Goal: Communication & Community: Answer question/provide support

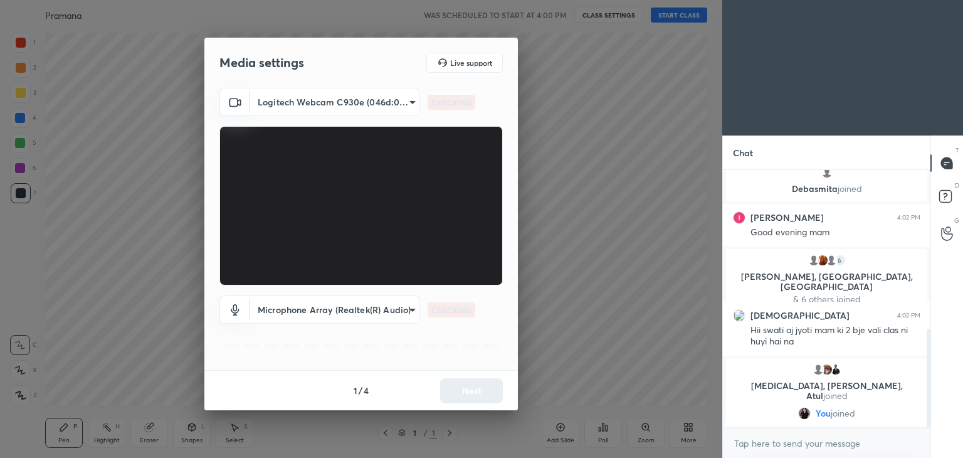
scroll to position [413, 0]
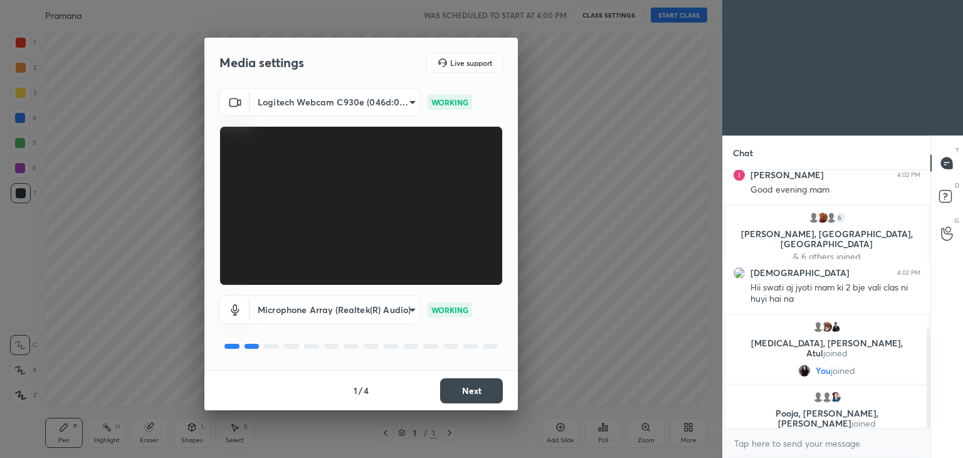
click at [690, 245] on div "Media settings Live support Logitech Webcam C930e (046d:0843) 7f20a41aae8fc057d…" at bounding box center [361, 229] width 722 height 458
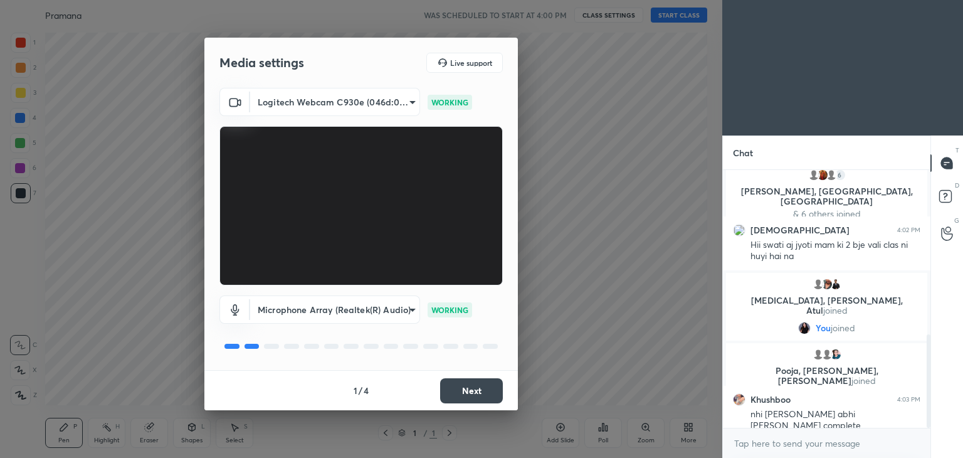
click at [690, 245] on div "Media settings Live support Logitech Webcam C930e (046d:0843) 7f20a41aae8fc057d…" at bounding box center [361, 229] width 722 height 458
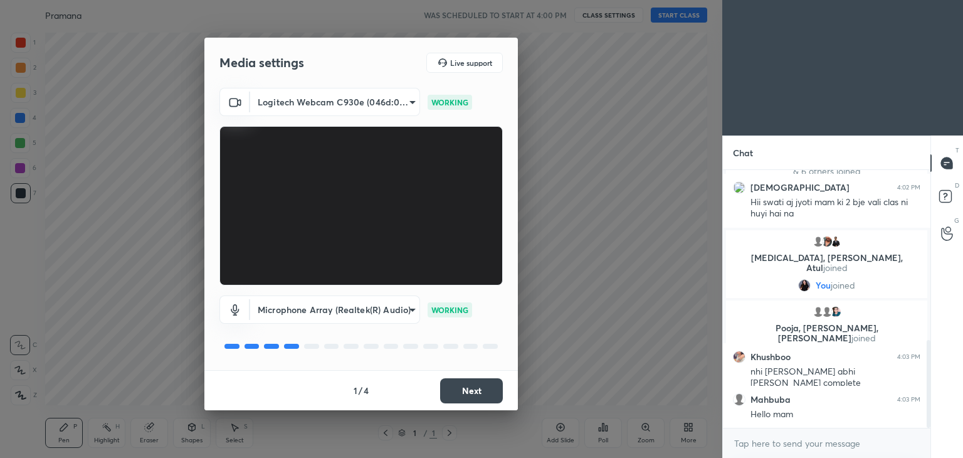
click at [657, 199] on div "Media settings Live support Logitech Webcam C930e (046d:0843) 7f20a41aae8fc057d…" at bounding box center [361, 229] width 722 height 458
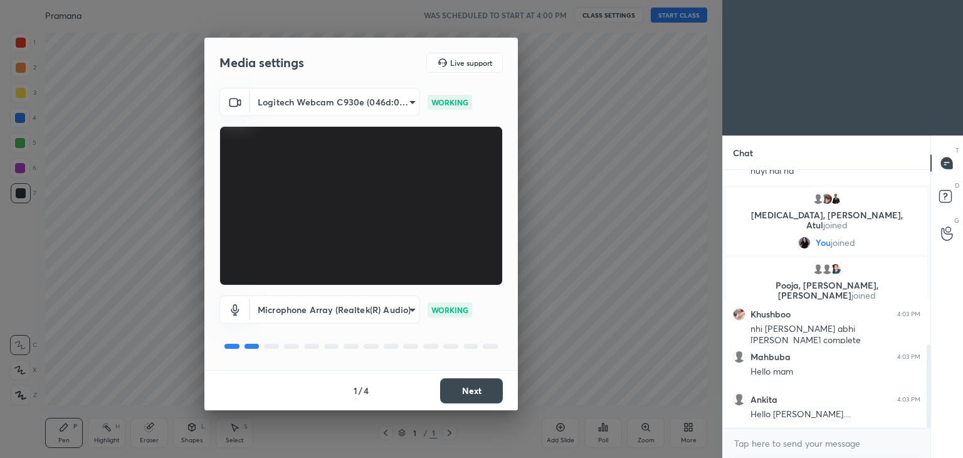
scroll to position [586, 0]
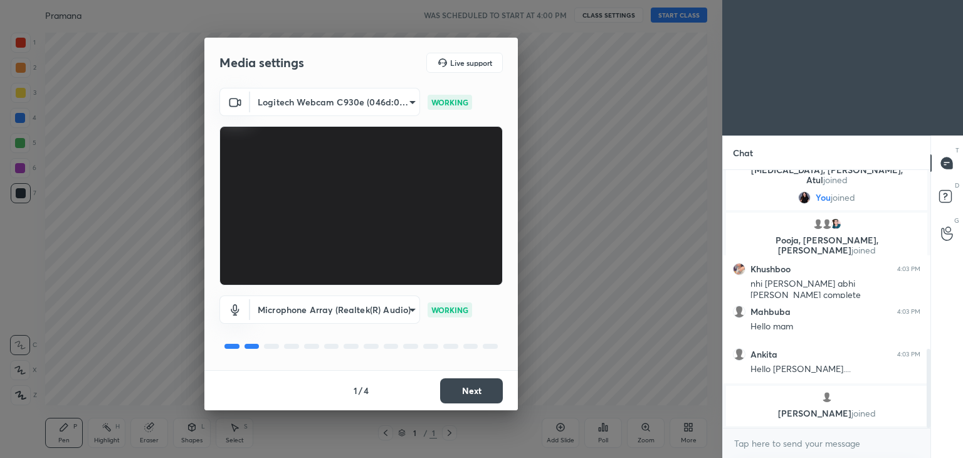
click at [584, 265] on div "Media settings Live support Logitech Webcam C930e (046d:0843) 7f20a41aae8fc057d…" at bounding box center [361, 229] width 722 height 458
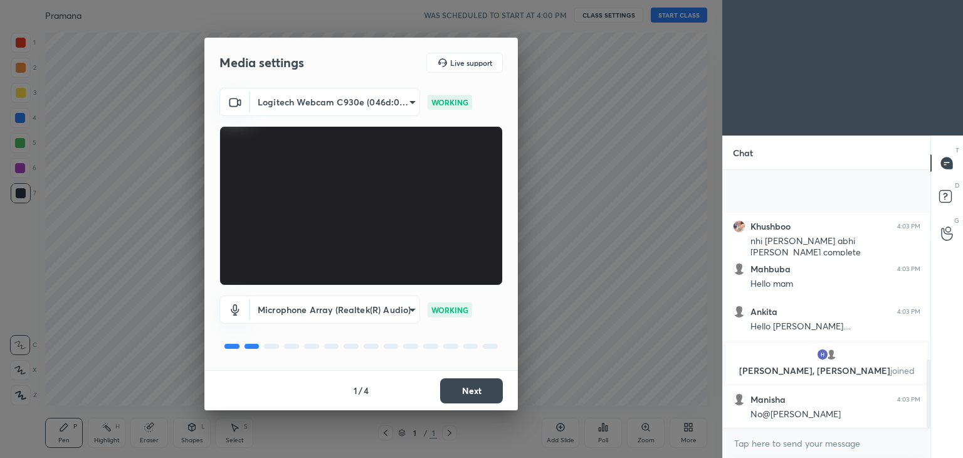
scroll to position [716, 0]
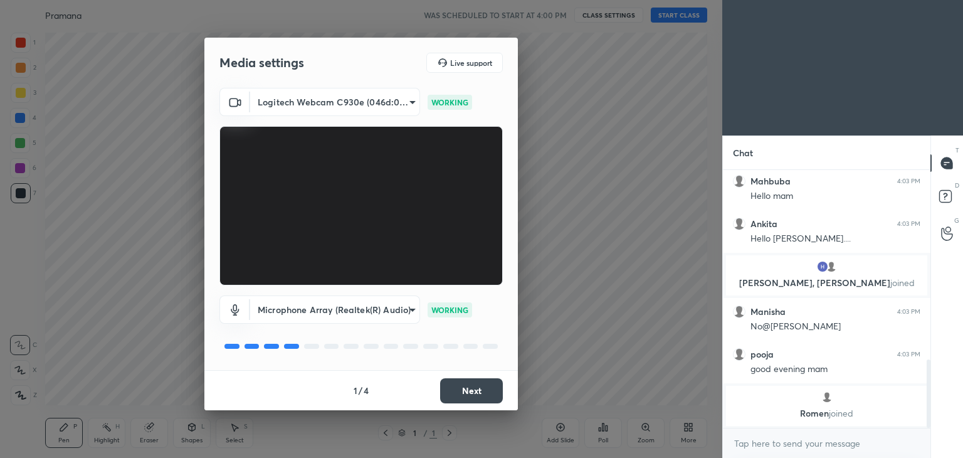
click at [599, 66] on div "Media settings Live support Logitech Webcam C930e (046d:0843) 7f20a41aae8fc057d…" at bounding box center [361, 229] width 722 height 458
click at [80, 308] on div "Media settings Live support Logitech Webcam C930e (046d:0843) 7f20a41aae8fc057d…" at bounding box center [361, 229] width 722 height 458
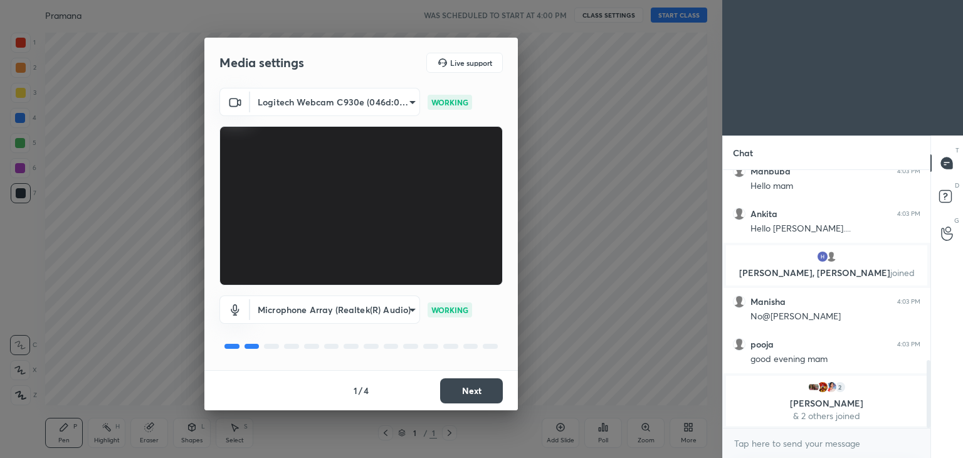
click at [459, 394] on button "Next" at bounding box center [471, 390] width 63 height 25
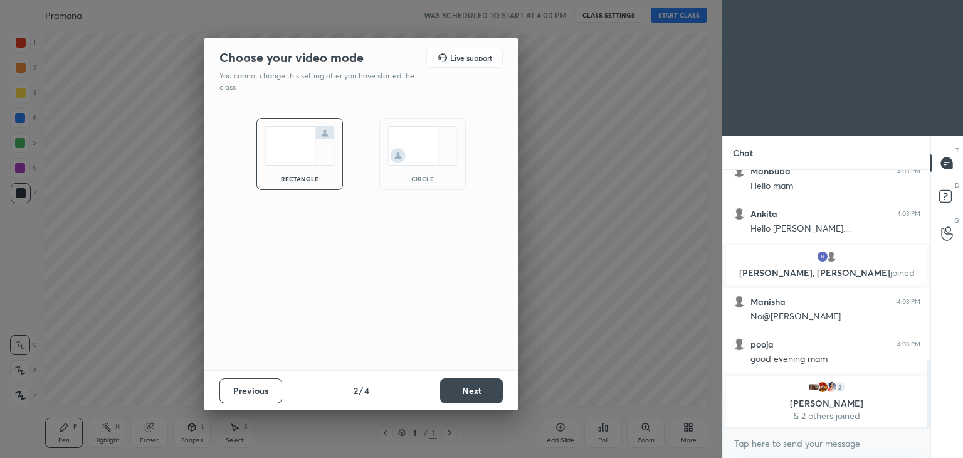
click at [423, 152] on img at bounding box center [423, 146] width 70 height 40
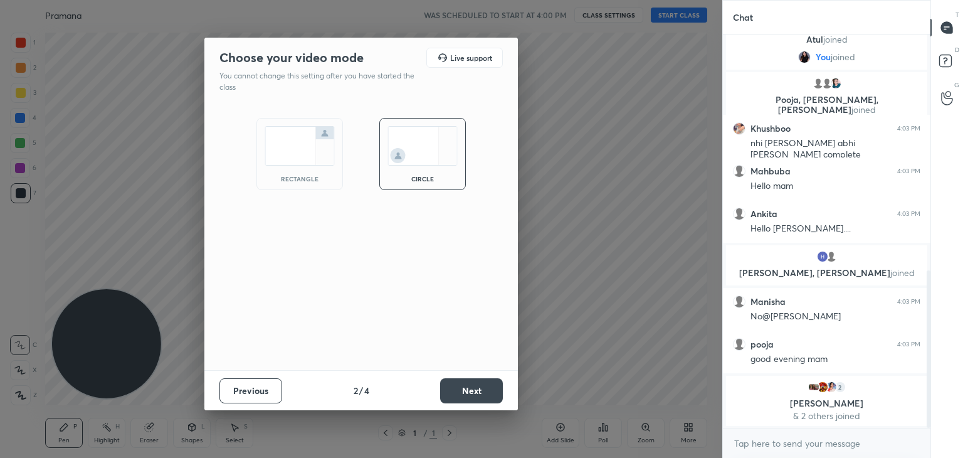
scroll to position [591, 0]
click at [452, 380] on button "Next" at bounding box center [471, 390] width 63 height 25
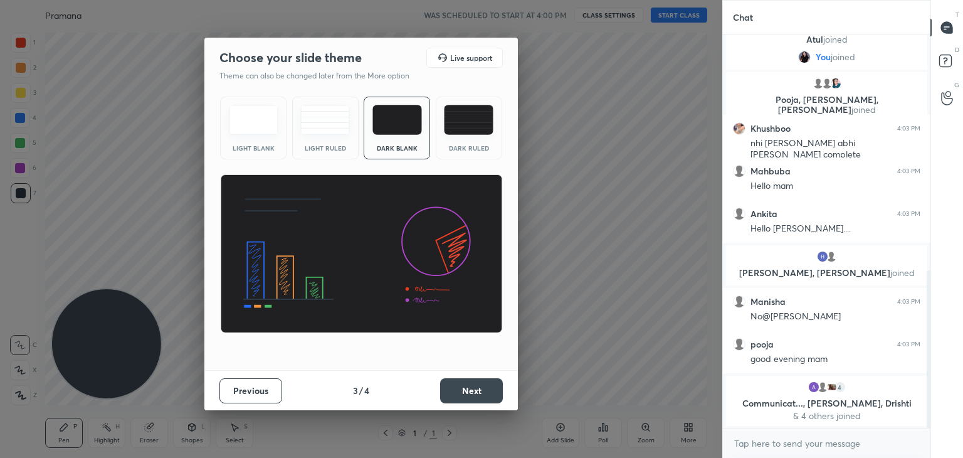
click at [461, 393] on button "Next" at bounding box center [471, 390] width 63 height 25
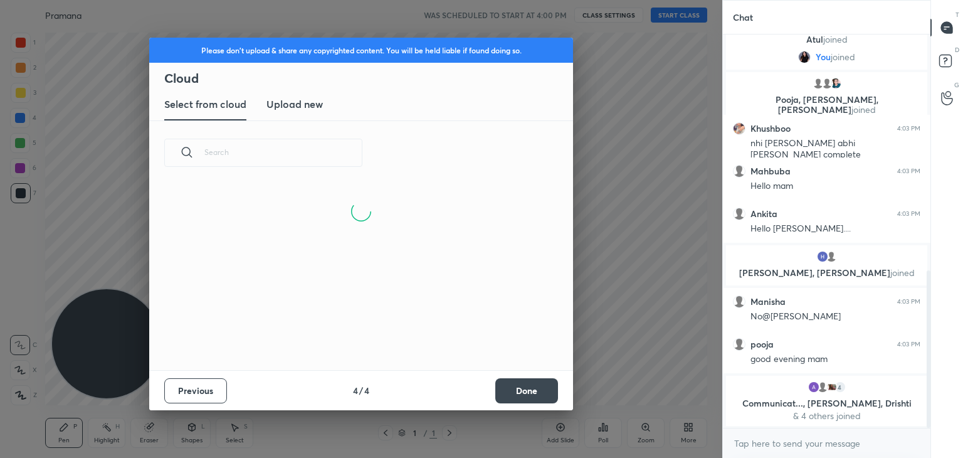
scroll to position [0, 0]
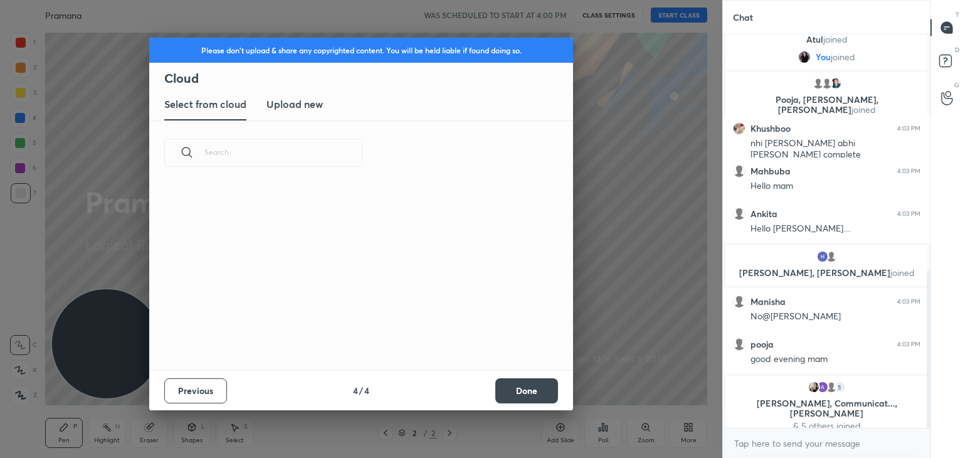
click at [304, 102] on h3 "Upload new" at bounding box center [295, 104] width 56 height 15
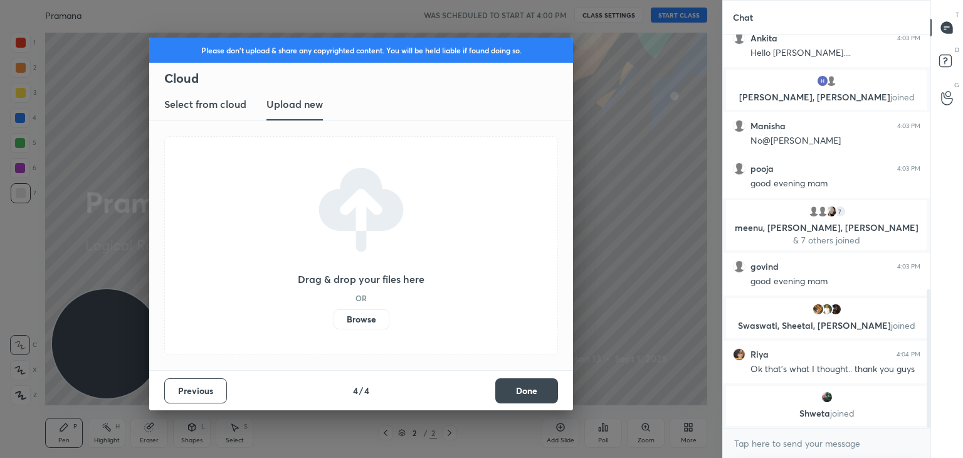
click at [361, 320] on label "Browse" at bounding box center [362, 319] width 56 height 20
click at [334, 320] on input "Browse" at bounding box center [334, 319] width 0 height 20
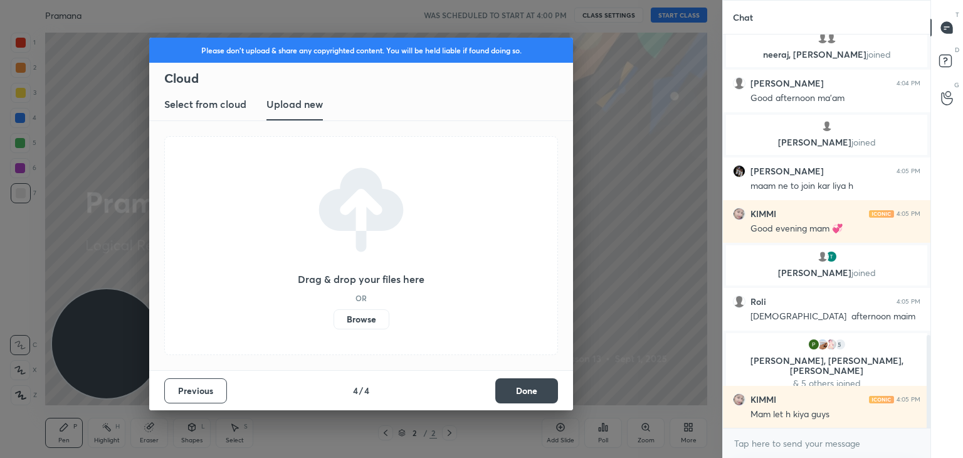
scroll to position [1317, 0]
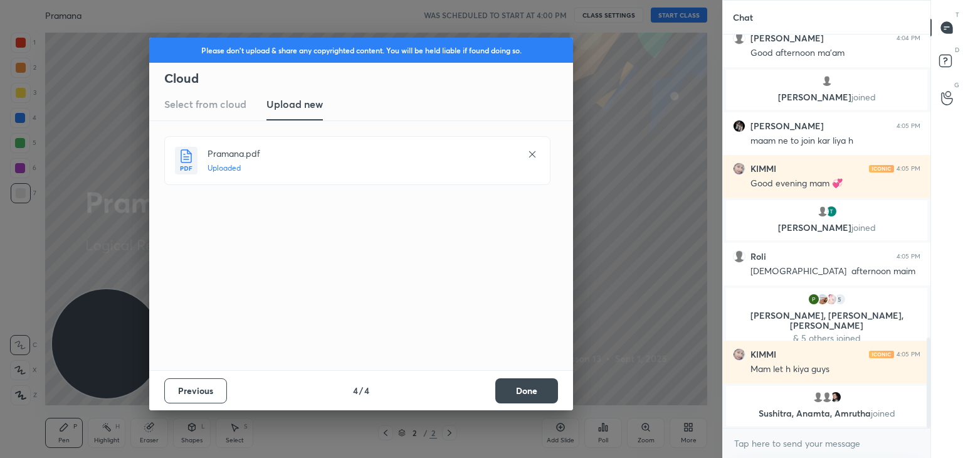
click at [523, 392] on button "Done" at bounding box center [526, 390] width 63 height 25
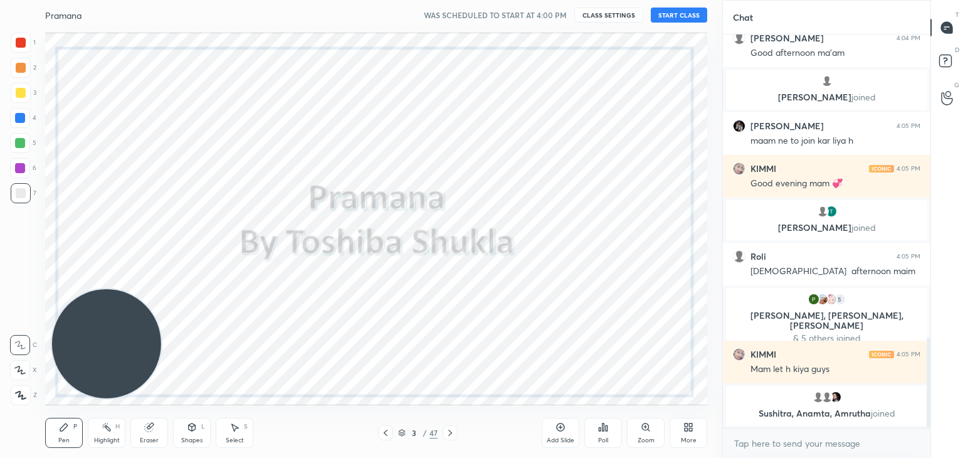
click at [668, 18] on button "START CLASS" at bounding box center [679, 15] width 56 height 15
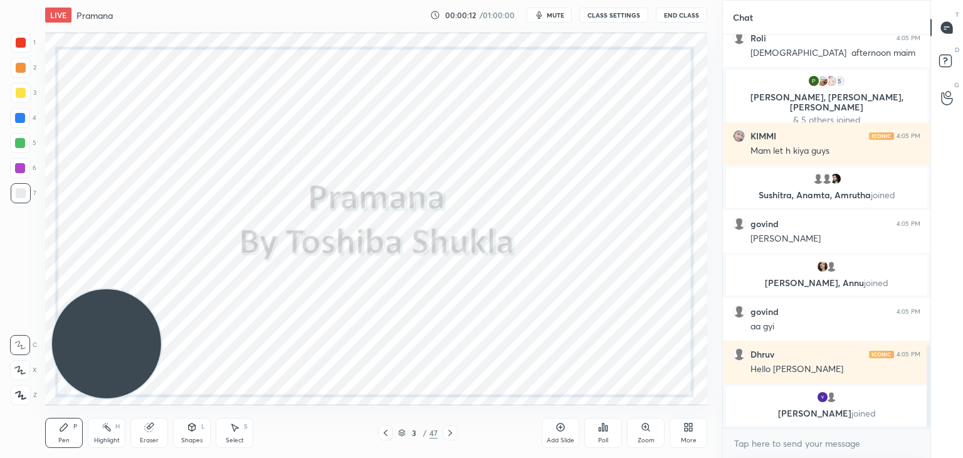
scroll to position [1457, 0]
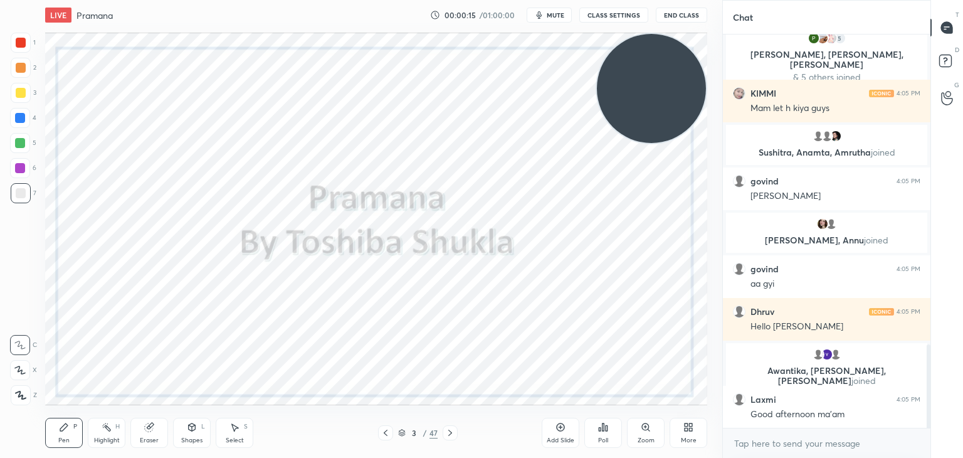
drag, startPoint x: 127, startPoint y: 339, endPoint x: 778, endPoint y: 24, distance: 723.3
click at [778, 24] on div "1 2 3 4 5 6 7 C X Z C X Z E E Erase all H H LIVE Pramana 00:00:15 / 01:00:00 mu…" at bounding box center [481, 229] width 963 height 458
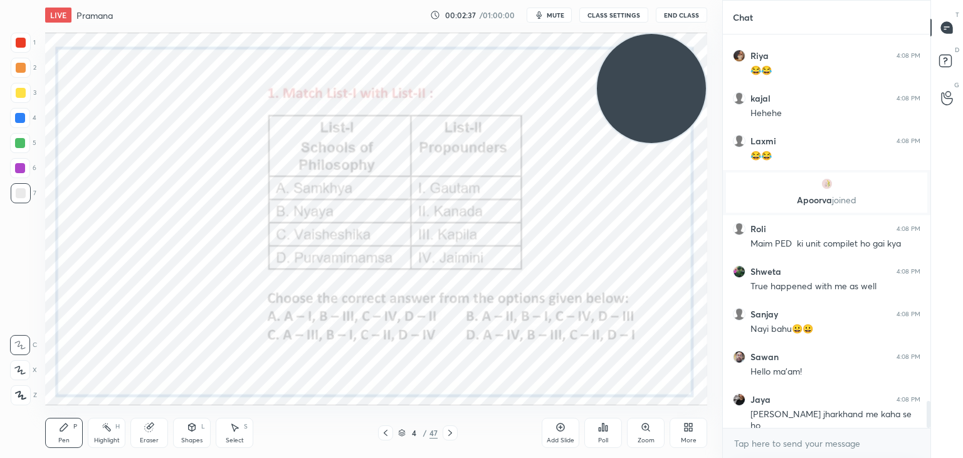
scroll to position [5365, 0]
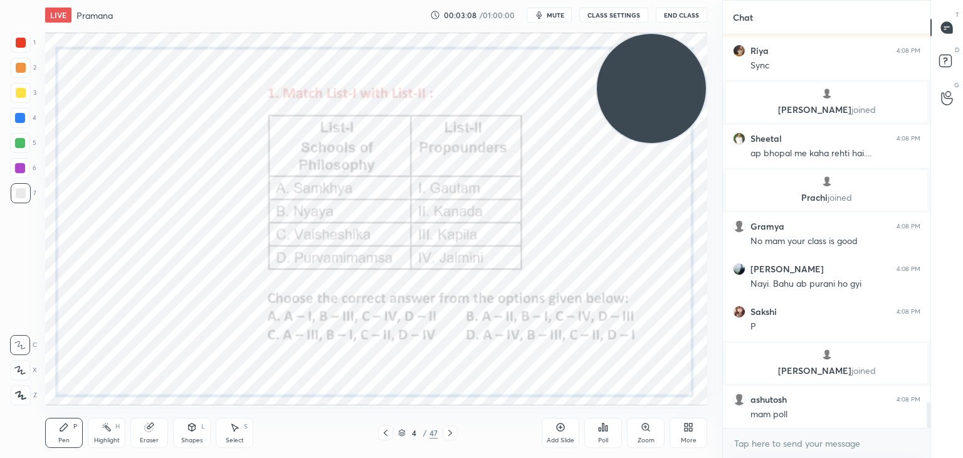
click at [603, 432] on div "Poll" at bounding box center [603, 433] width 38 height 30
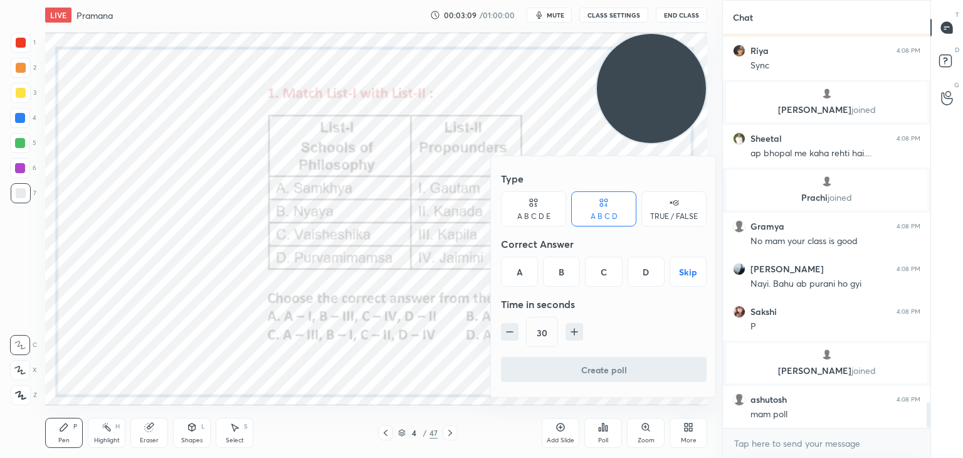
click at [606, 279] on div "C" at bounding box center [603, 271] width 37 height 30
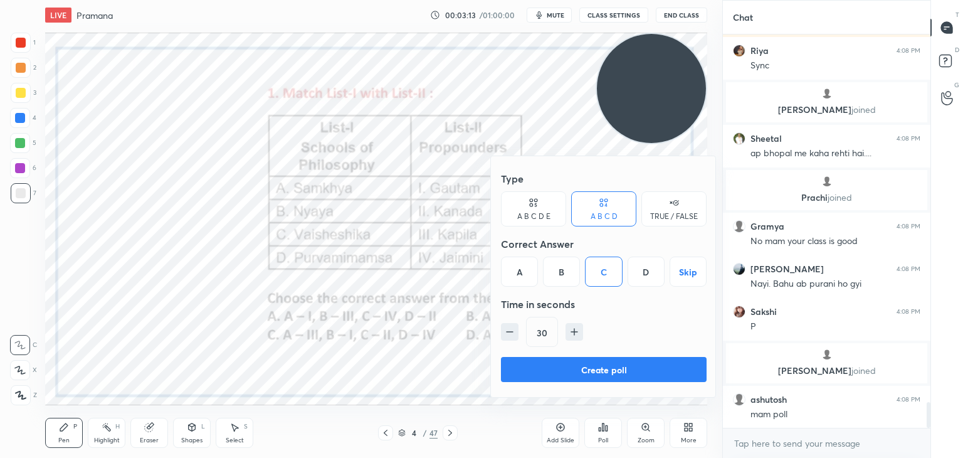
click at [582, 359] on button "Create poll" at bounding box center [604, 369] width 206 height 25
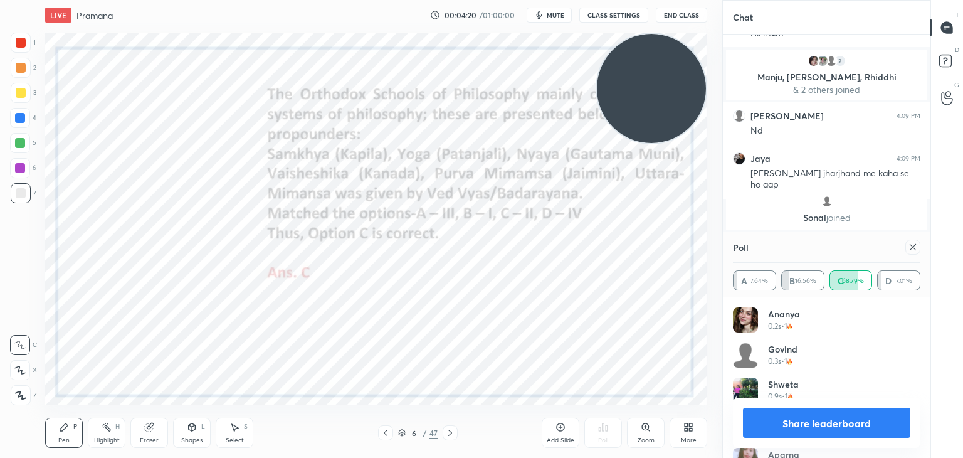
scroll to position [6212, 0]
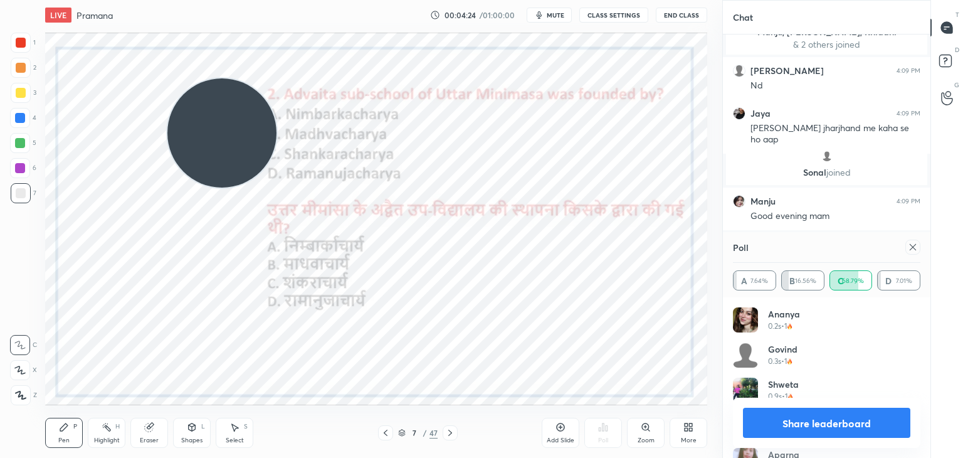
drag, startPoint x: 610, startPoint y: 77, endPoint x: 181, endPoint y: 122, distance: 431.9
click at [181, 122] on video at bounding box center [221, 132] width 109 height 109
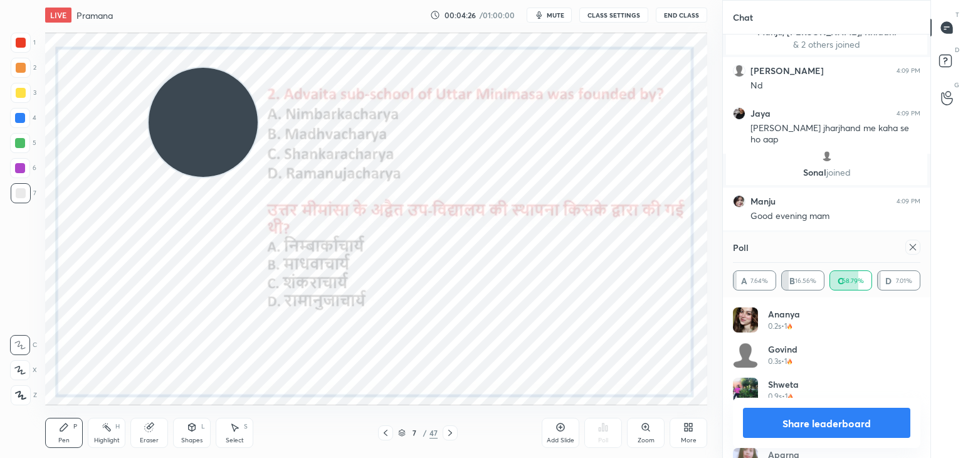
drag, startPoint x: 199, startPoint y: 127, endPoint x: 169, endPoint y: 114, distance: 32.9
click at [169, 114] on video at bounding box center [203, 122] width 109 height 109
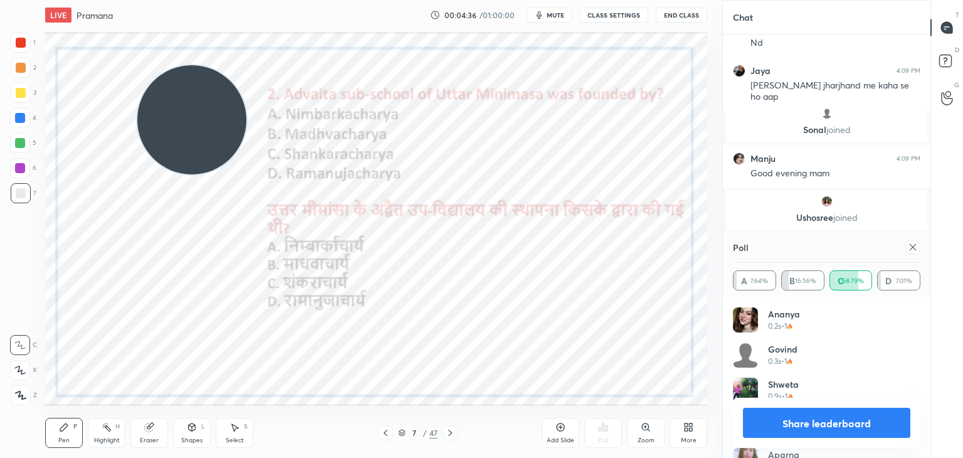
scroll to position [6289, 0]
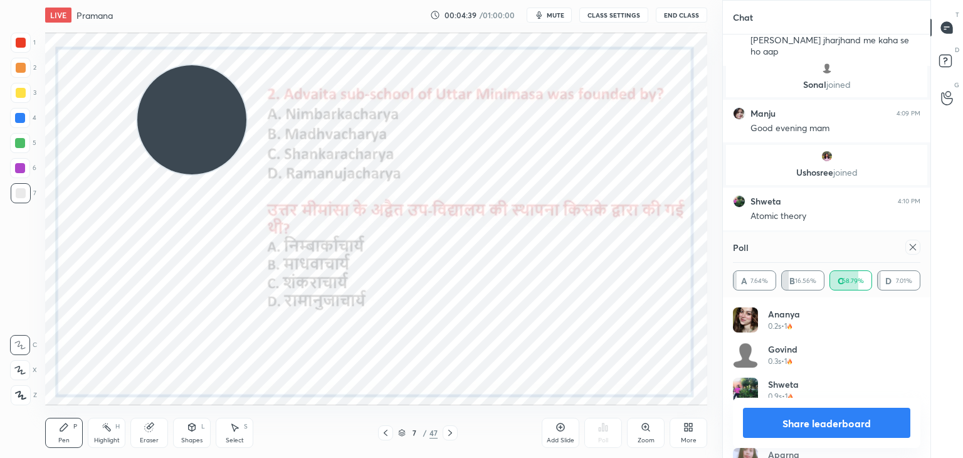
click at [913, 248] on icon at bounding box center [913, 247] width 10 height 10
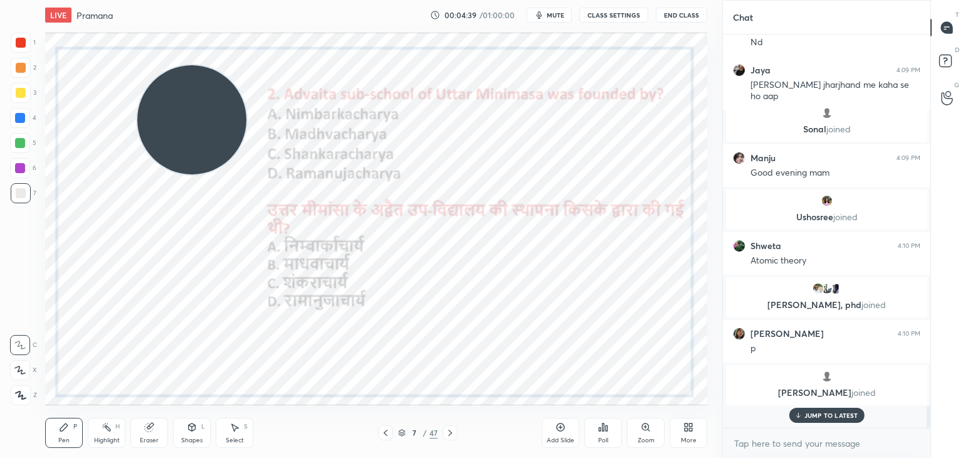
scroll to position [4, 4]
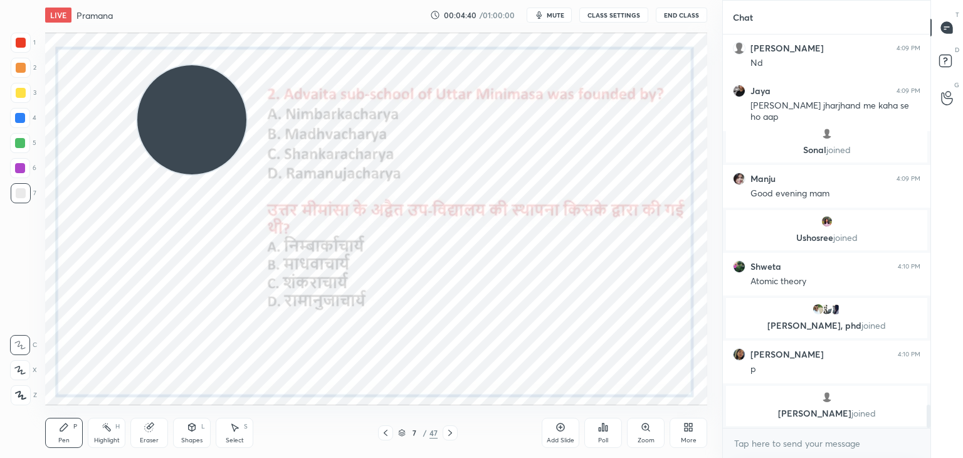
click at [599, 428] on icon at bounding box center [600, 429] width 2 height 3
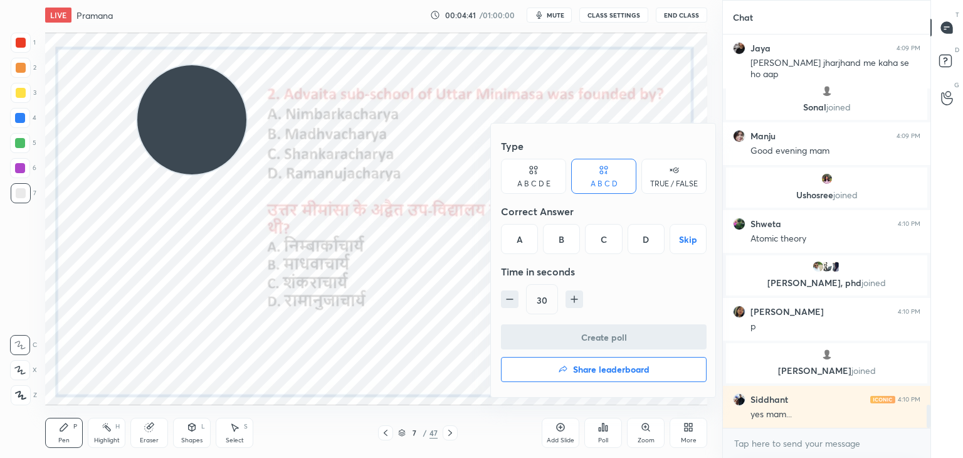
click at [615, 248] on div "C" at bounding box center [603, 239] width 37 height 30
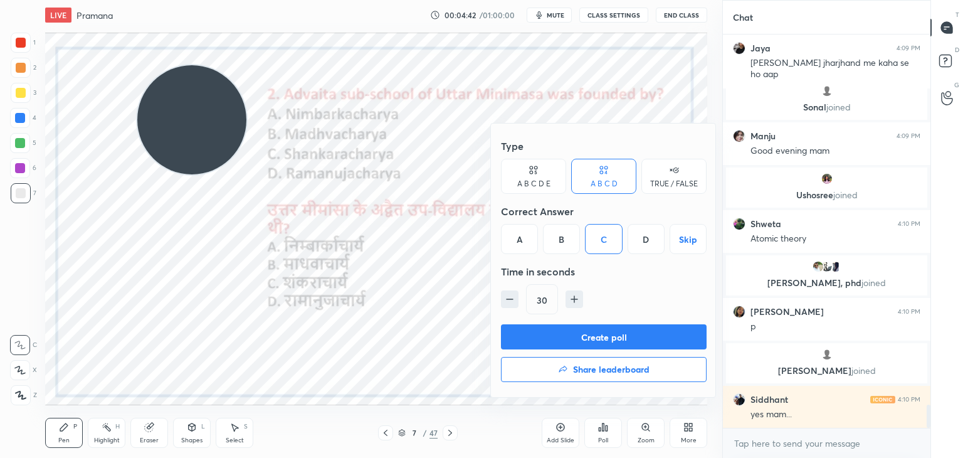
click at [603, 334] on button "Create poll" at bounding box center [604, 336] width 206 height 25
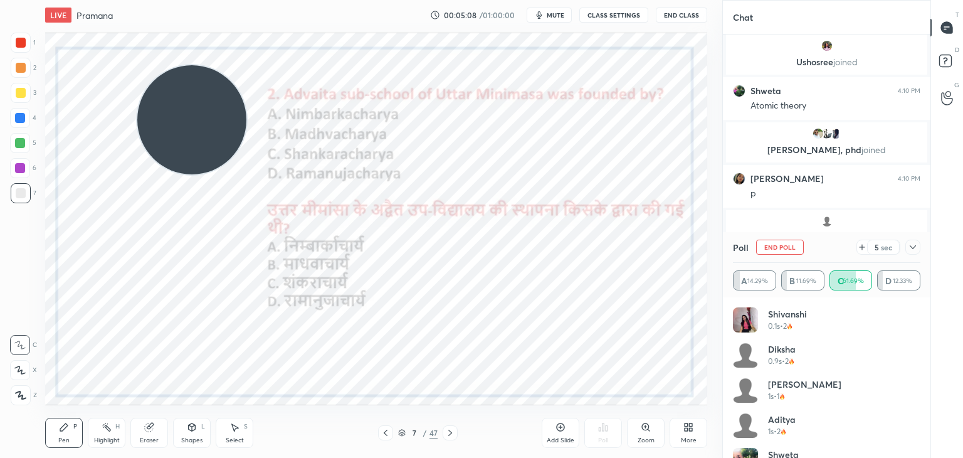
scroll to position [147, 184]
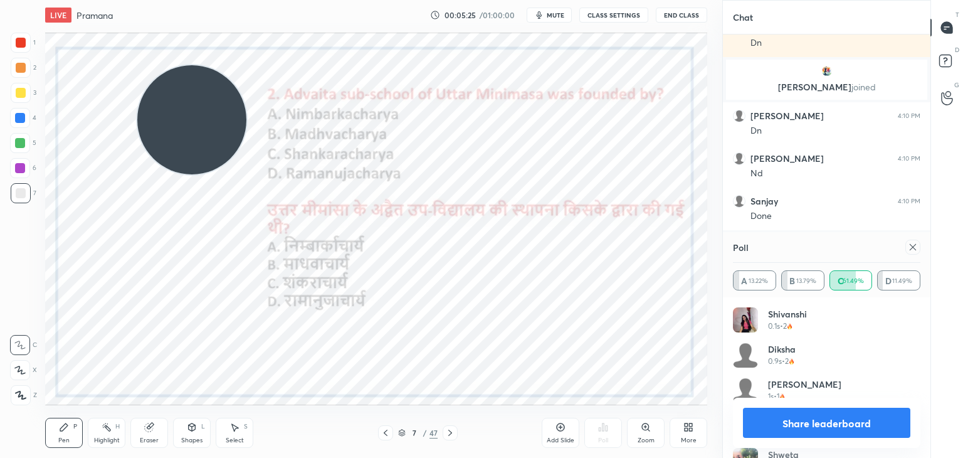
click at [561, 431] on icon at bounding box center [561, 427] width 8 height 8
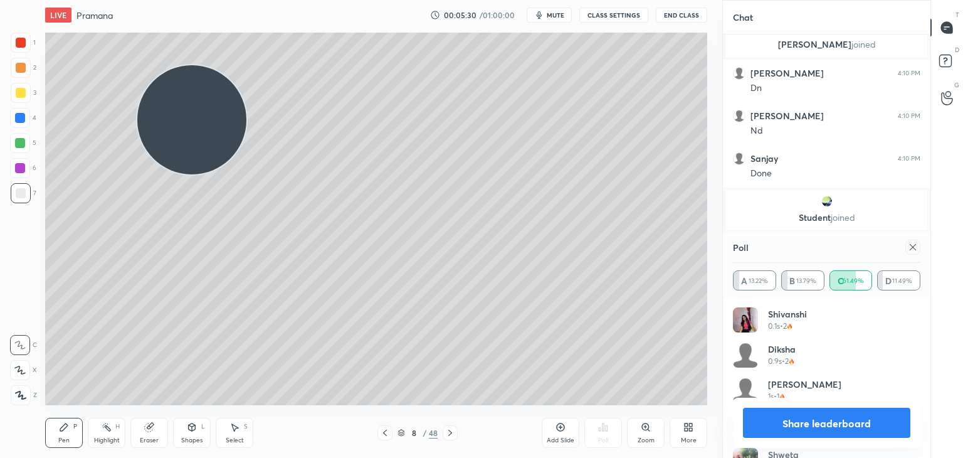
click at [18, 41] on div at bounding box center [21, 43] width 10 height 10
click at [13, 402] on div at bounding box center [21, 395] width 20 height 20
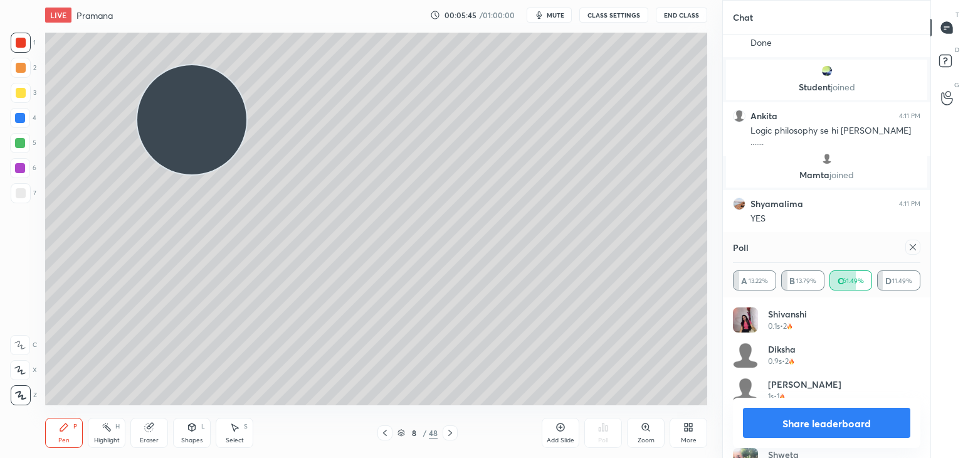
scroll to position [6770, 0]
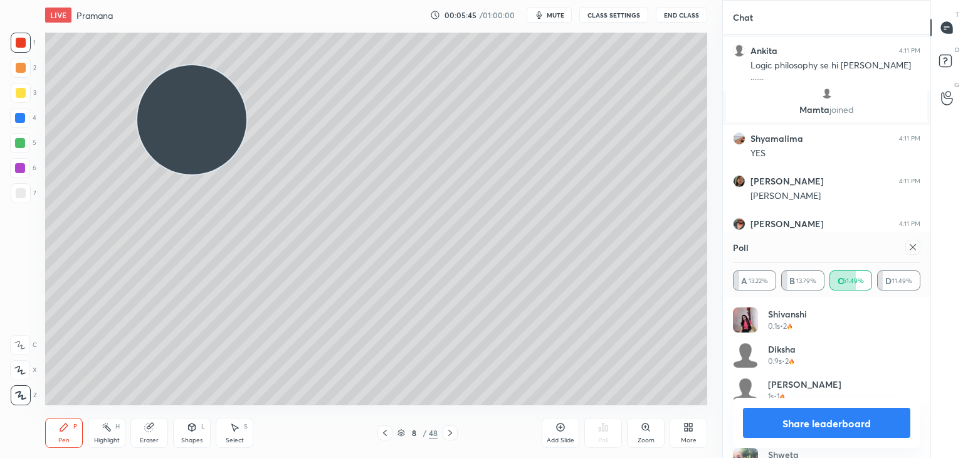
click at [907, 246] on div at bounding box center [913, 247] width 15 height 15
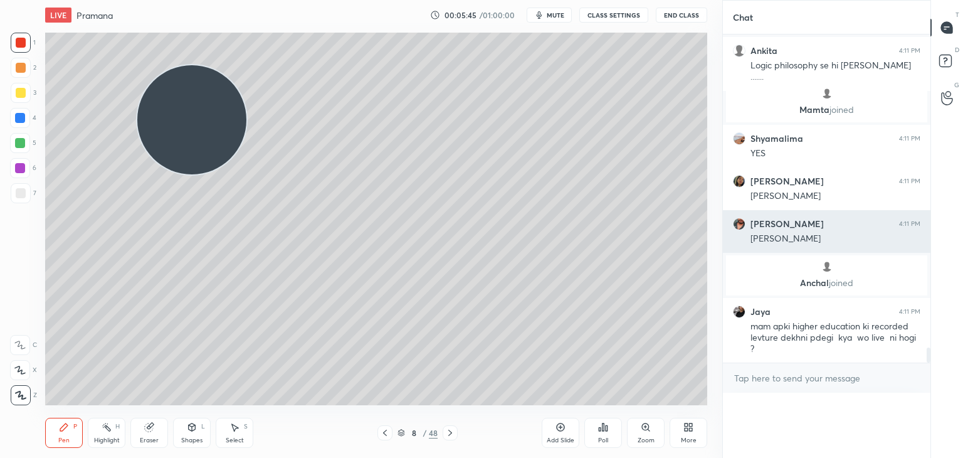
scroll to position [6743, 0]
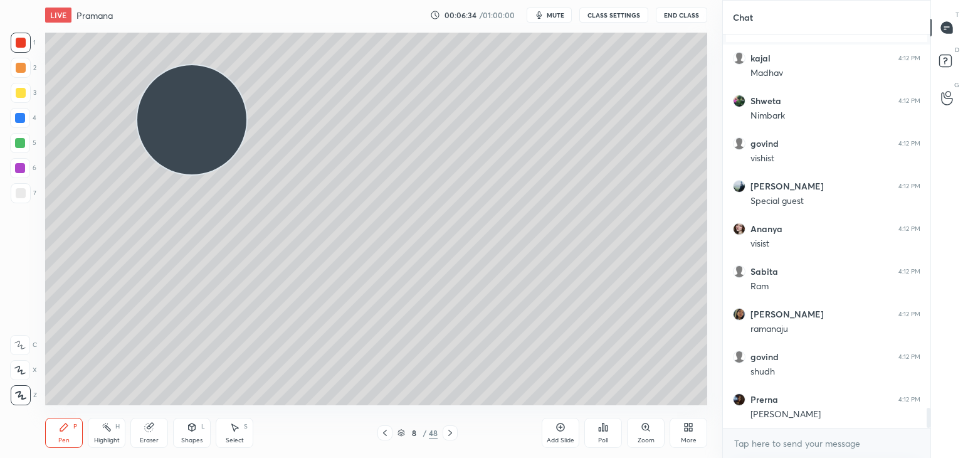
click at [24, 196] on div at bounding box center [21, 193] width 10 height 10
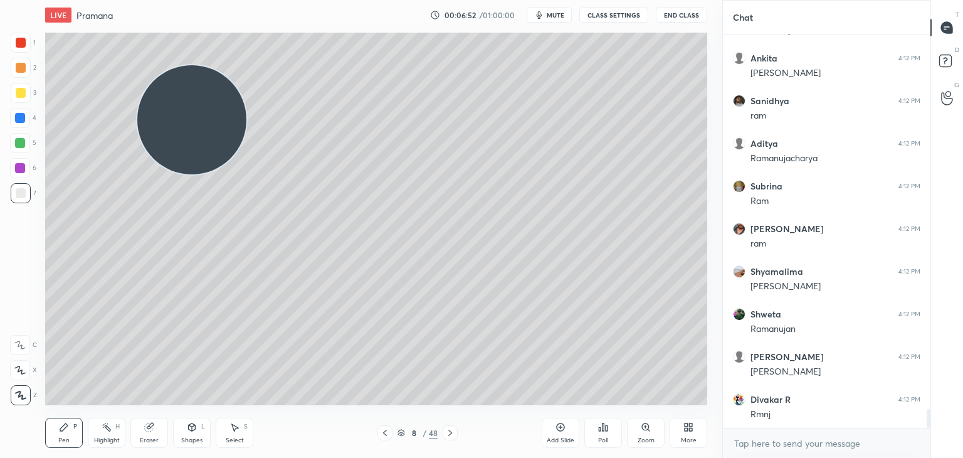
scroll to position [7766, 0]
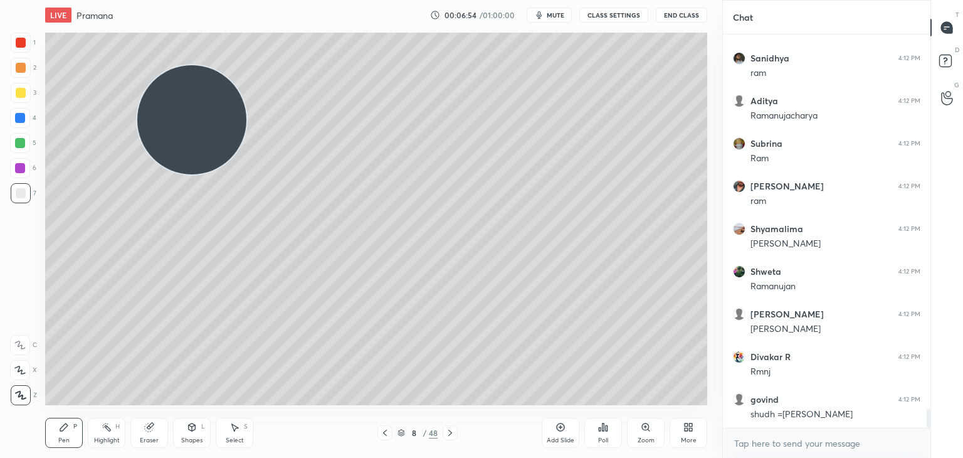
click at [31, 45] on div "1" at bounding box center [23, 43] width 25 height 20
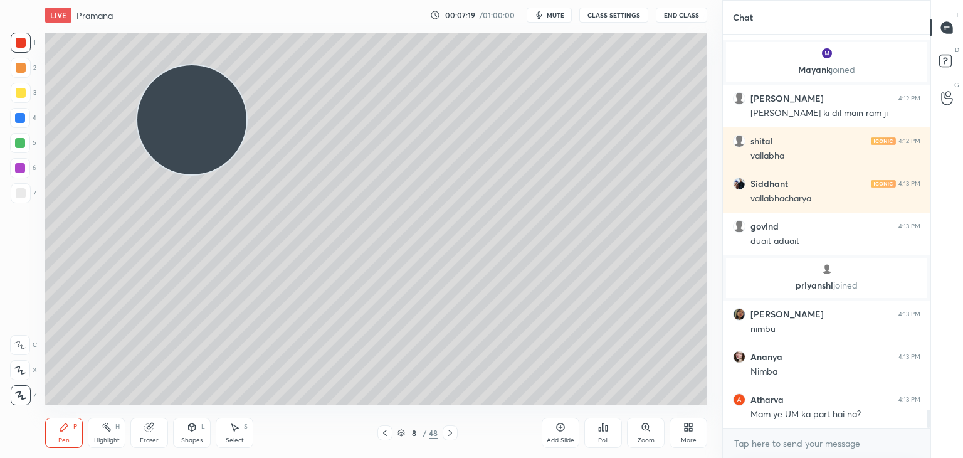
scroll to position [8097, 0]
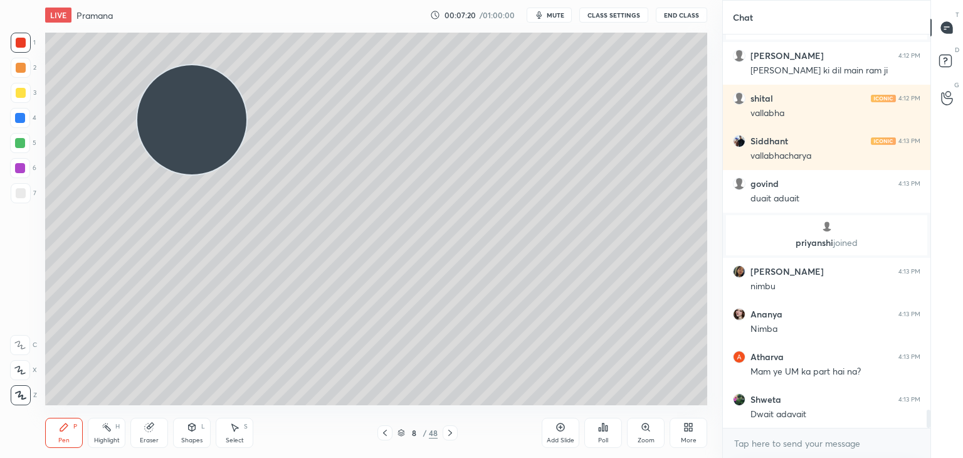
click at [23, 194] on div at bounding box center [21, 193] width 10 height 10
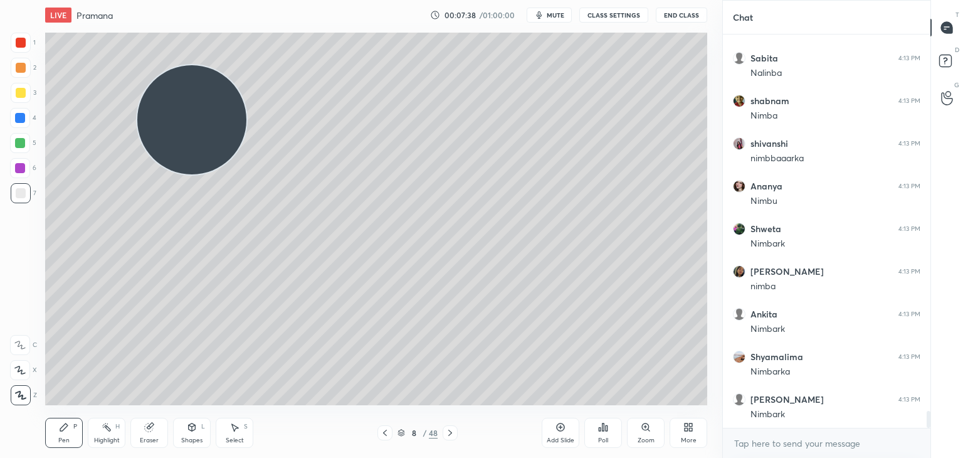
scroll to position [8853, 0]
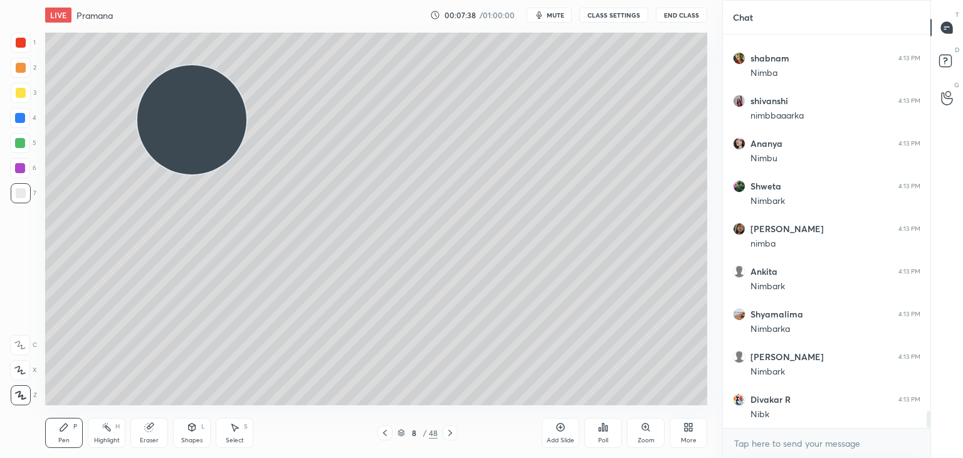
click at [23, 43] on div at bounding box center [21, 43] width 10 height 10
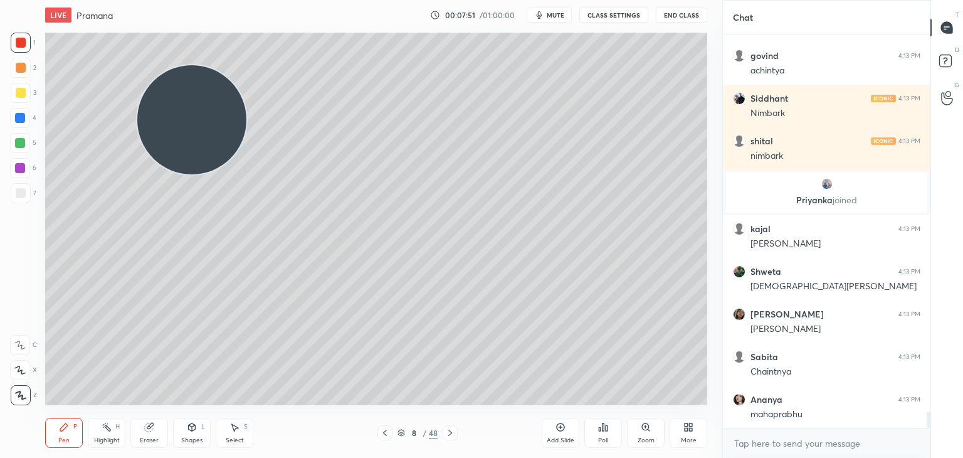
scroll to position [9063, 0]
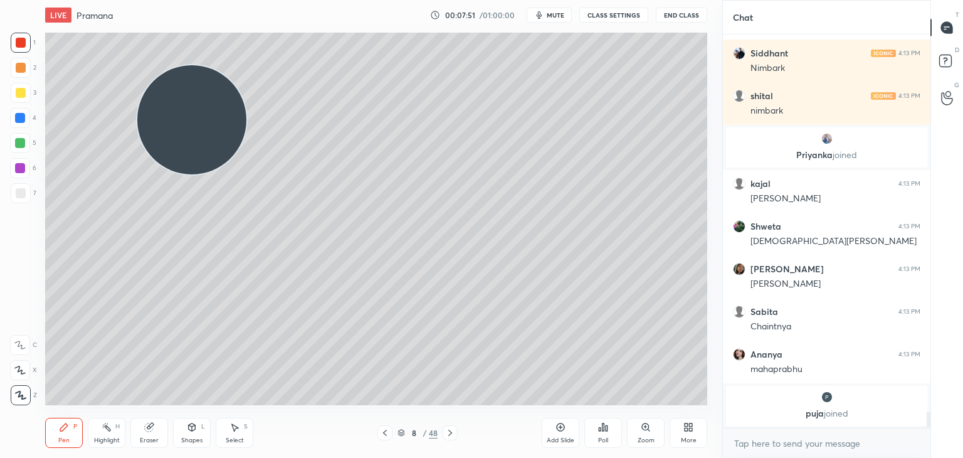
click at [25, 190] on div at bounding box center [21, 193] width 10 height 10
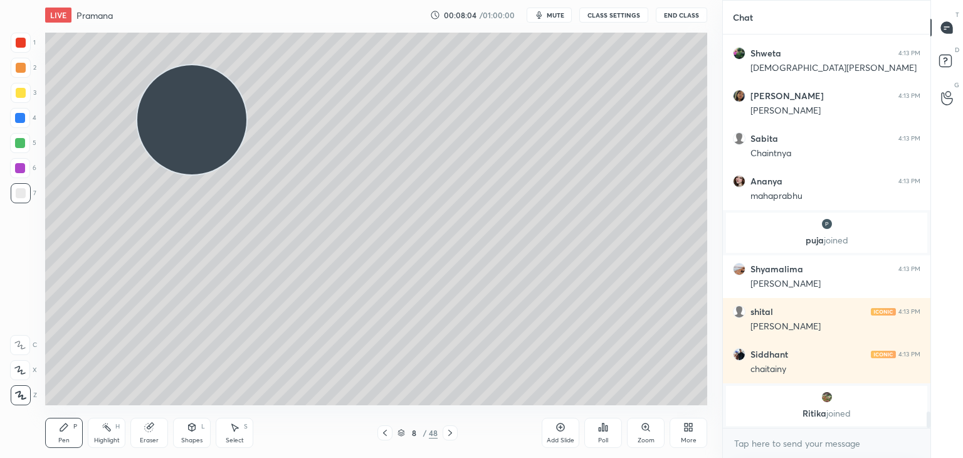
scroll to position [9175, 0]
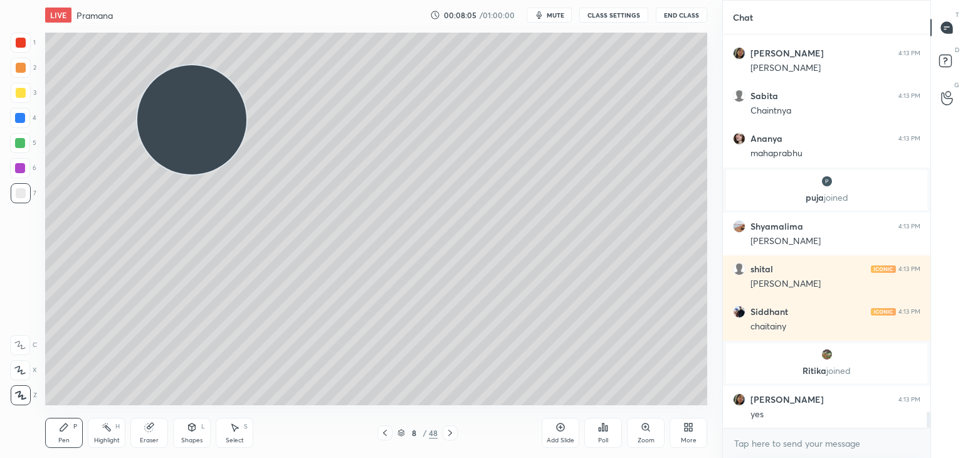
click at [564, 429] on icon at bounding box center [561, 427] width 8 height 8
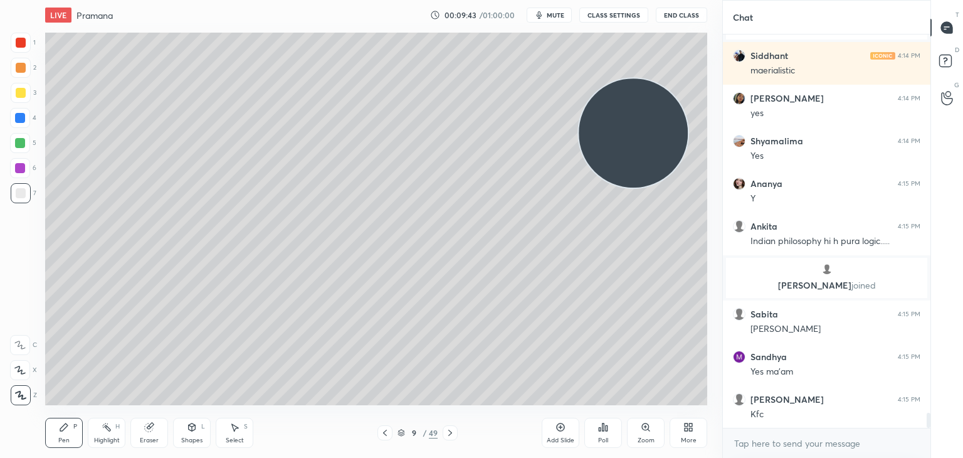
scroll to position [9916, 0]
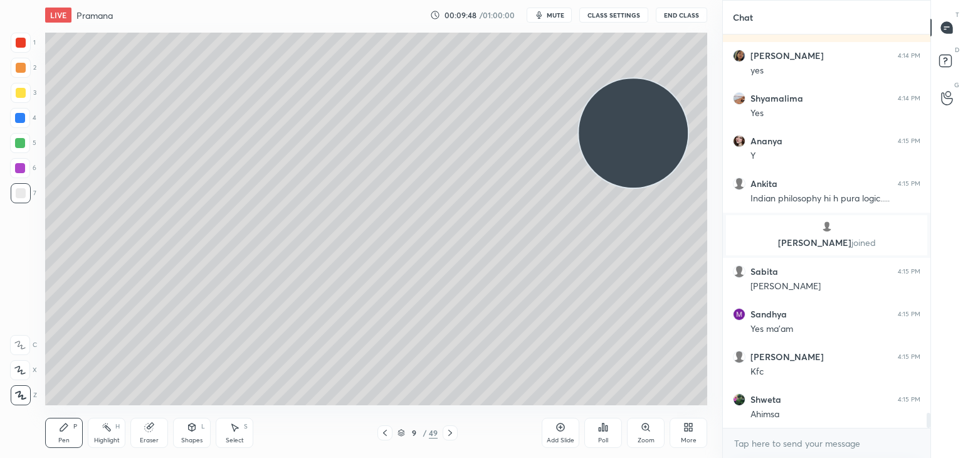
click at [553, 425] on div "Add Slide" at bounding box center [561, 433] width 38 height 30
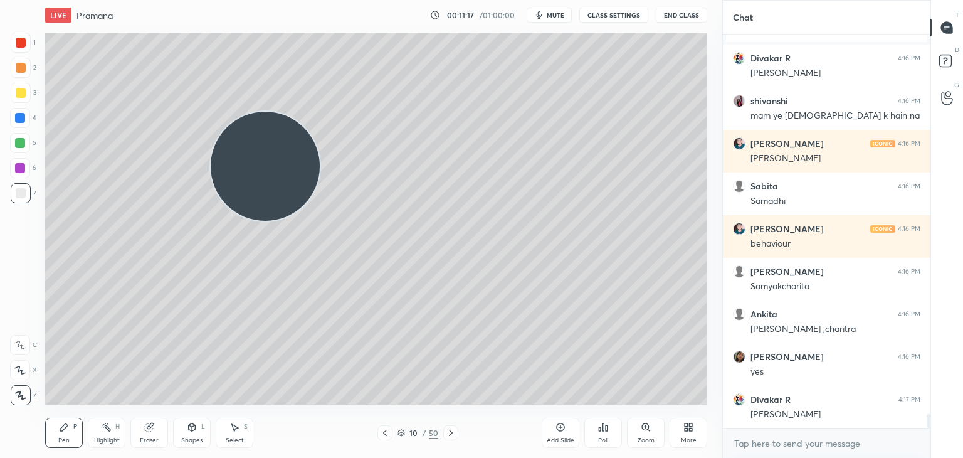
scroll to position [10846, 0]
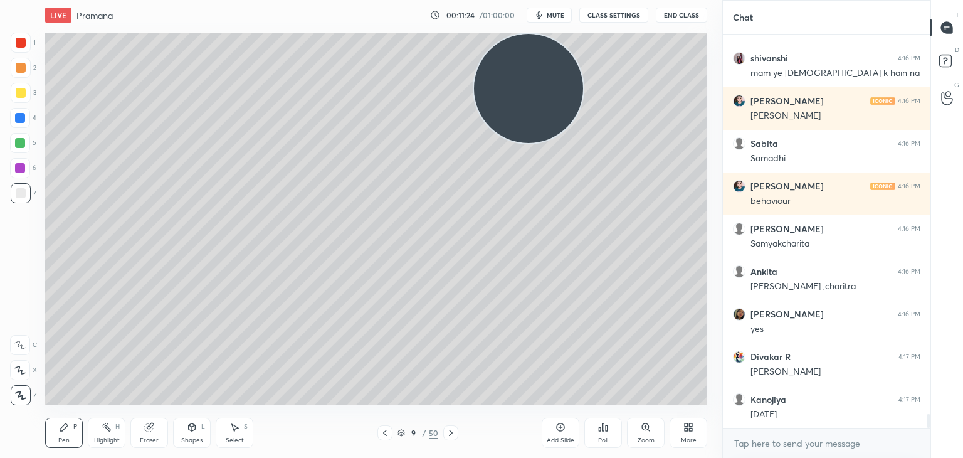
click at [22, 122] on div at bounding box center [20, 118] width 10 height 10
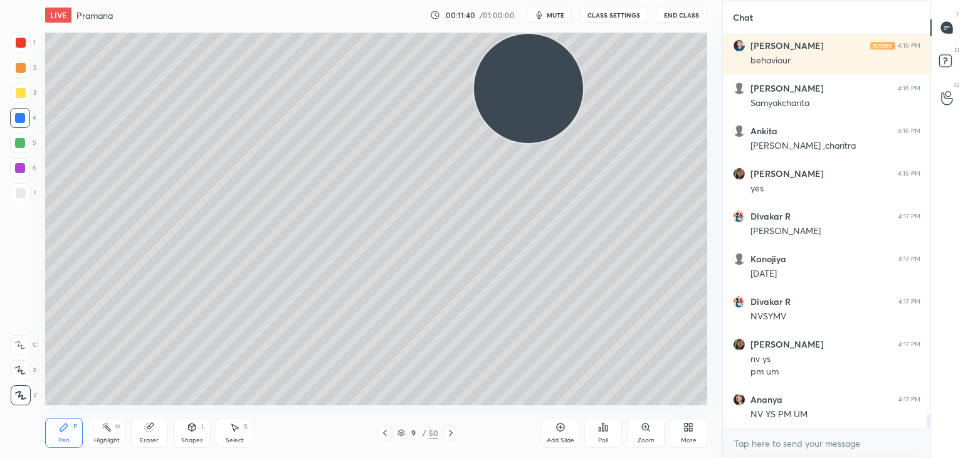
scroll to position [11032, 0]
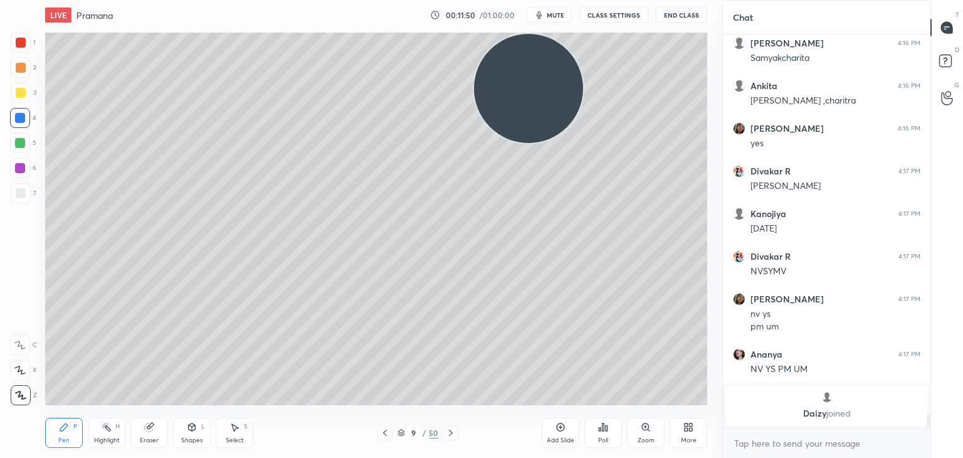
click at [24, 144] on div at bounding box center [20, 143] width 10 height 10
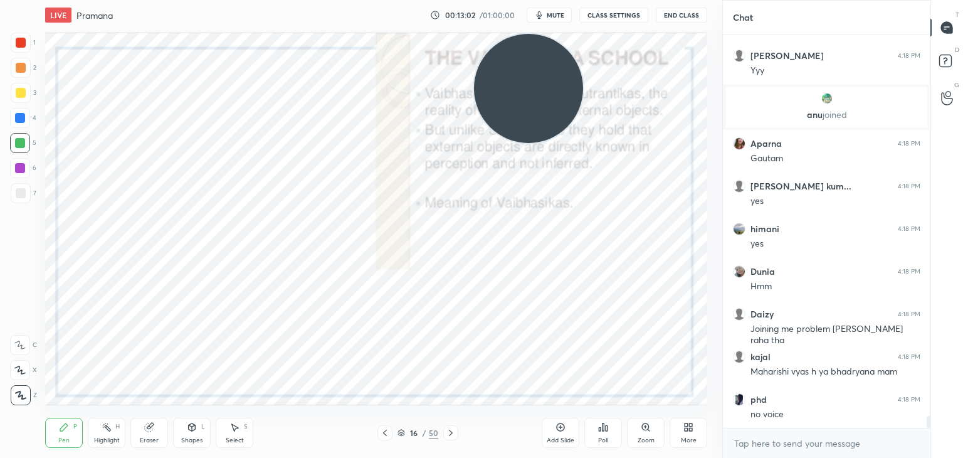
scroll to position [12617, 0]
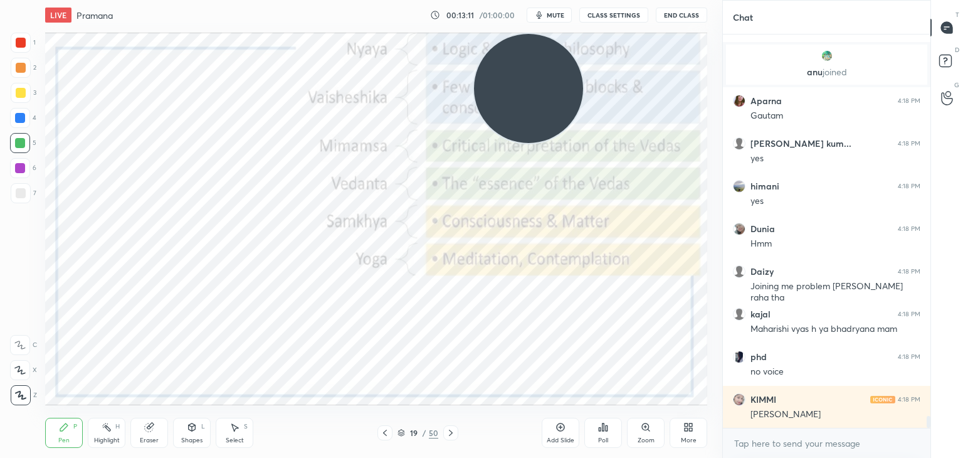
click at [398, 435] on icon at bounding box center [401, 435] width 6 height 2
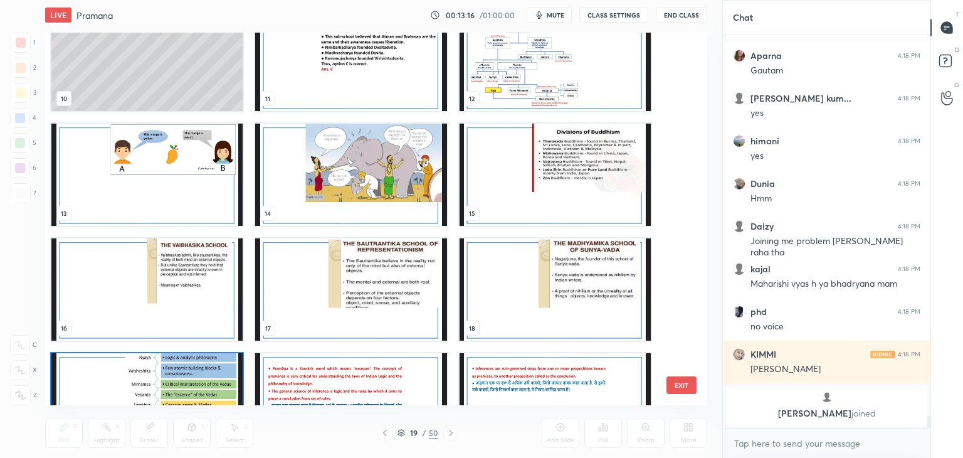
scroll to position [371, 0]
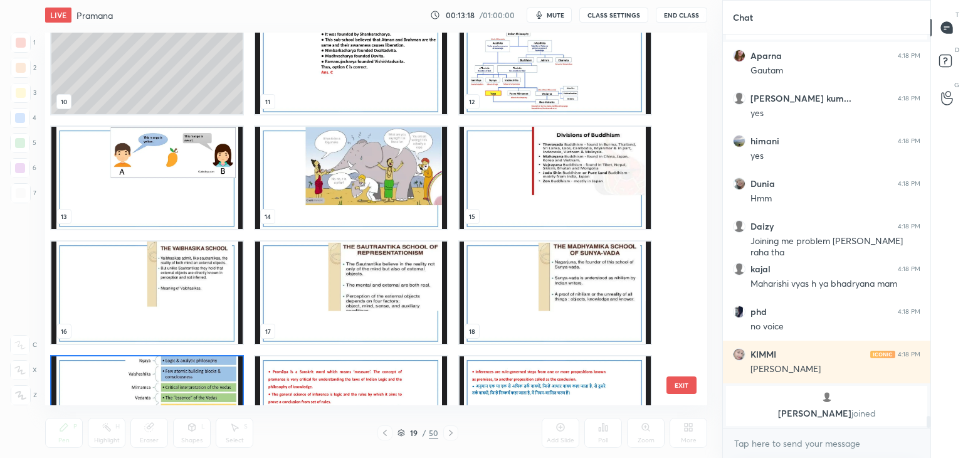
click at [356, 193] on img "grid" at bounding box center [350, 178] width 191 height 102
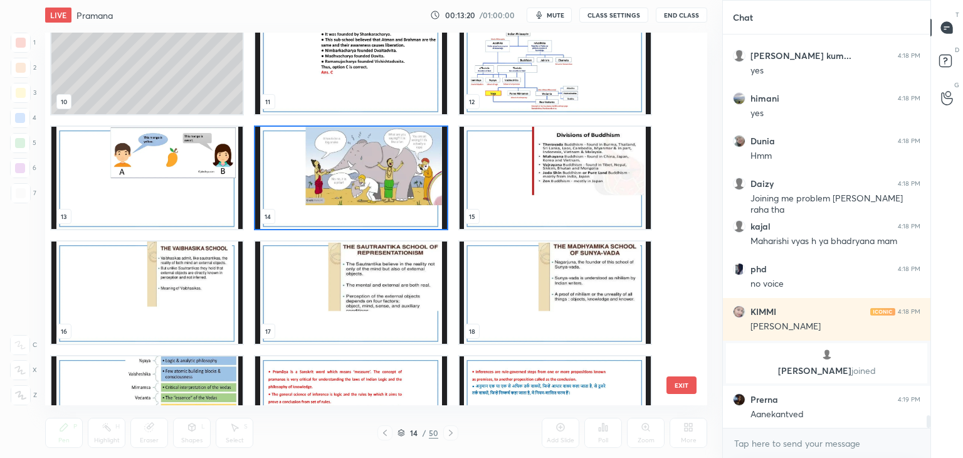
scroll to position [12256, 0]
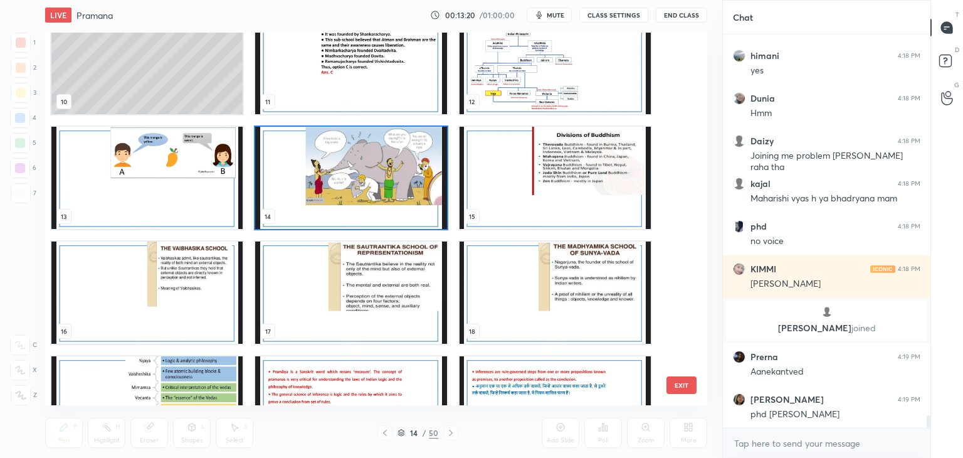
click at [366, 176] on img "grid" at bounding box center [350, 178] width 191 height 102
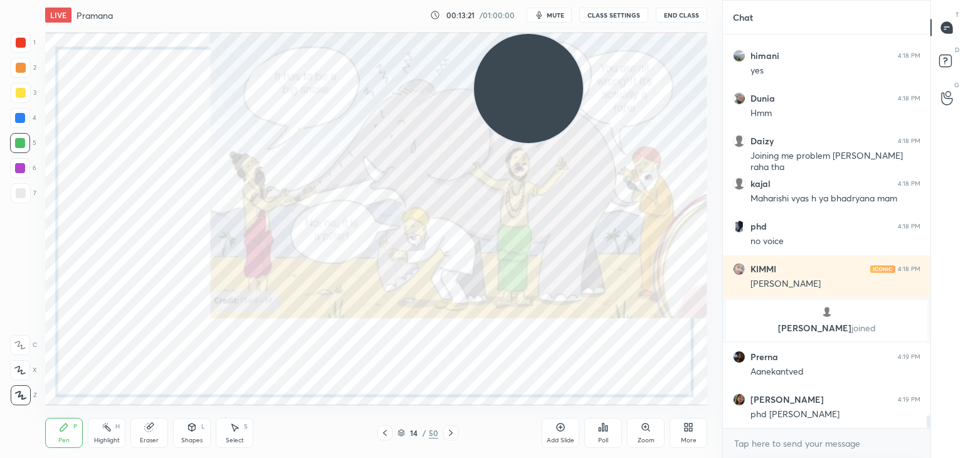
scroll to position [12301, 0]
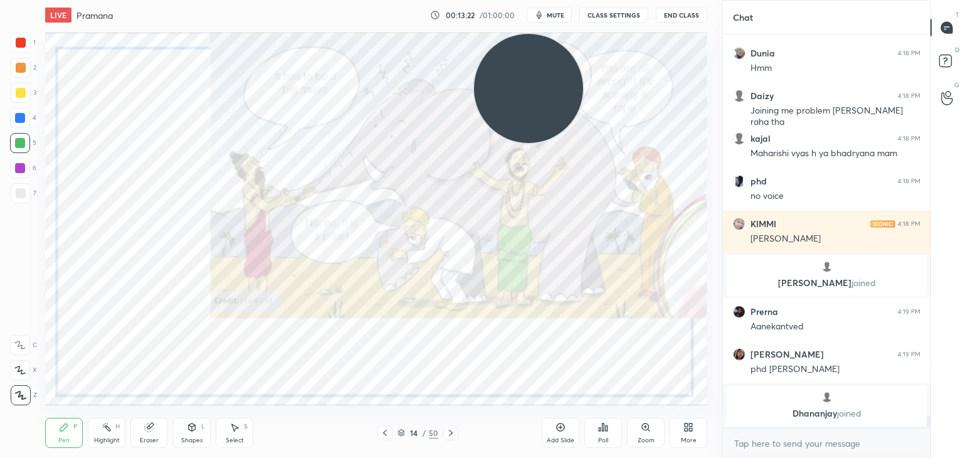
click at [687, 430] on icon at bounding box center [686, 429] width 3 height 3
click at [620, 306] on div "Upload File" at bounding box center [617, 309] width 33 height 6
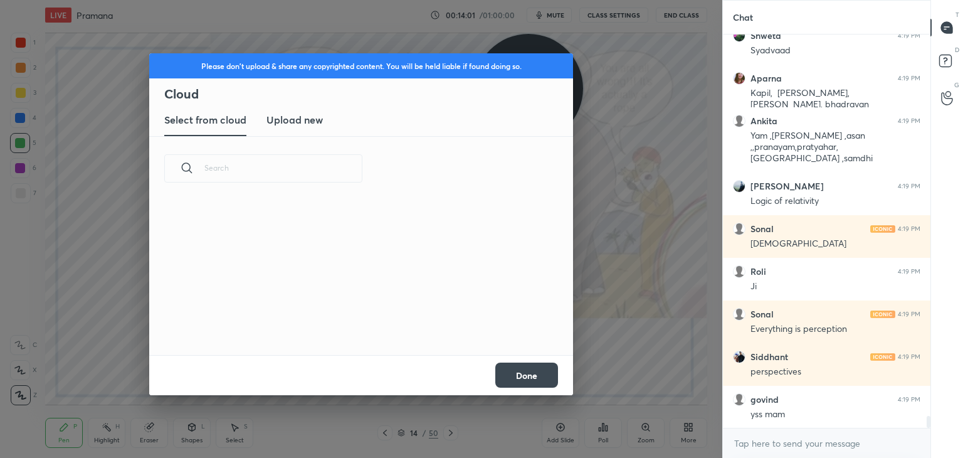
scroll to position [12719, 0]
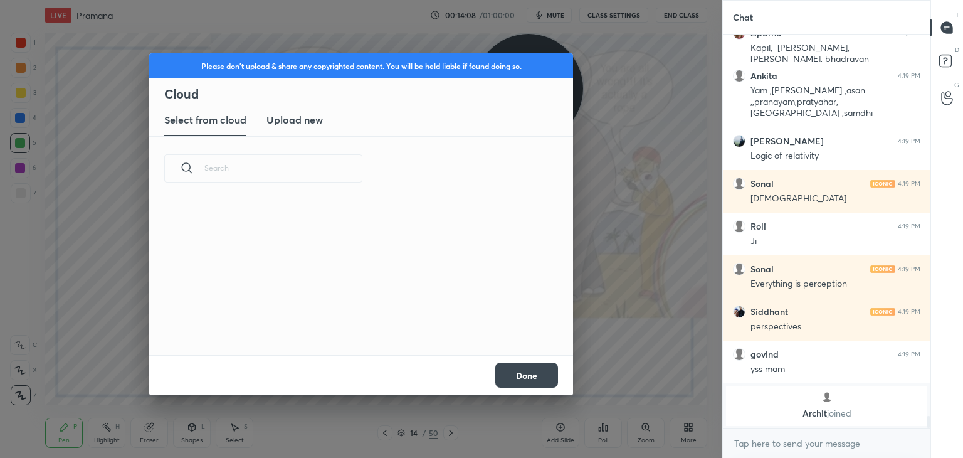
click at [532, 299] on div "grid" at bounding box center [353, 276] width 409 height 158
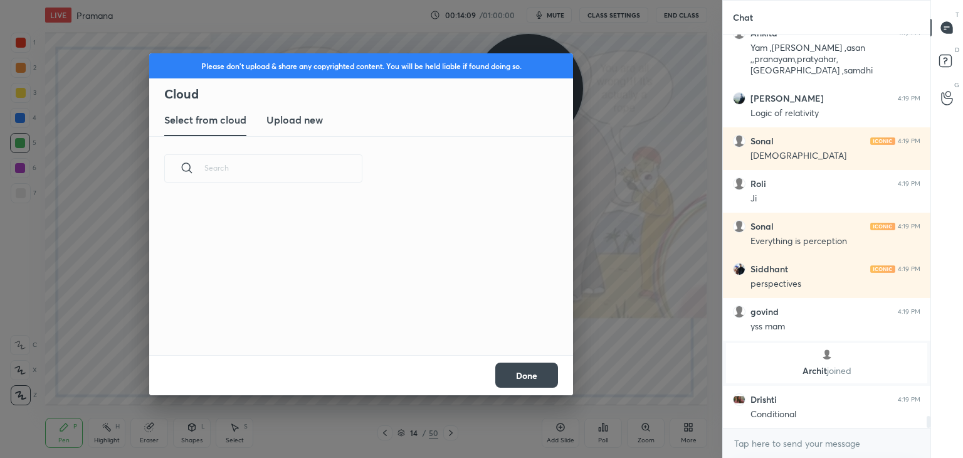
click at [517, 368] on button "Done" at bounding box center [526, 374] width 63 height 25
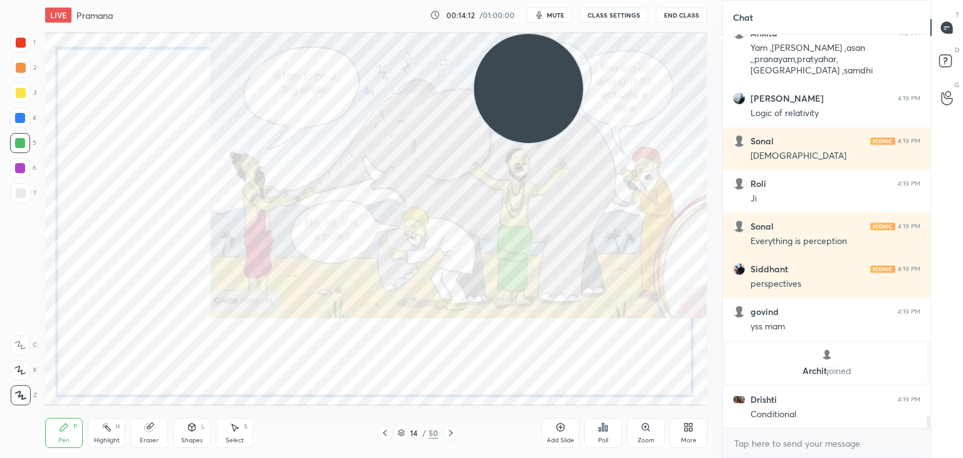
click at [677, 423] on div "More" at bounding box center [689, 433] width 38 height 30
click at [613, 310] on div "Upload File" at bounding box center [617, 309] width 33 height 6
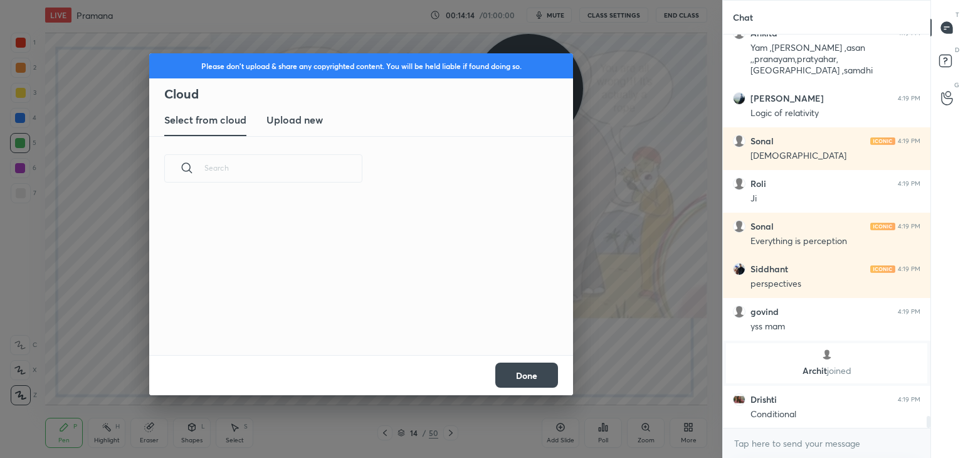
scroll to position [12689, 0]
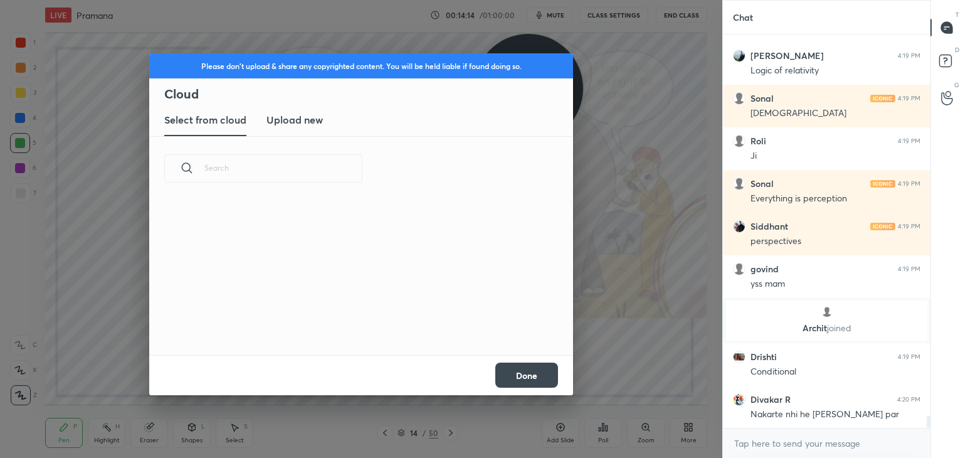
click at [278, 116] on h3 "Upload new" at bounding box center [295, 119] width 56 height 15
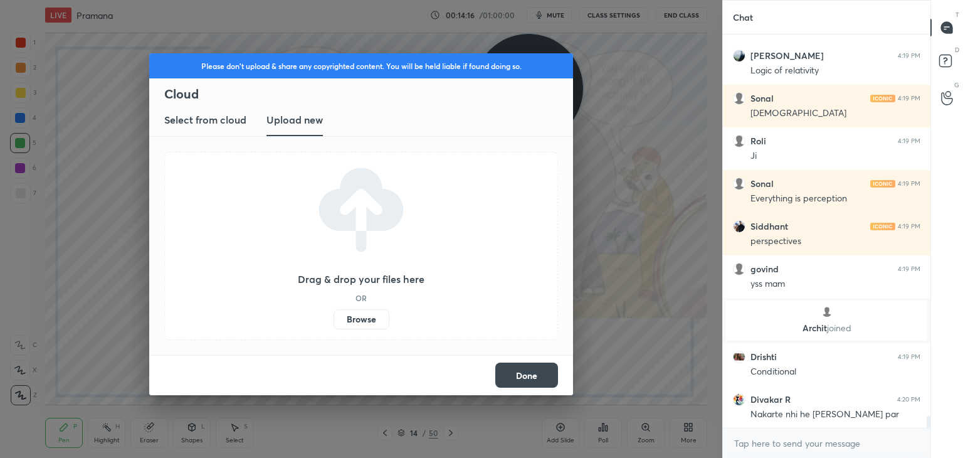
click at [356, 317] on label "Browse" at bounding box center [362, 319] width 56 height 20
click at [334, 317] on input "Browse" at bounding box center [334, 319] width 0 height 20
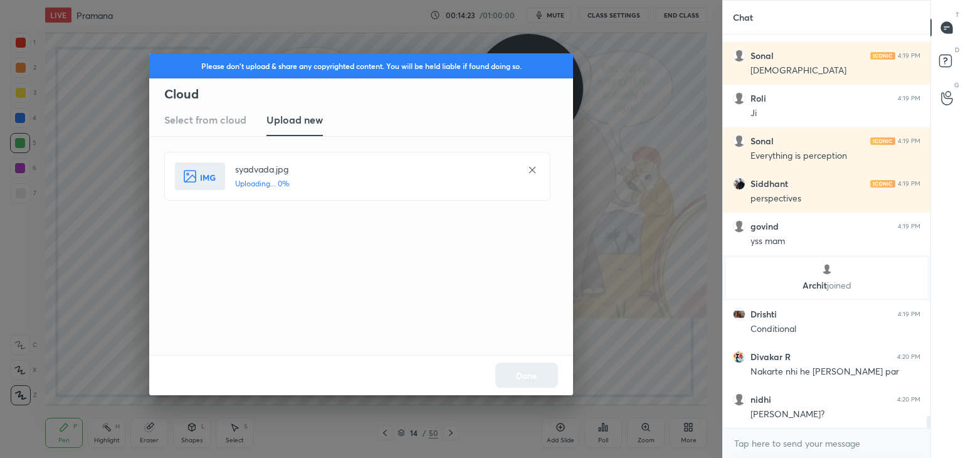
scroll to position [12774, 0]
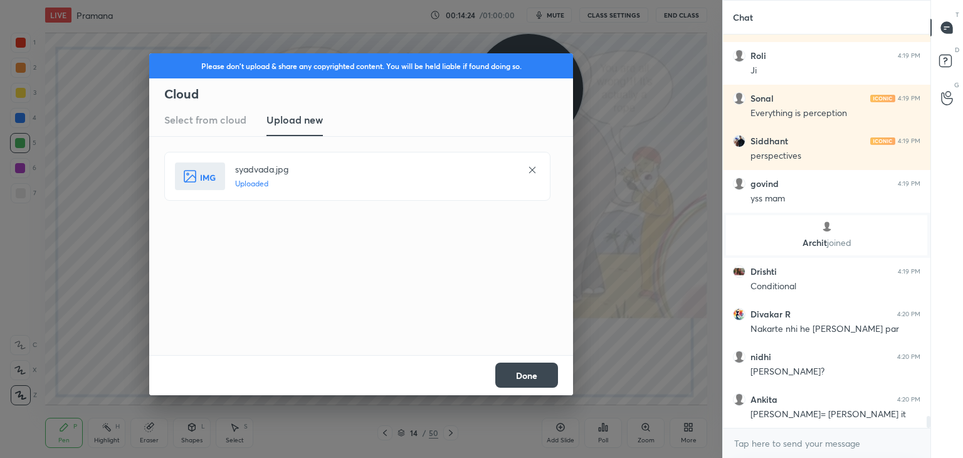
click at [538, 367] on button "Done" at bounding box center [526, 374] width 63 height 25
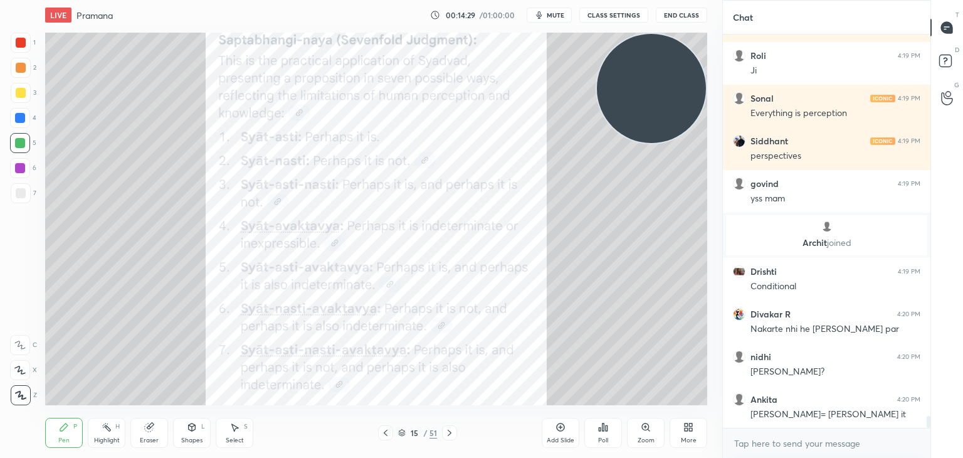
drag, startPoint x: 537, startPoint y: 108, endPoint x: 695, endPoint y: 80, distance: 160.5
click at [695, 80] on video at bounding box center [651, 88] width 109 height 109
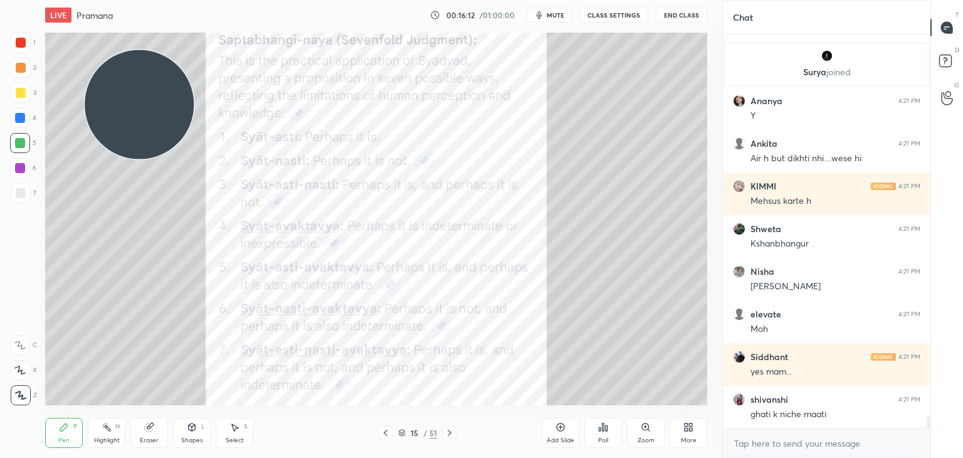
scroll to position [13503, 0]
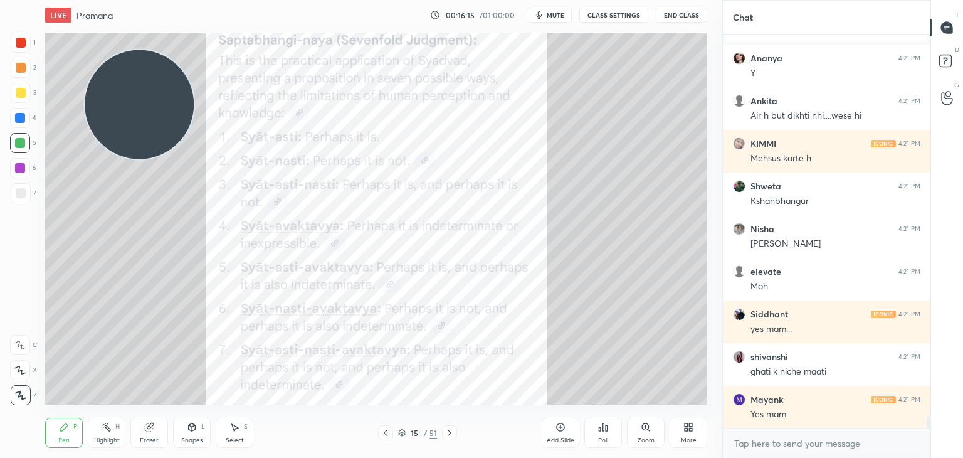
click at [685, 428] on icon at bounding box center [686, 429] width 3 height 3
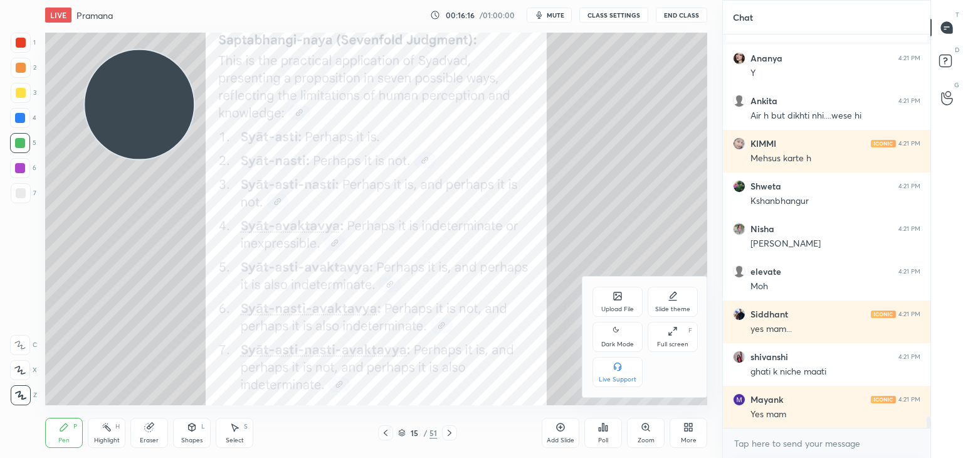
click at [597, 297] on div "Upload File" at bounding box center [618, 302] width 50 height 30
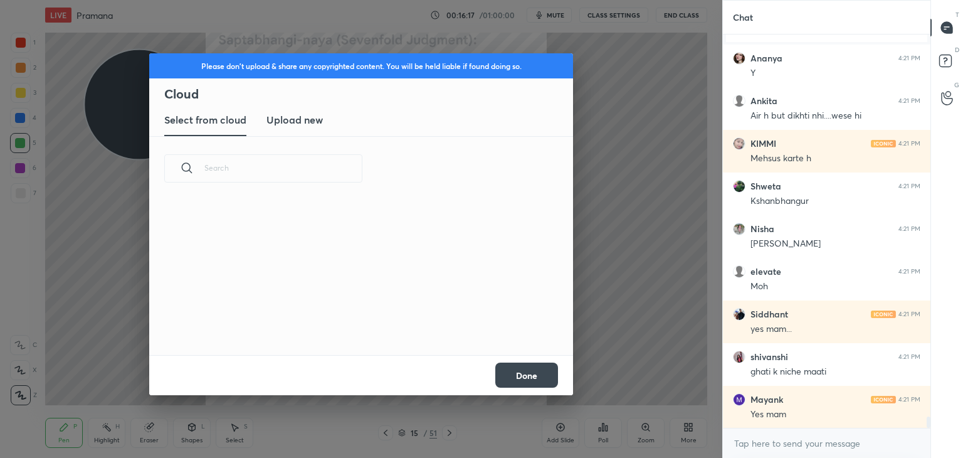
scroll to position [154, 403]
click at [298, 114] on h3 "Upload new" at bounding box center [295, 119] width 56 height 15
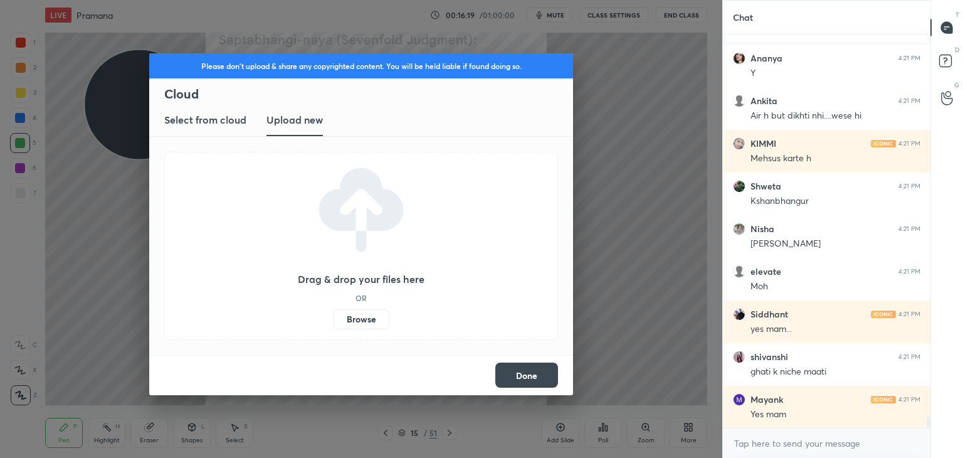
scroll to position [13548, 0]
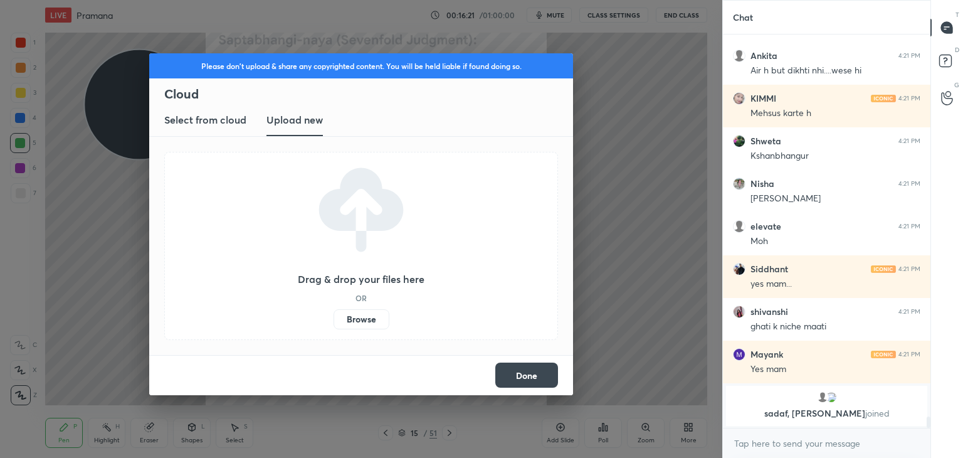
click at [531, 378] on button "Done" at bounding box center [526, 374] width 63 height 25
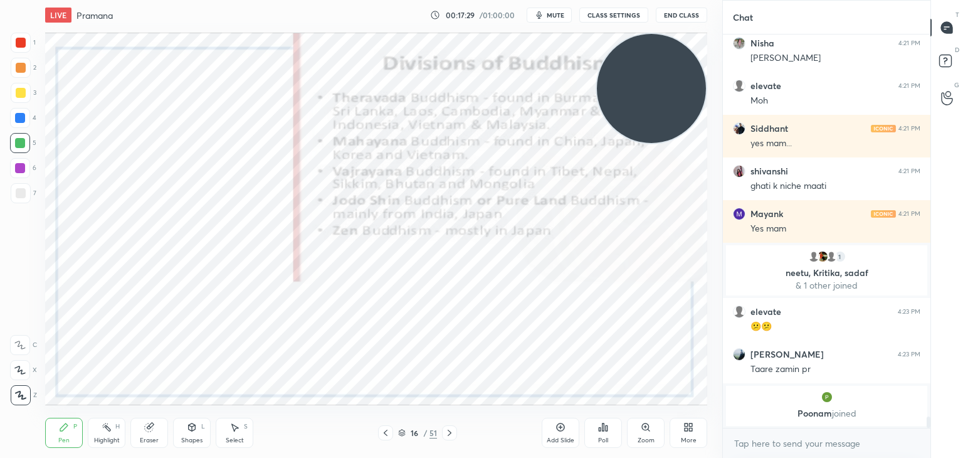
scroll to position [13574, 0]
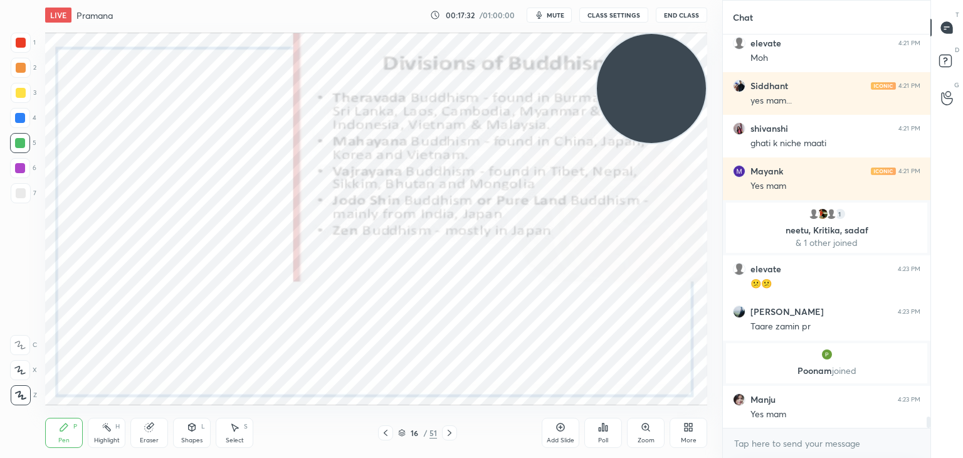
click at [684, 440] on div "More" at bounding box center [689, 440] width 16 height 6
click at [620, 304] on div "Upload File" at bounding box center [618, 302] width 50 height 30
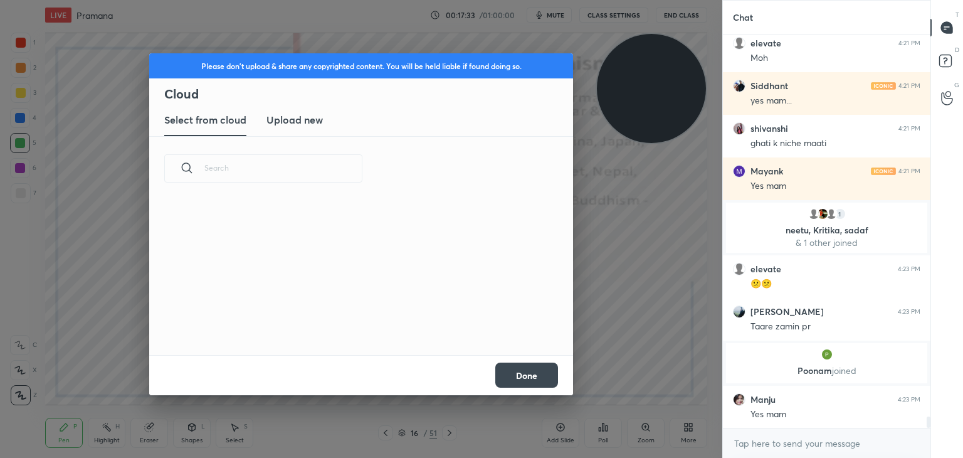
scroll to position [154, 403]
click at [304, 118] on h3 "Upload new" at bounding box center [295, 119] width 56 height 15
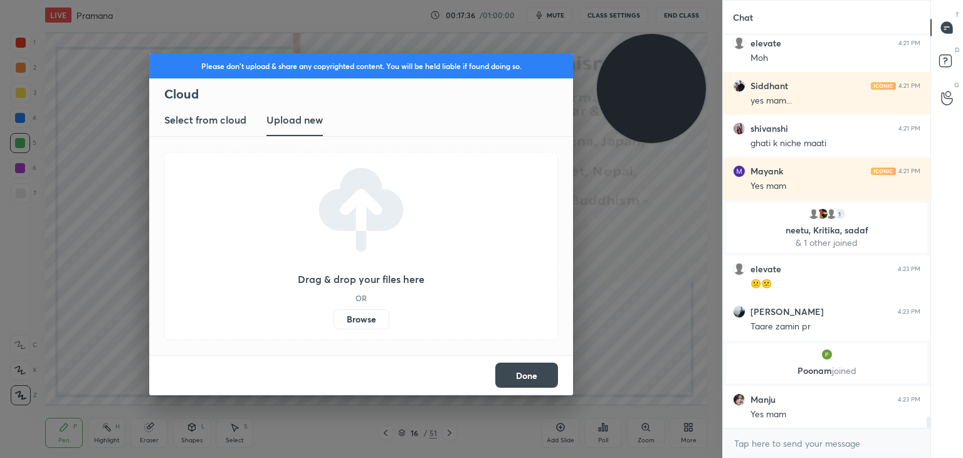
click at [367, 322] on label "Browse" at bounding box center [362, 319] width 56 height 20
click at [334, 322] on input "Browse" at bounding box center [334, 319] width 0 height 20
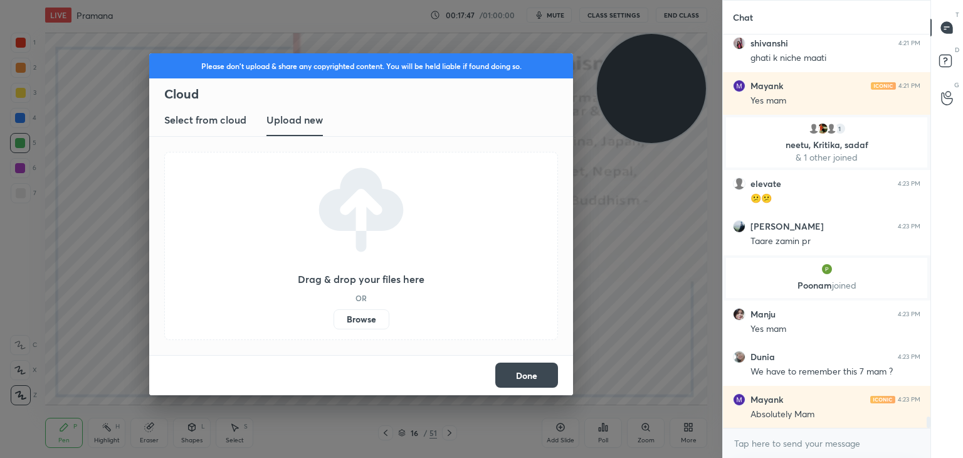
scroll to position [13705, 0]
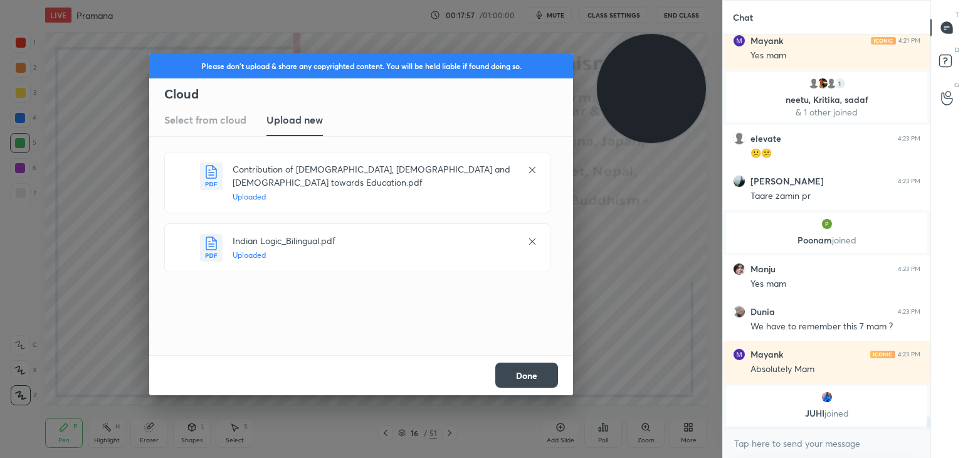
click at [523, 372] on button "Done" at bounding box center [526, 374] width 63 height 25
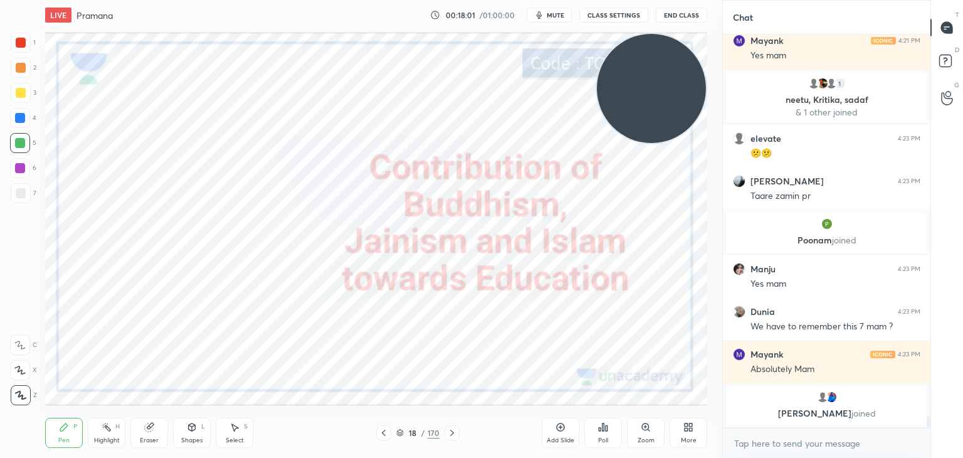
click at [396, 431] on icon at bounding box center [400, 433] width 8 height 8
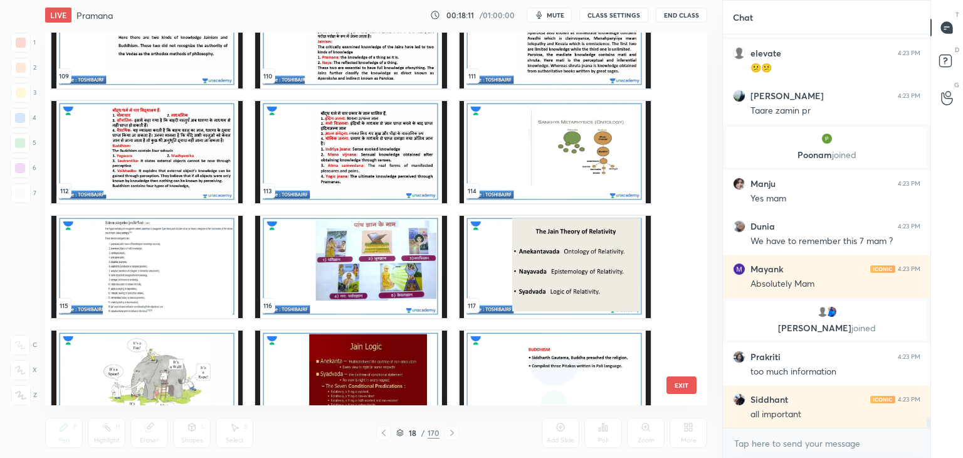
scroll to position [4194, 0]
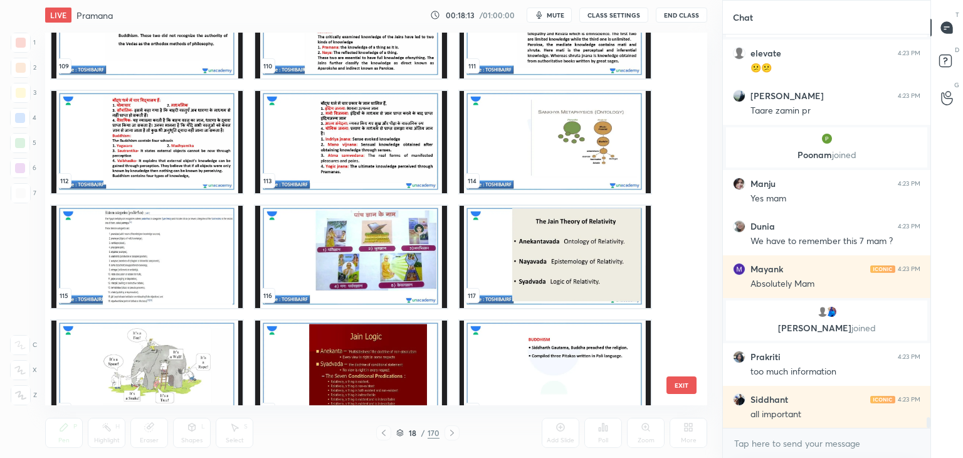
click at [306, 274] on img "grid" at bounding box center [350, 257] width 191 height 102
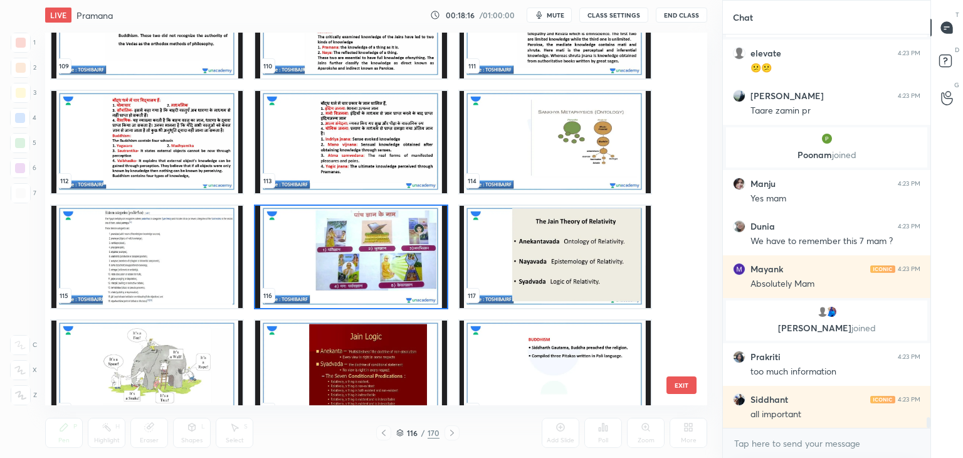
click at [351, 233] on img "grid" at bounding box center [350, 257] width 191 height 102
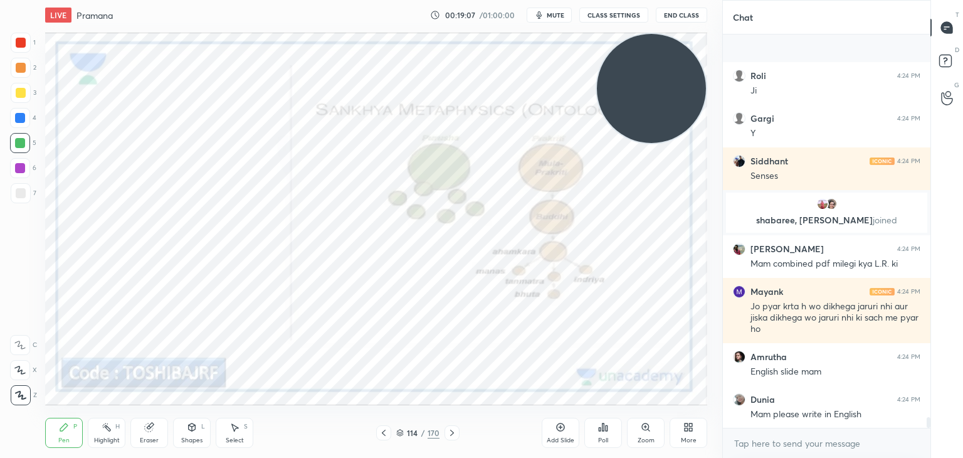
scroll to position [14243, 0]
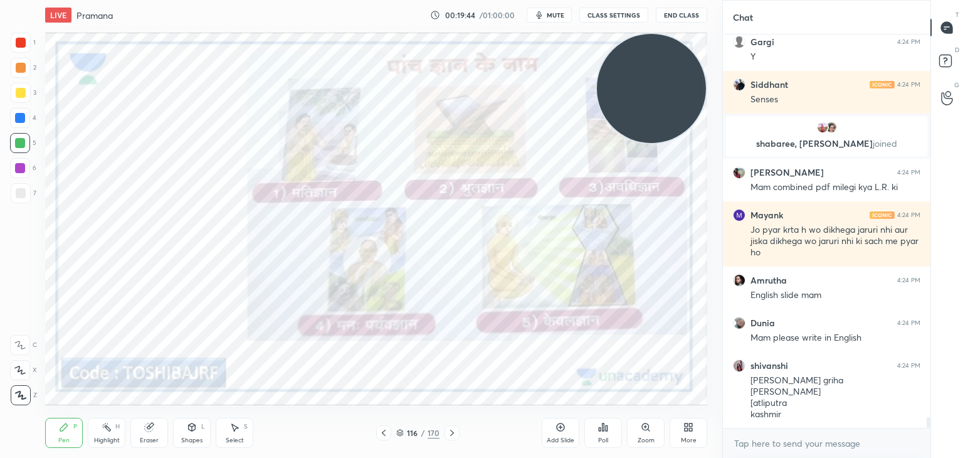
click at [143, 435] on div "Eraser" at bounding box center [149, 433] width 38 height 30
click at [15, 399] on span "Erase all" at bounding box center [20, 395] width 19 height 9
click at [19, 48] on div at bounding box center [21, 43] width 20 height 20
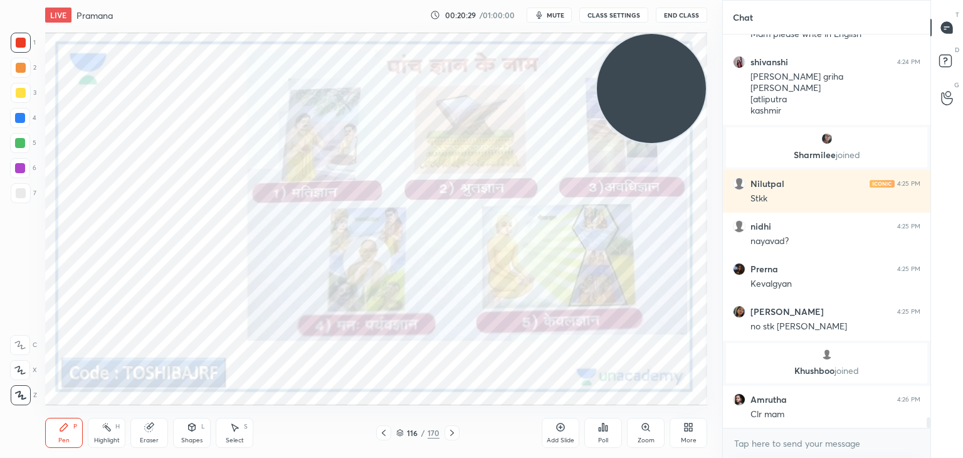
scroll to position [14436, 0]
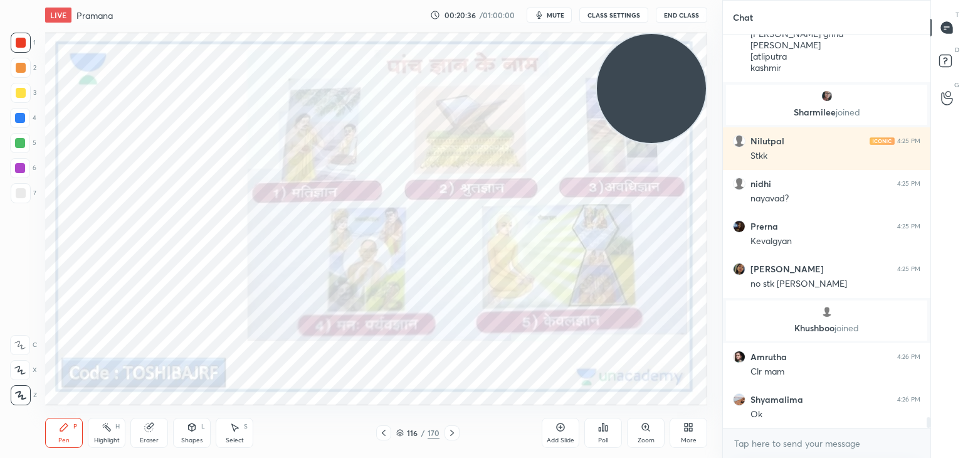
click at [564, 435] on div "Add Slide" at bounding box center [561, 433] width 38 height 30
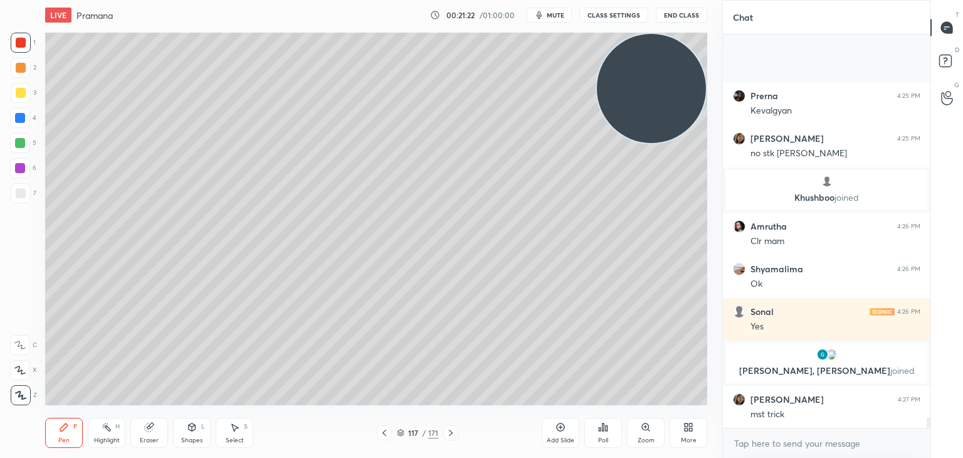
scroll to position [14532, 0]
click at [28, 198] on div at bounding box center [21, 193] width 20 height 20
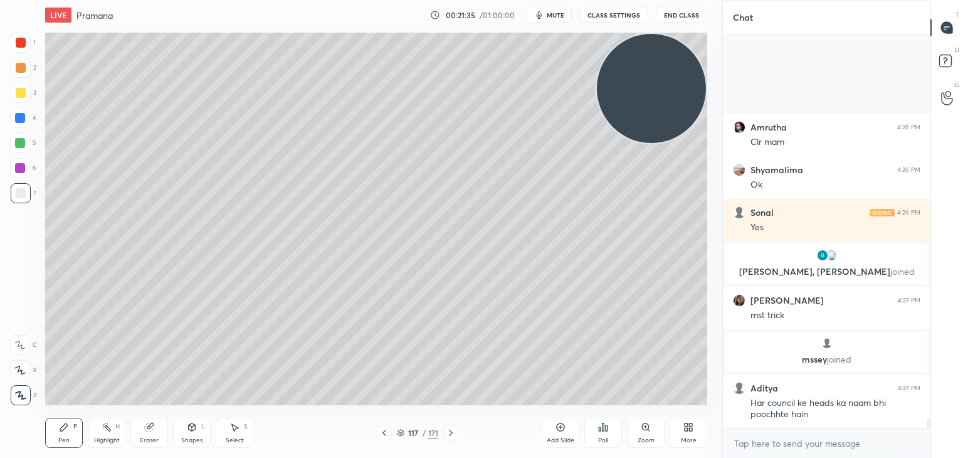
scroll to position [14620, 0]
click at [695, 426] on div "More" at bounding box center [689, 433] width 38 height 30
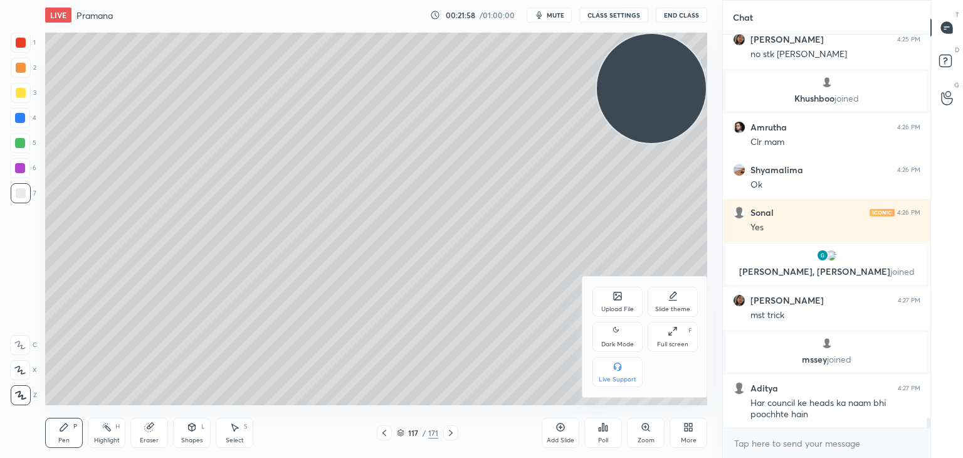
click at [622, 300] on div "Upload File" at bounding box center [618, 302] width 50 height 30
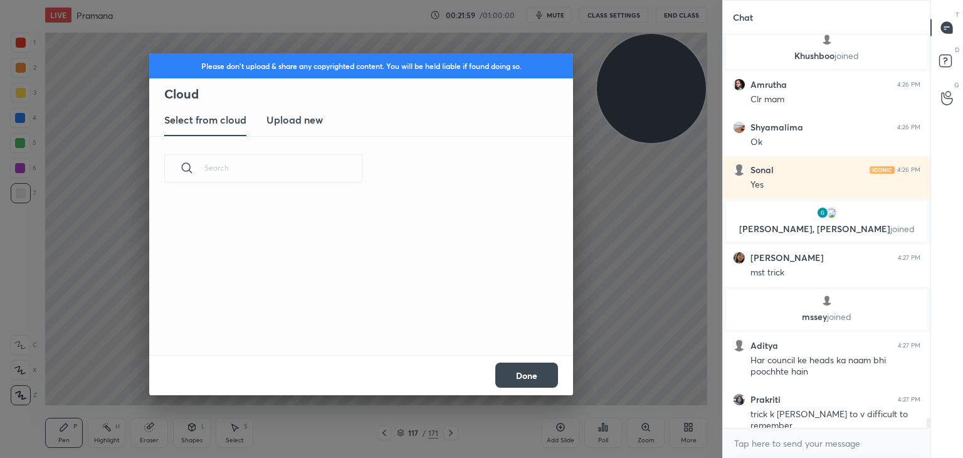
scroll to position [14706, 0]
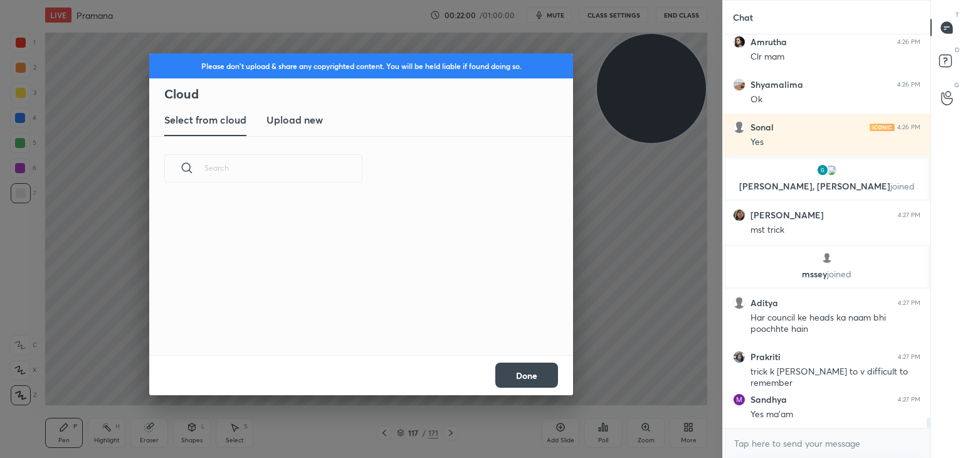
click at [283, 121] on h3 "Upload new" at bounding box center [295, 119] width 56 height 15
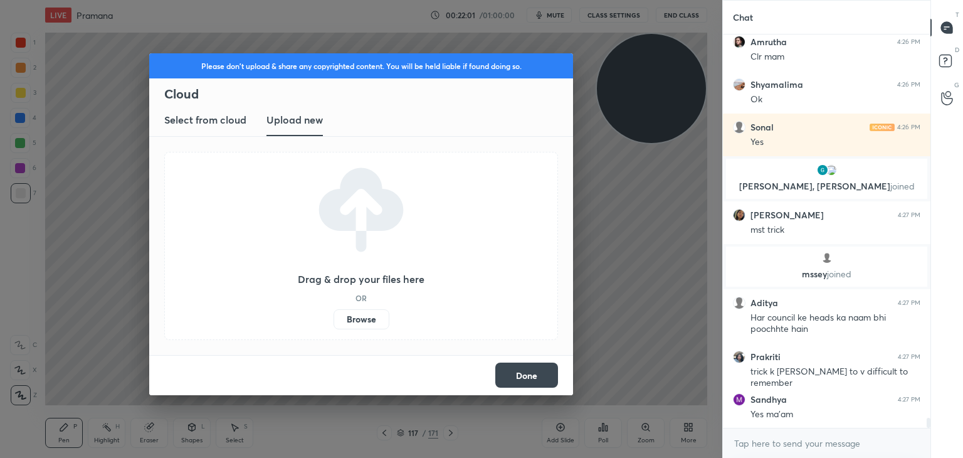
click at [358, 322] on label "Browse" at bounding box center [362, 319] width 56 height 20
click at [334, 322] on input "Browse" at bounding box center [334, 319] width 0 height 20
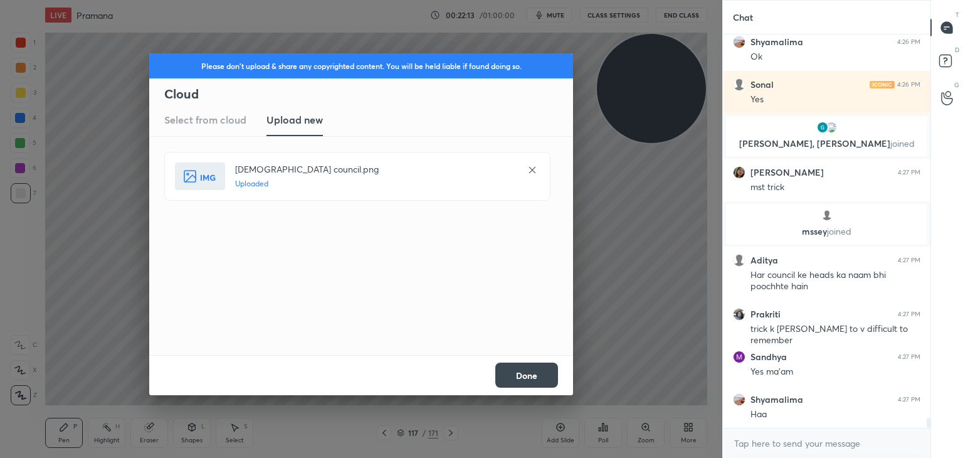
click at [509, 384] on button "Done" at bounding box center [526, 374] width 63 height 25
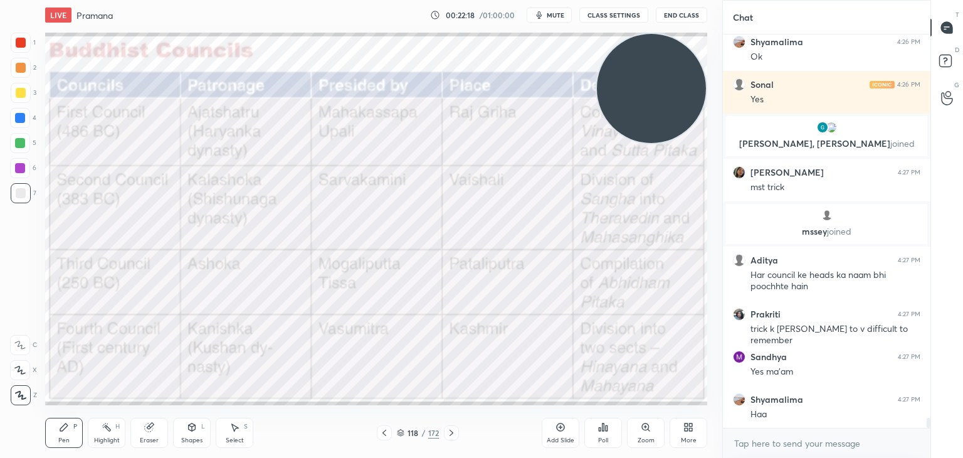
click at [23, 43] on div at bounding box center [21, 43] width 10 height 10
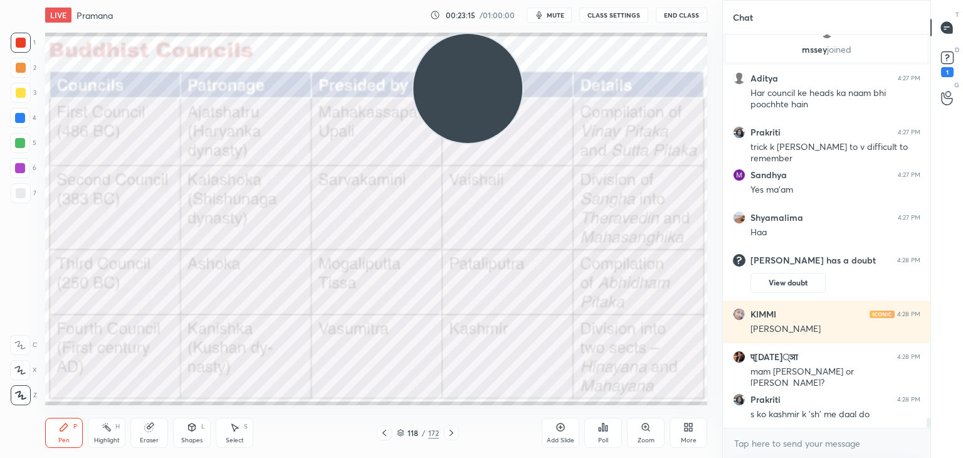
scroll to position [14930, 0]
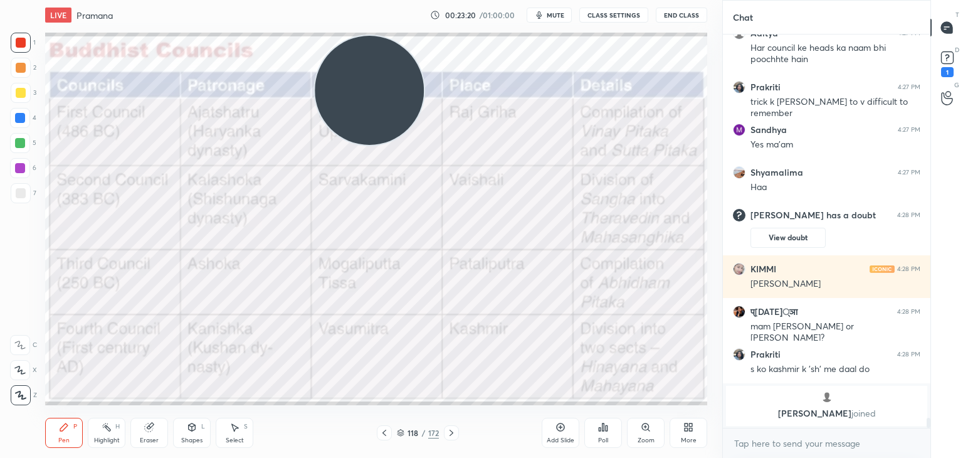
drag, startPoint x: 479, startPoint y: 112, endPoint x: 376, endPoint y: 114, distance: 102.9
click at [376, 114] on video at bounding box center [369, 90] width 109 height 109
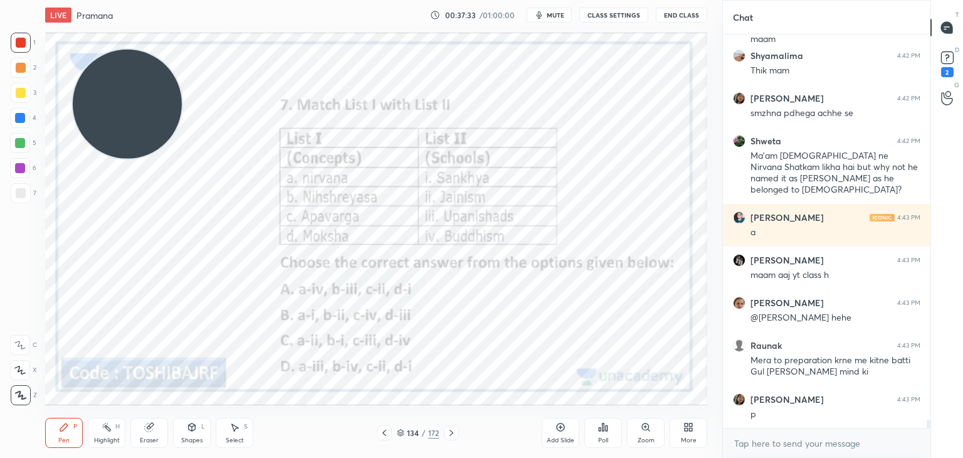
scroll to position [18466, 0]
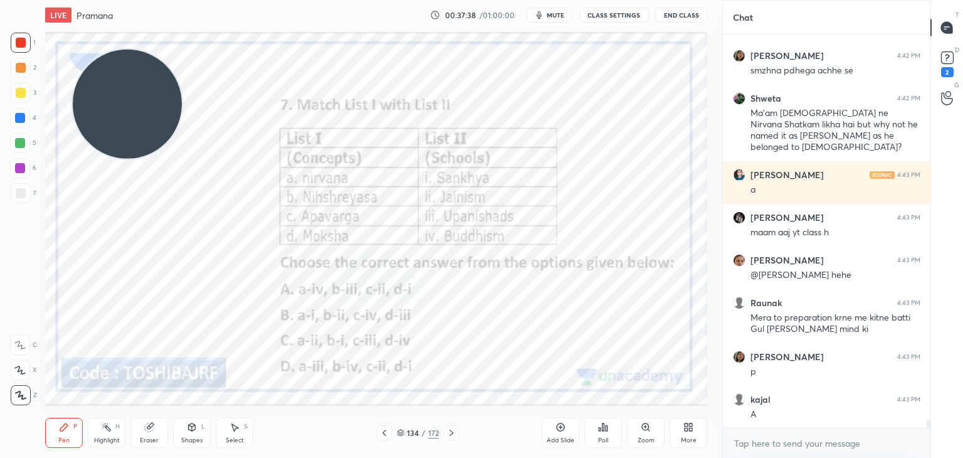
click at [402, 435] on icon at bounding box center [401, 433] width 8 height 8
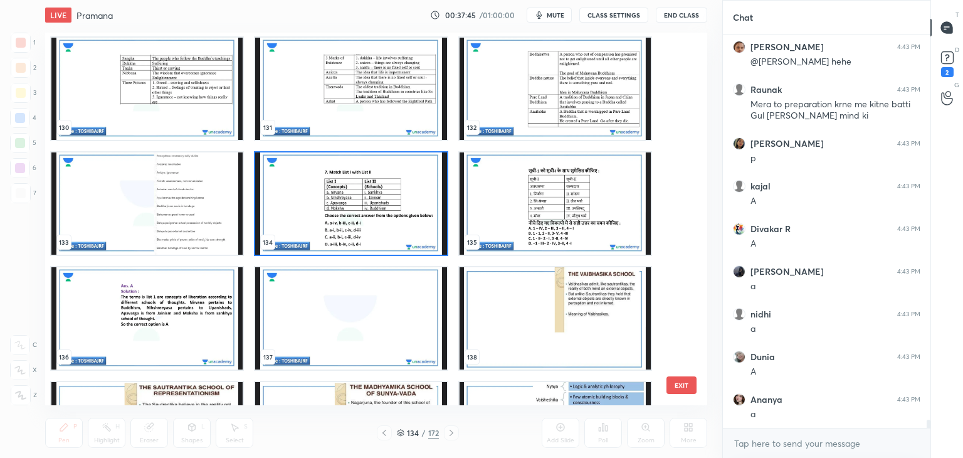
scroll to position [18722, 0]
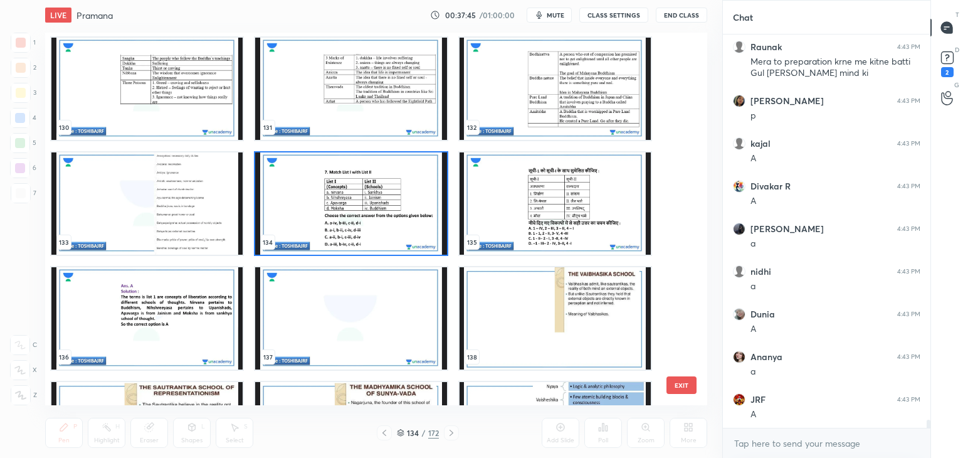
click at [567, 226] on img "grid" at bounding box center [555, 203] width 191 height 102
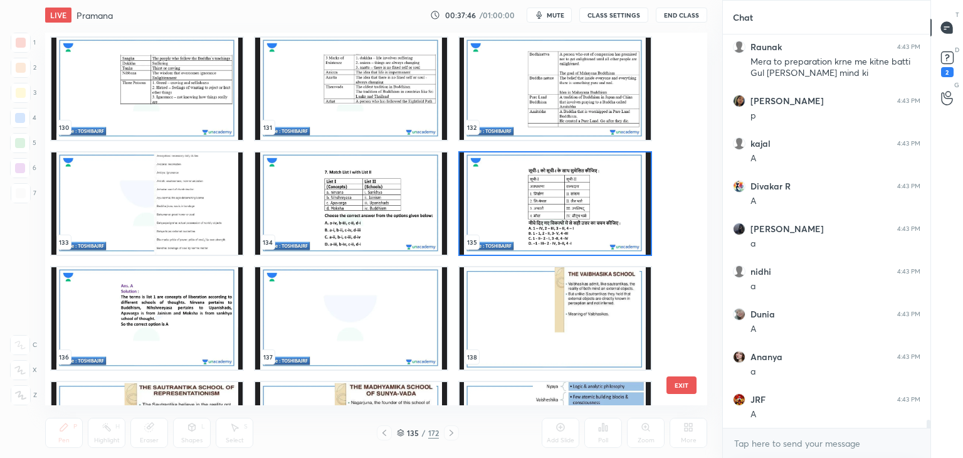
scroll to position [18807, 0]
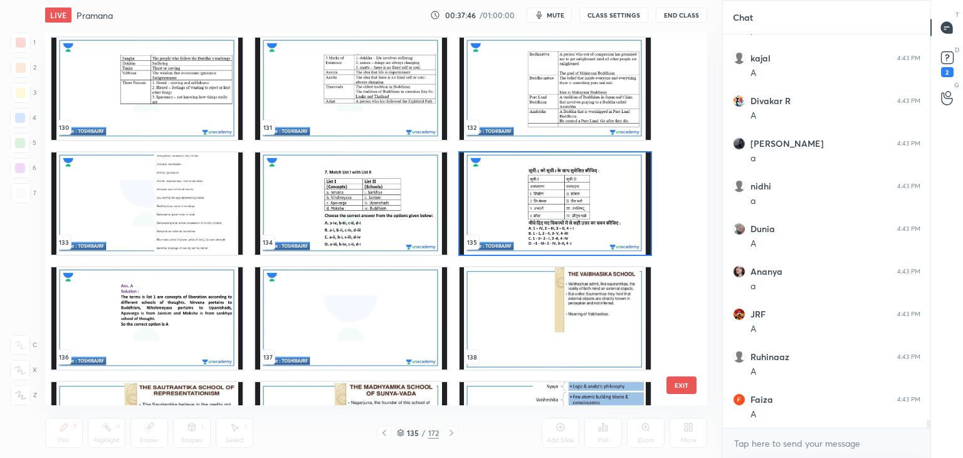
click at [567, 226] on img "grid" at bounding box center [555, 203] width 191 height 102
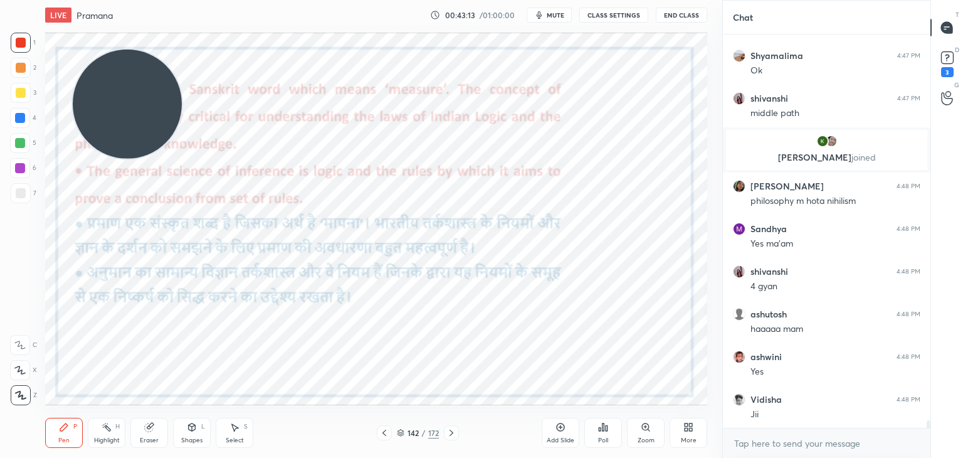
scroll to position [19612, 0]
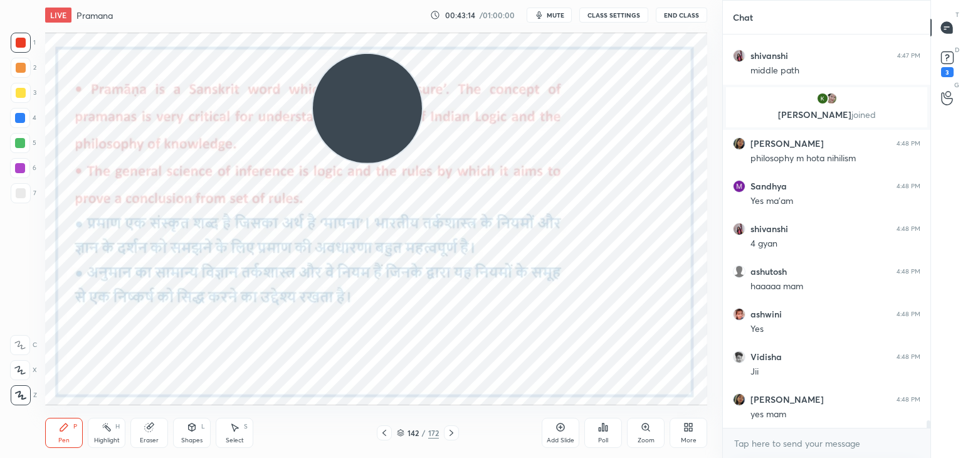
drag, startPoint x: 146, startPoint y: 125, endPoint x: 547, endPoint y: 128, distance: 400.7
click at [422, 128] on video at bounding box center [367, 108] width 109 height 109
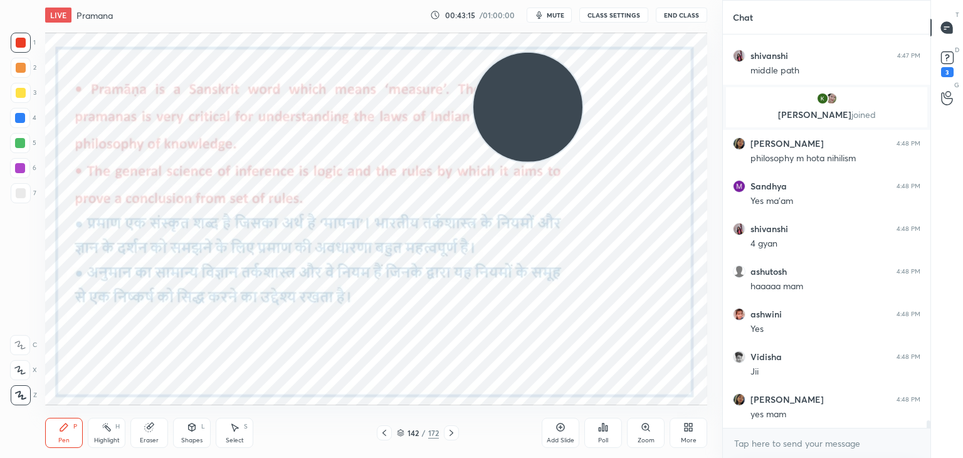
scroll to position [19655, 0]
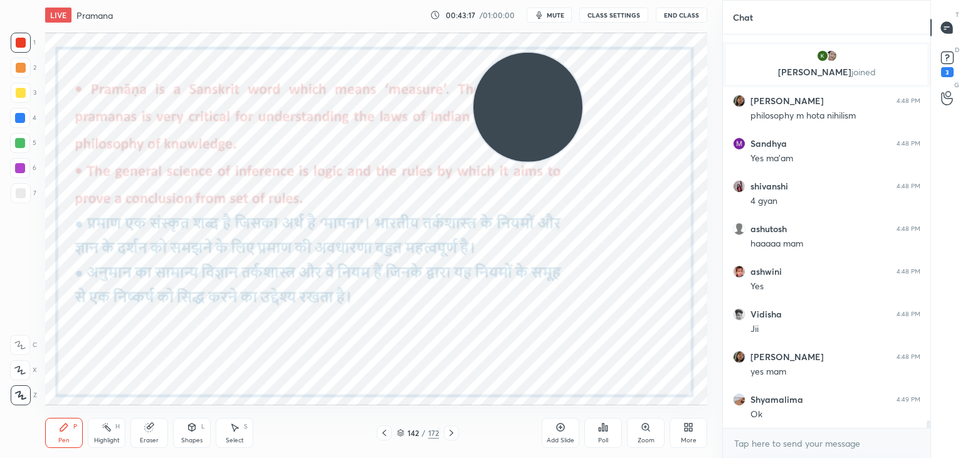
click at [685, 428] on icon at bounding box center [686, 429] width 3 height 3
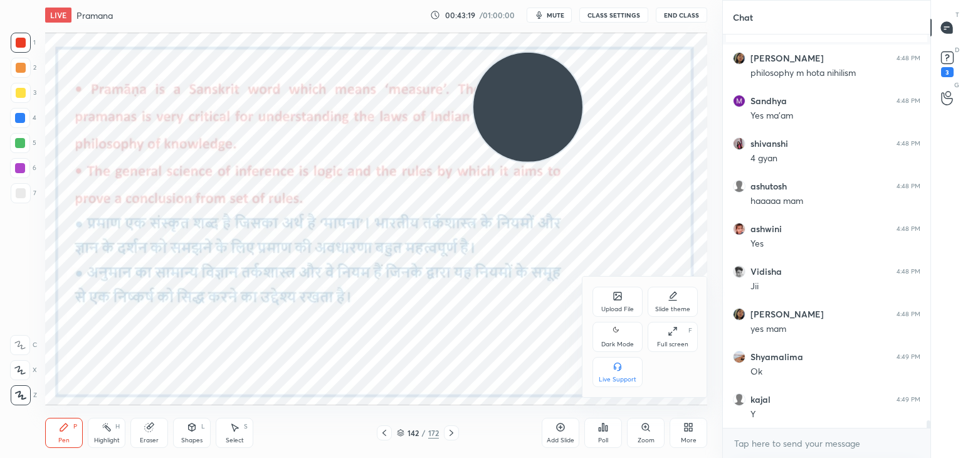
click at [620, 302] on div "Upload File" at bounding box center [618, 302] width 50 height 30
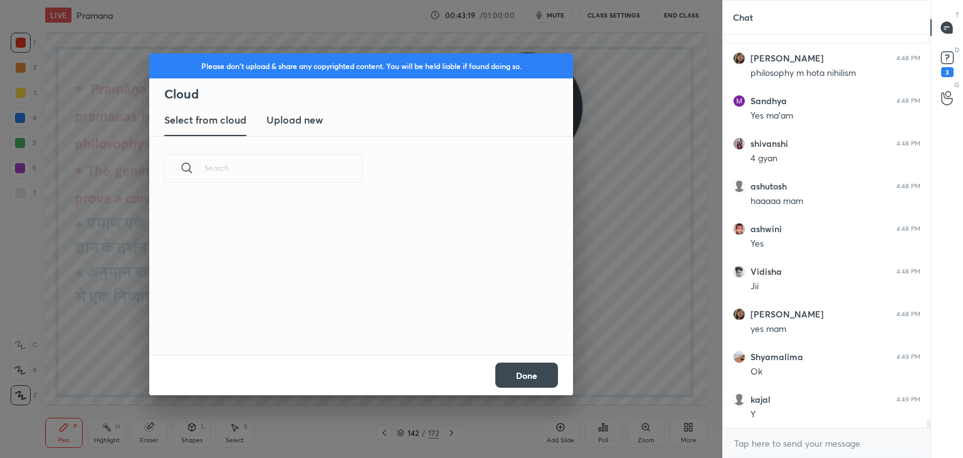
scroll to position [154, 403]
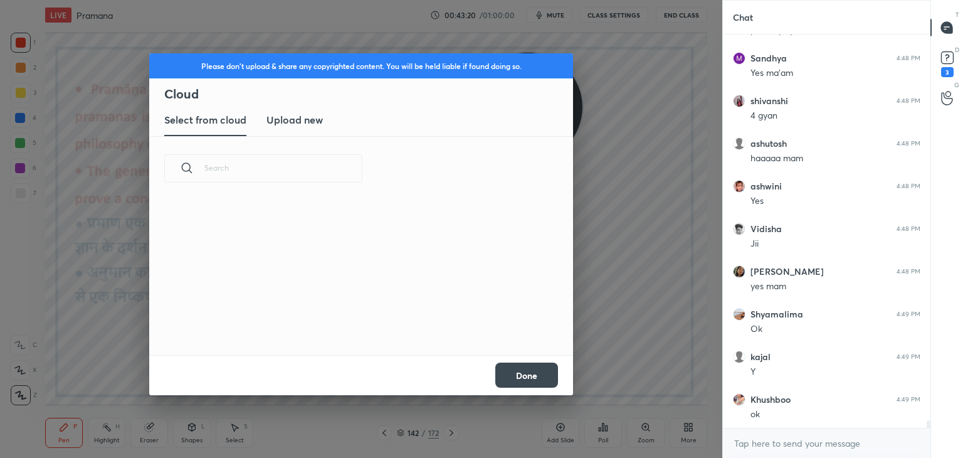
click at [316, 127] on new "Upload new" at bounding box center [295, 120] width 56 height 31
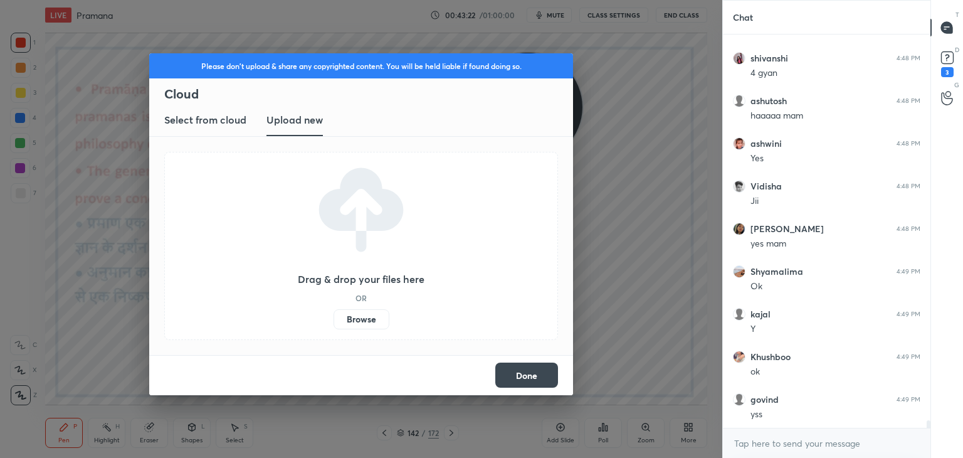
click at [372, 319] on label "Browse" at bounding box center [362, 319] width 56 height 20
click at [334, 319] on input "Browse" at bounding box center [334, 319] width 0 height 20
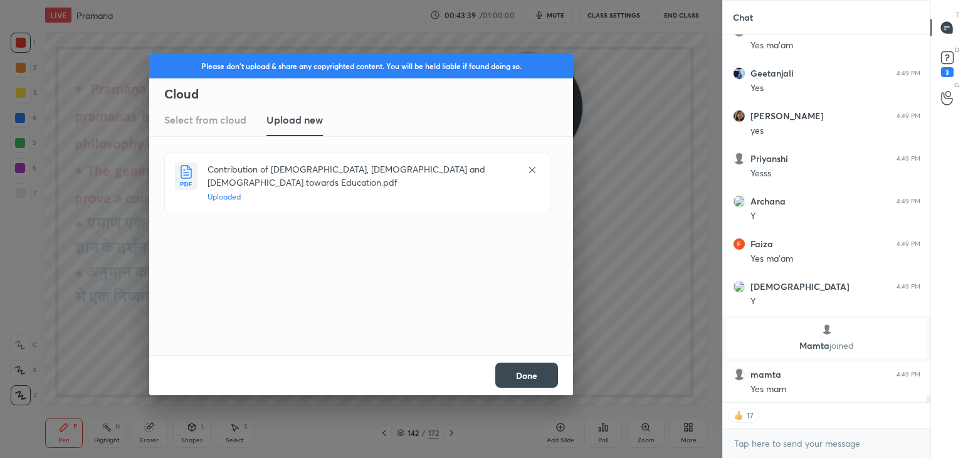
scroll to position [20012, 0]
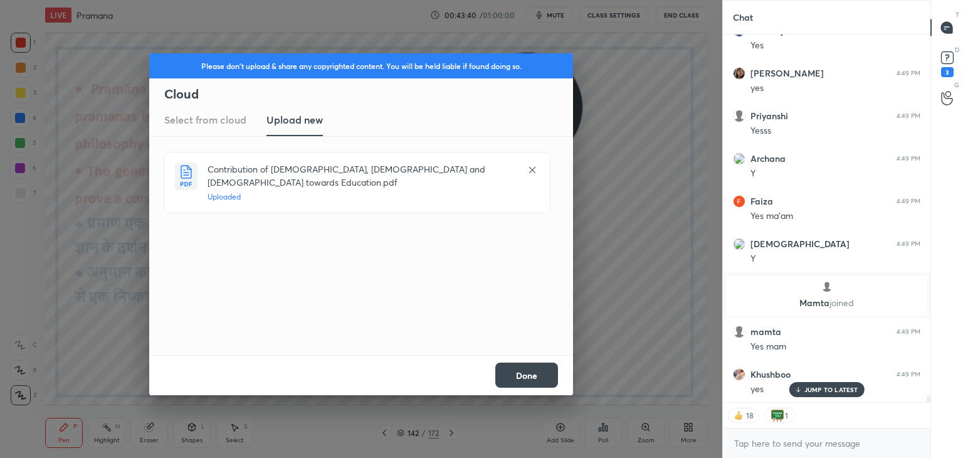
click at [538, 365] on button "Done" at bounding box center [526, 374] width 63 height 25
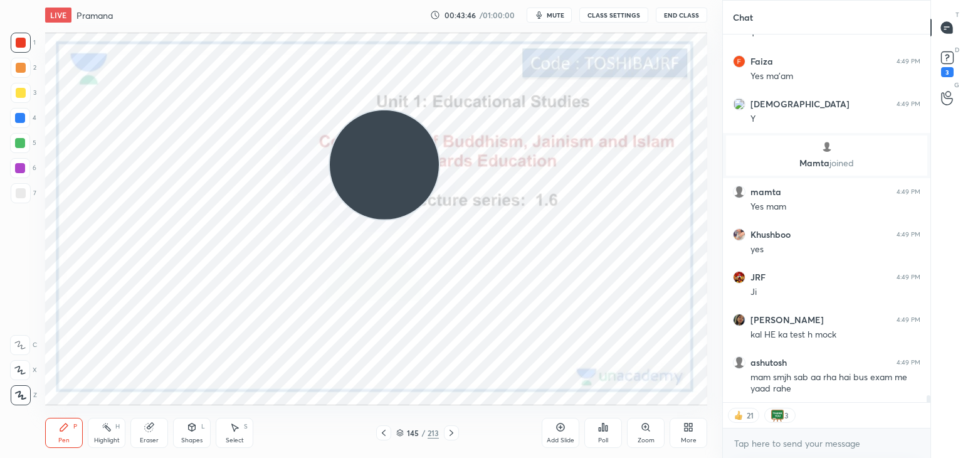
scroll to position [20195, 0]
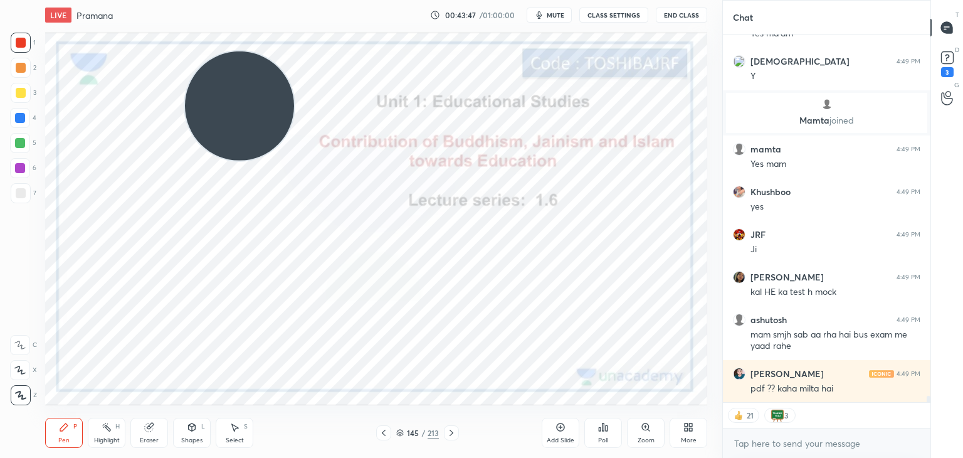
drag, startPoint x: 416, startPoint y: 179, endPoint x: 272, endPoint y: 120, distance: 156.4
click at [272, 120] on video at bounding box center [239, 105] width 109 height 109
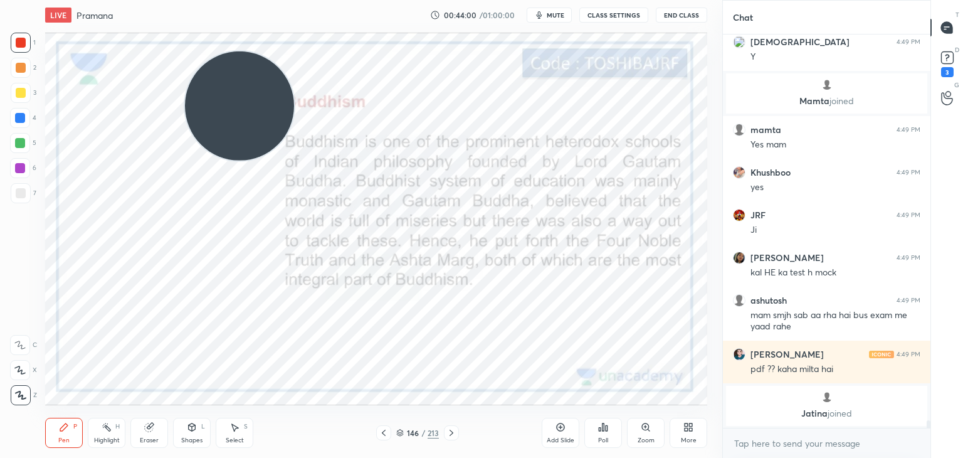
scroll to position [20166, 0]
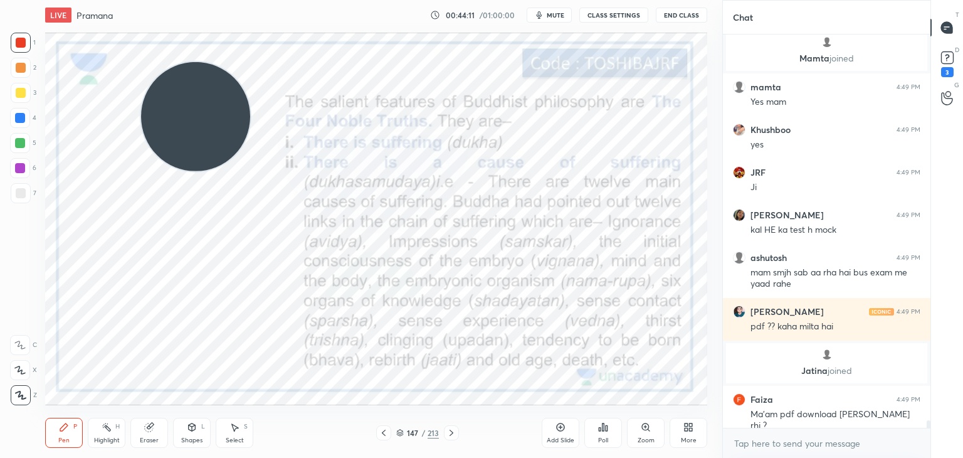
drag, startPoint x: 232, startPoint y: 116, endPoint x: 169, endPoint y: 133, distance: 65.6
click at [169, 133] on video at bounding box center [195, 116] width 109 height 109
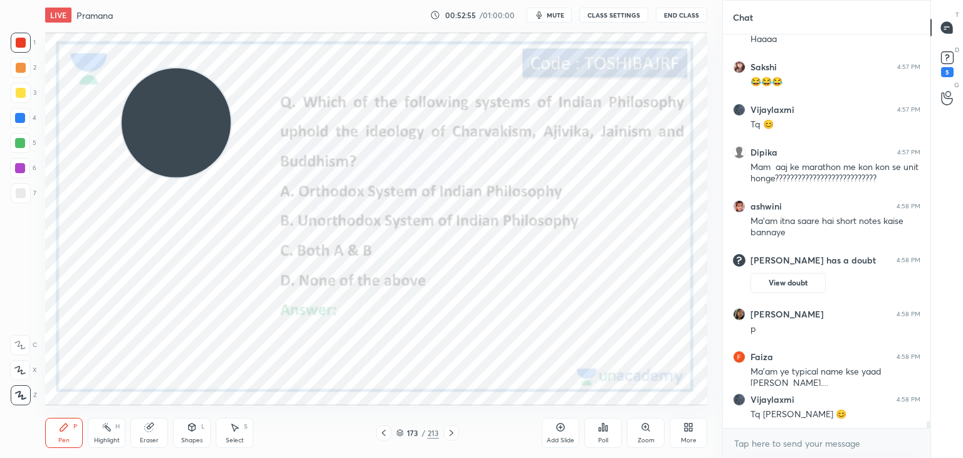
scroll to position [23022, 0]
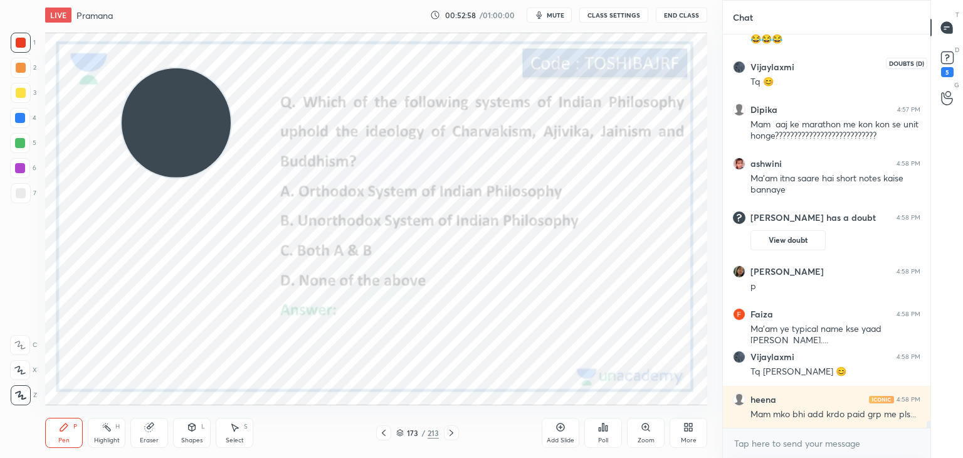
click at [948, 50] on icon at bounding box center [947, 57] width 19 height 19
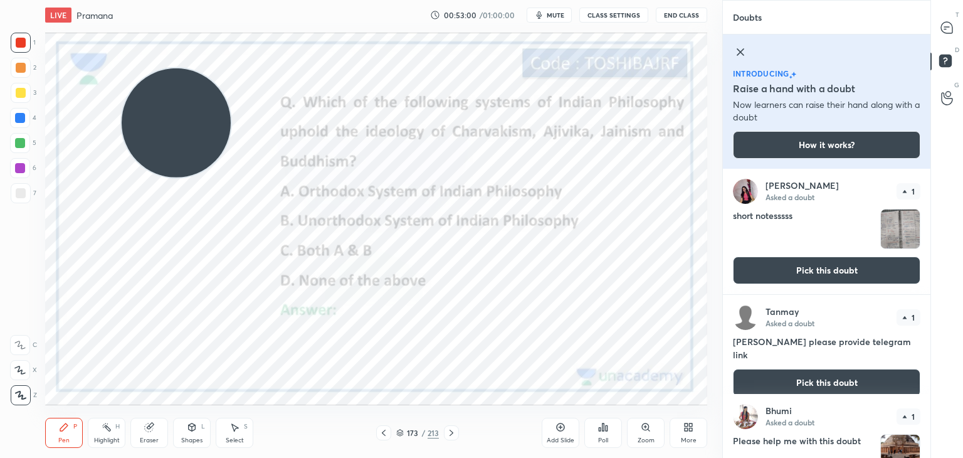
click at [892, 227] on img "grid" at bounding box center [900, 228] width 39 height 39
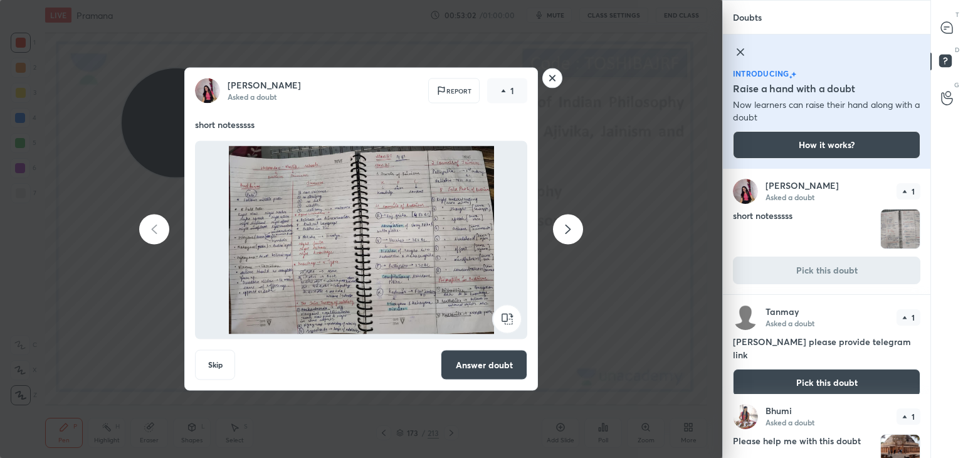
click at [503, 362] on button "Answer doubt" at bounding box center [484, 365] width 87 height 30
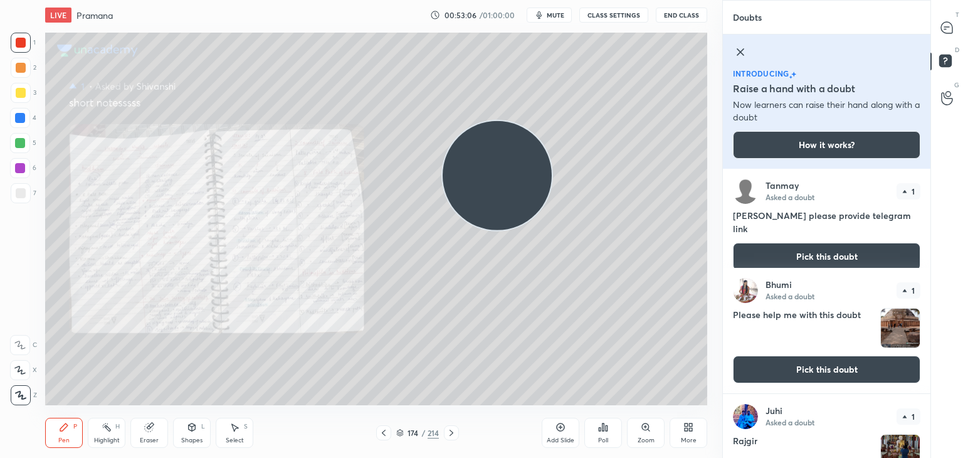
drag, startPoint x: 186, startPoint y: 129, endPoint x: 517, endPoint y: 179, distance: 334.9
click at [517, 179] on video at bounding box center [497, 175] width 109 height 109
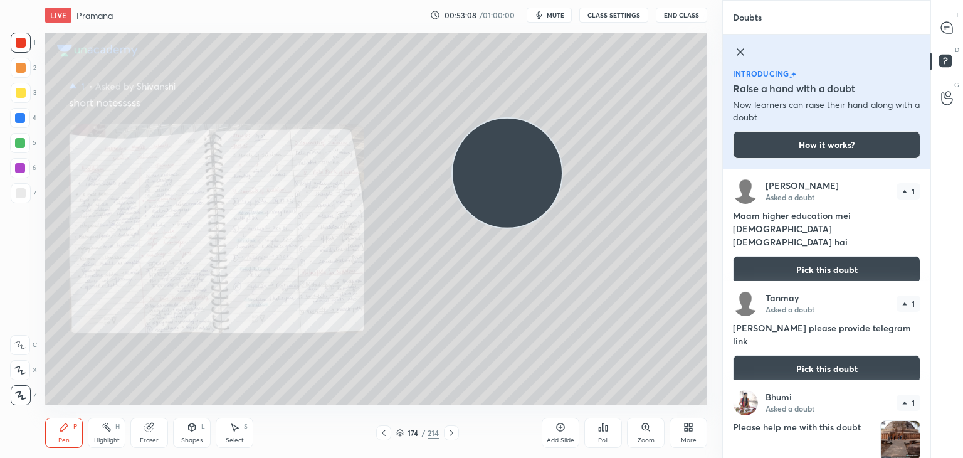
click at [644, 427] on icon at bounding box center [645, 426] width 7 height 7
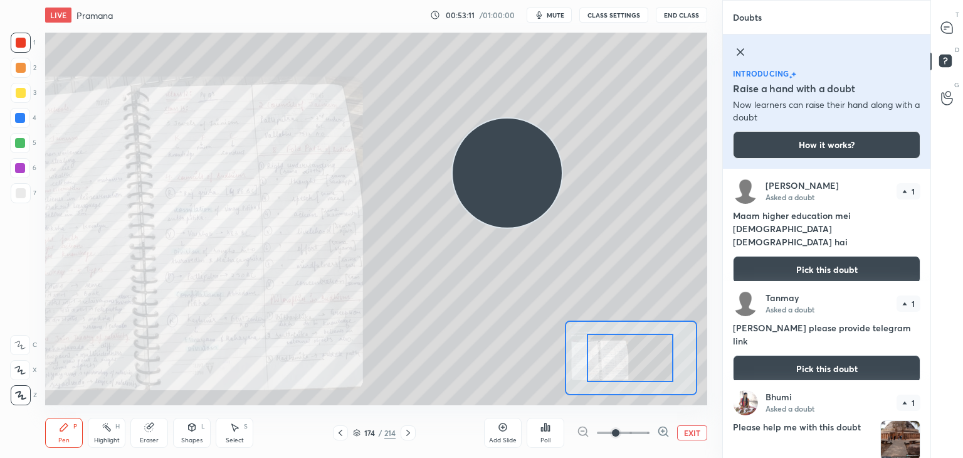
drag, startPoint x: 610, startPoint y: 369, endPoint x: 594, endPoint y: 367, distance: 15.3
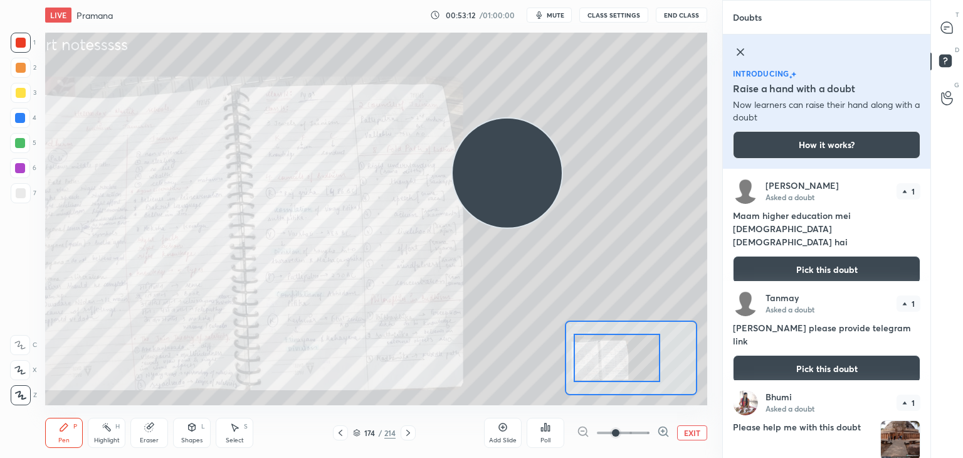
drag, startPoint x: 602, startPoint y: 366, endPoint x: 589, endPoint y: 366, distance: 13.2
click at [589, 366] on div at bounding box center [617, 358] width 87 height 48
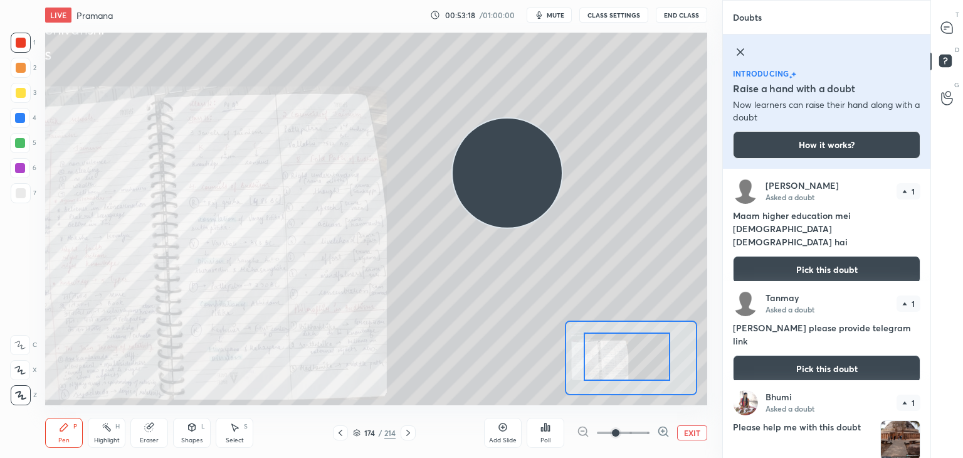
drag, startPoint x: 592, startPoint y: 356, endPoint x: 603, endPoint y: 354, distance: 10.7
click at [603, 354] on div at bounding box center [627, 356] width 87 height 48
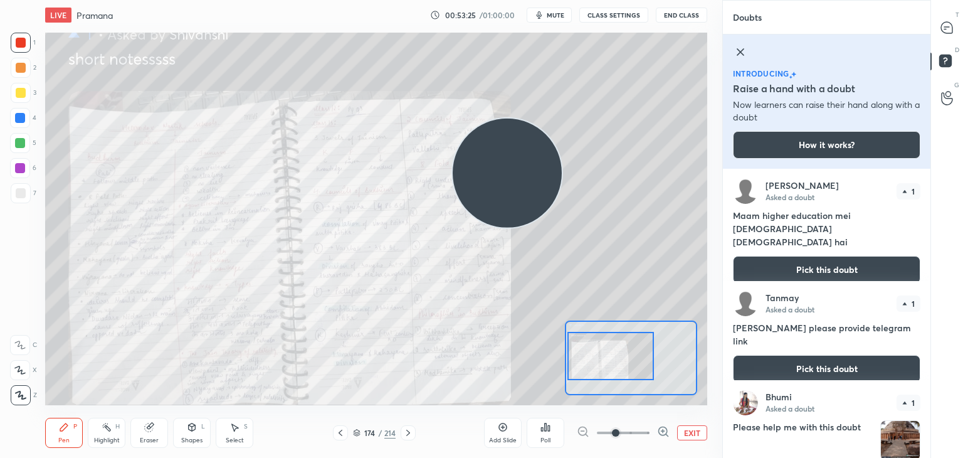
drag, startPoint x: 611, startPoint y: 369, endPoint x: 589, endPoint y: 367, distance: 21.4
click at [589, 367] on div at bounding box center [611, 356] width 87 height 48
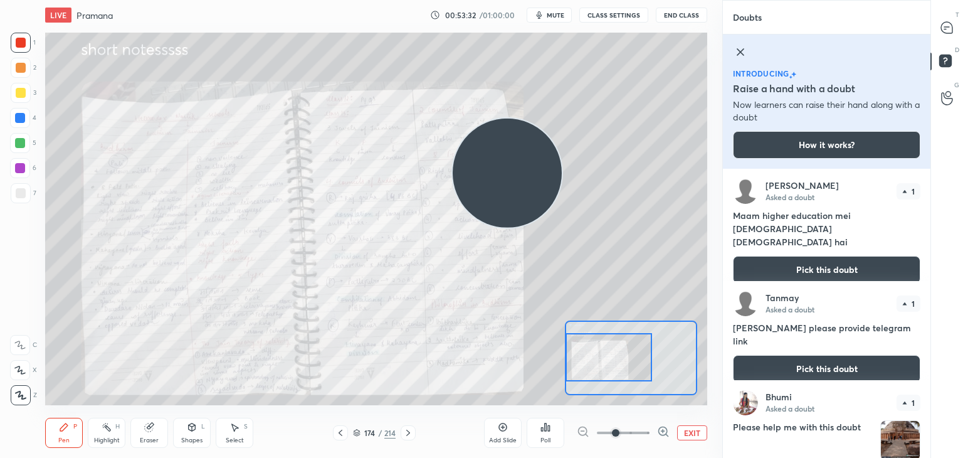
click at [612, 361] on div at bounding box center [609, 357] width 87 height 48
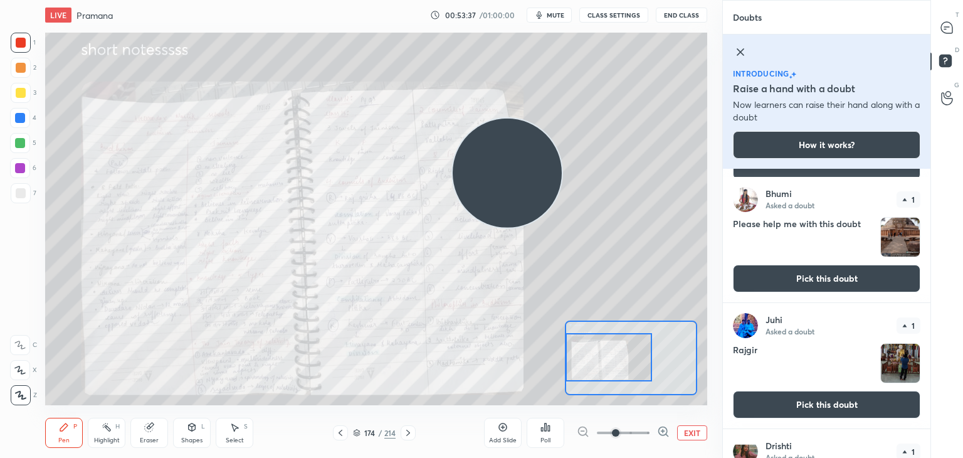
scroll to position [216, 0]
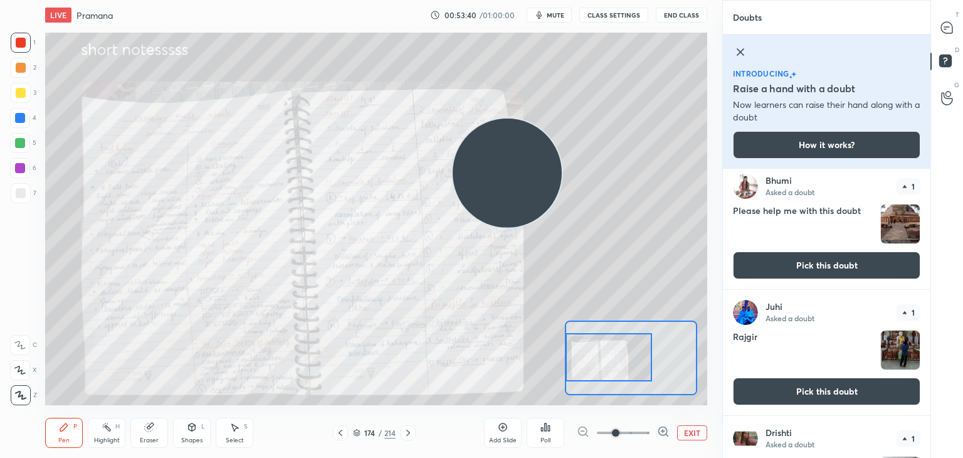
click at [872, 387] on button "Pick this doubt" at bounding box center [827, 392] width 188 height 28
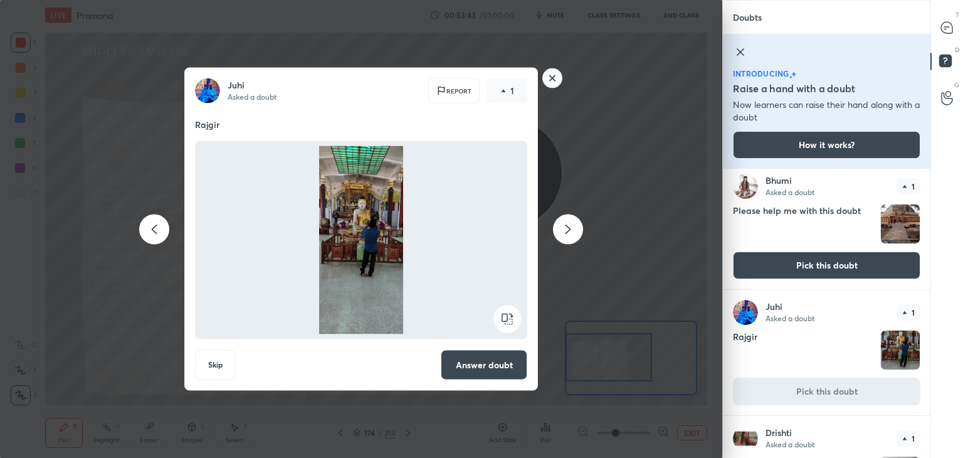
click at [497, 356] on button "Answer doubt" at bounding box center [484, 365] width 87 height 30
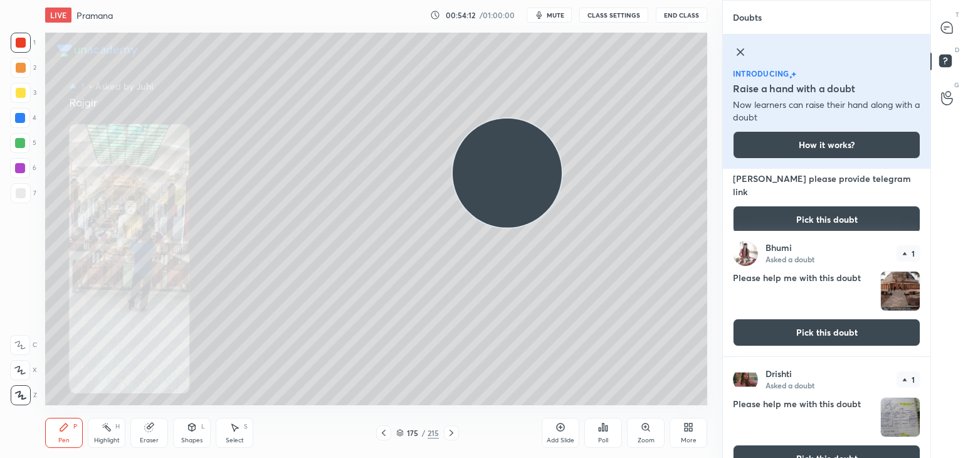
scroll to position [263, 0]
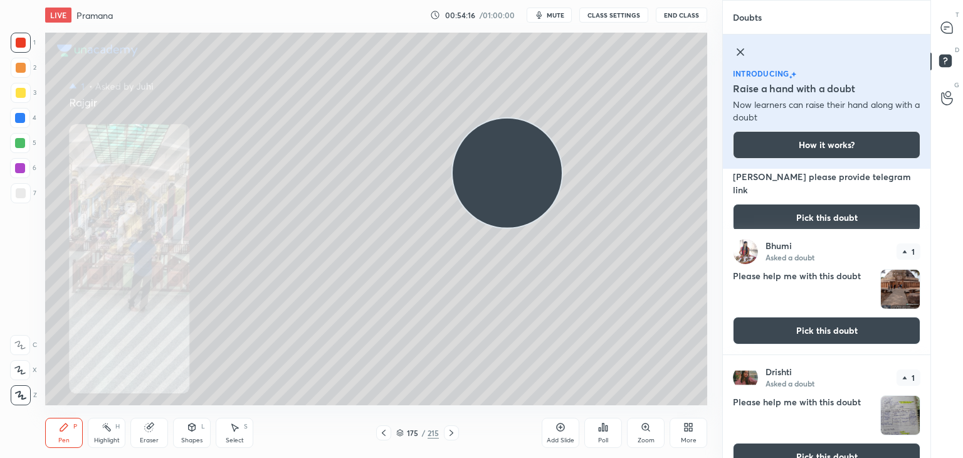
click at [877, 325] on button "Pick this doubt" at bounding box center [827, 331] width 188 height 28
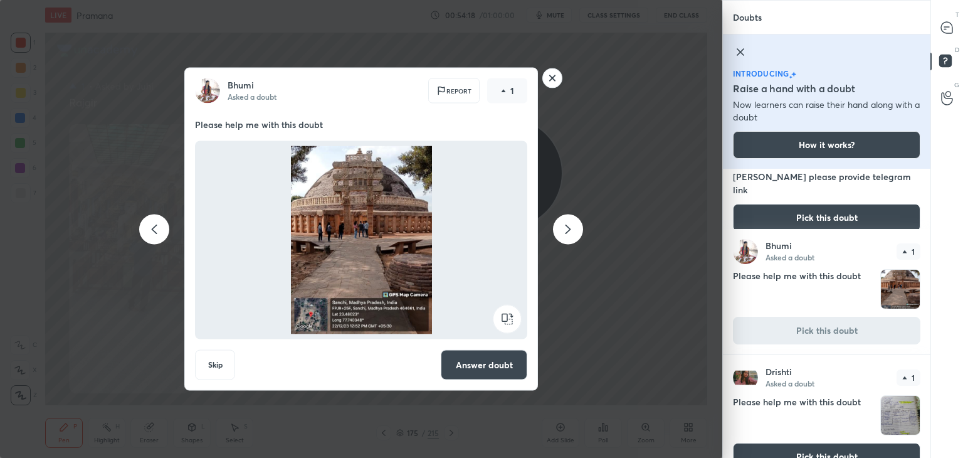
click at [474, 360] on button "Answer doubt" at bounding box center [484, 365] width 87 height 30
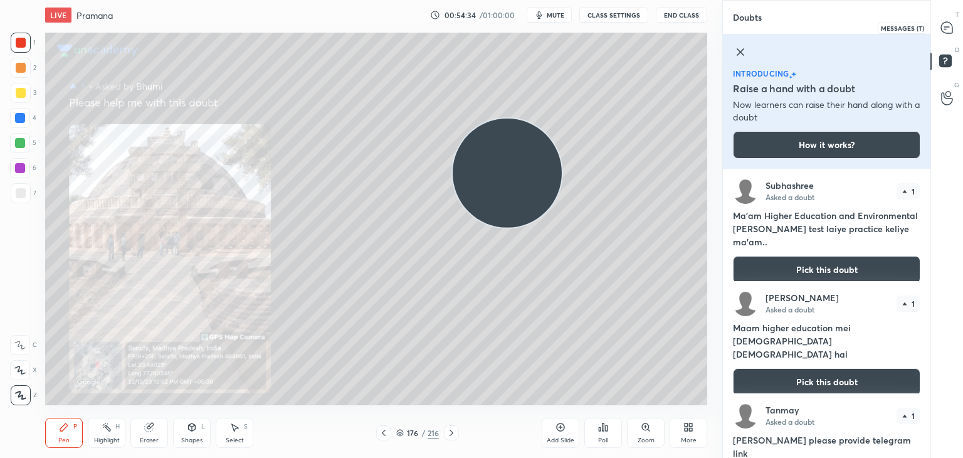
click at [949, 23] on icon at bounding box center [946, 27] width 11 height 11
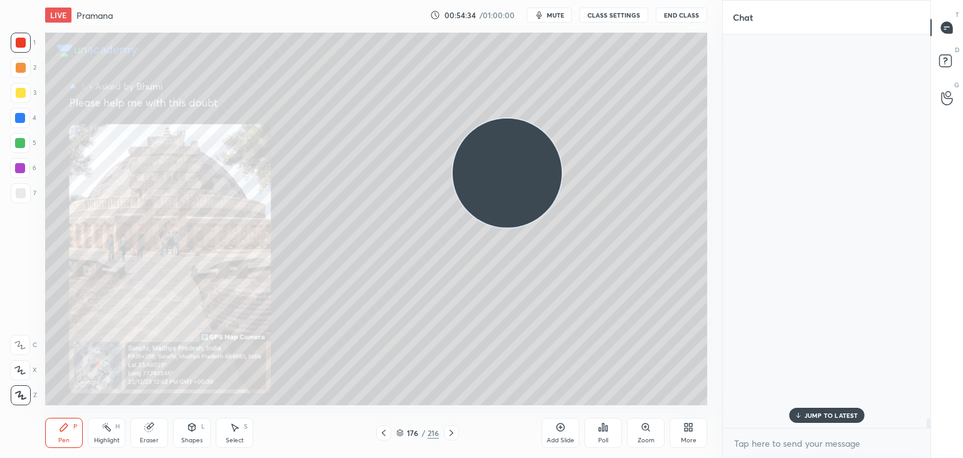
scroll to position [389, 204]
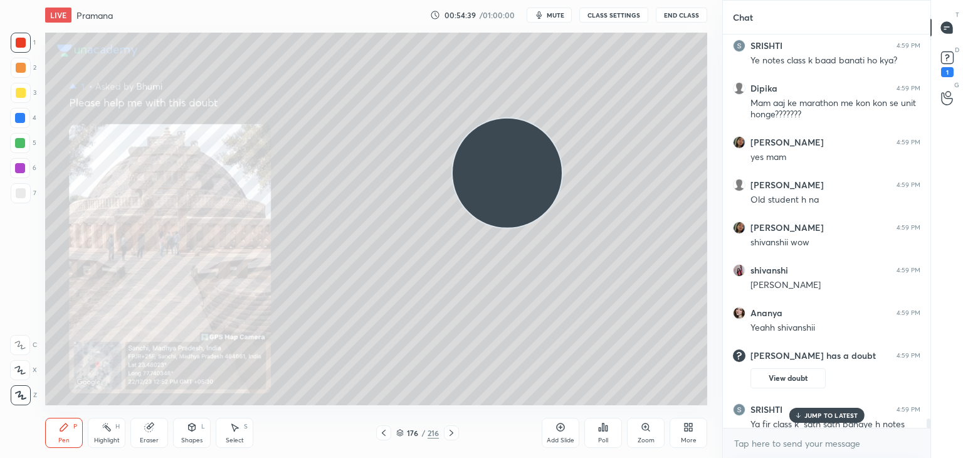
click at [808, 415] on p "JUMP TO LATEST" at bounding box center [832, 415] width 54 height 8
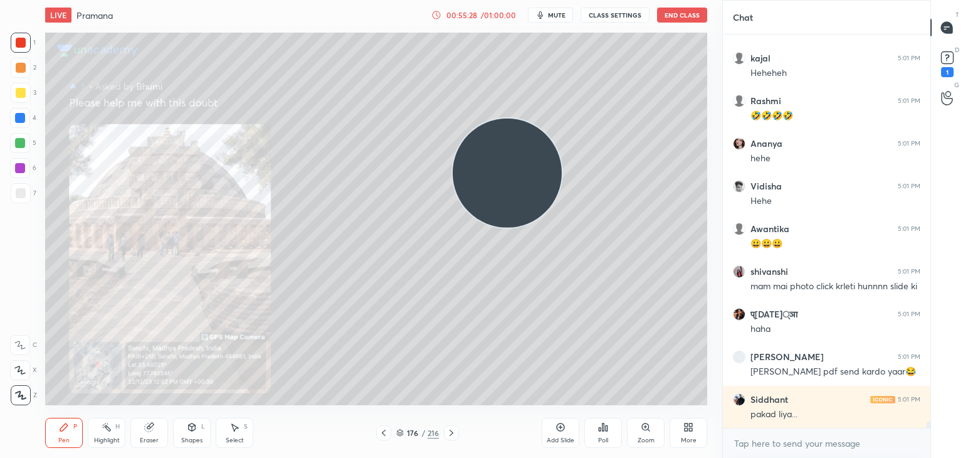
scroll to position [24328, 0]
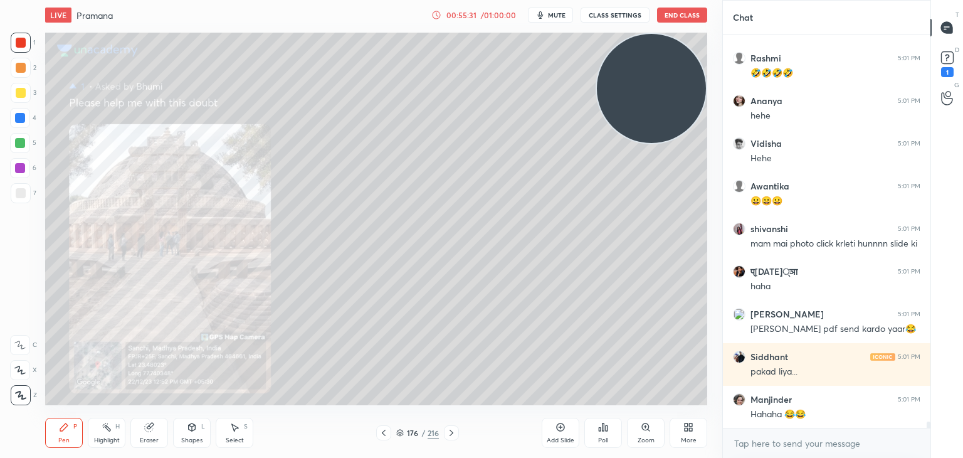
drag, startPoint x: 507, startPoint y: 209, endPoint x: 687, endPoint y: 93, distance: 214.3
click at [687, 93] on video at bounding box center [651, 88] width 109 height 109
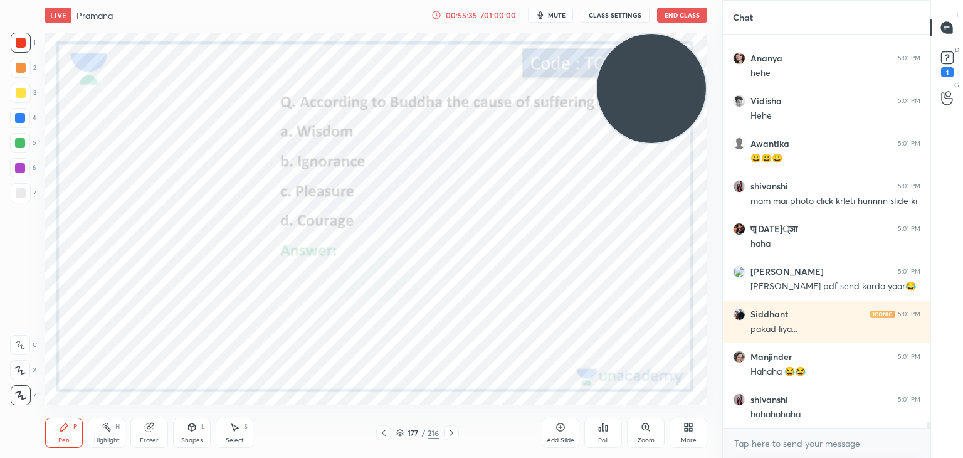
scroll to position [24413, 0]
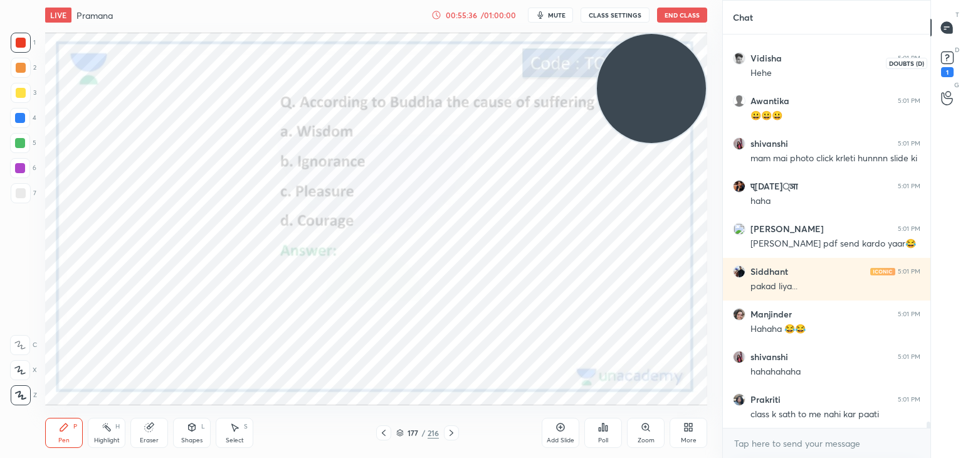
click at [938, 54] on icon at bounding box center [947, 57] width 19 height 19
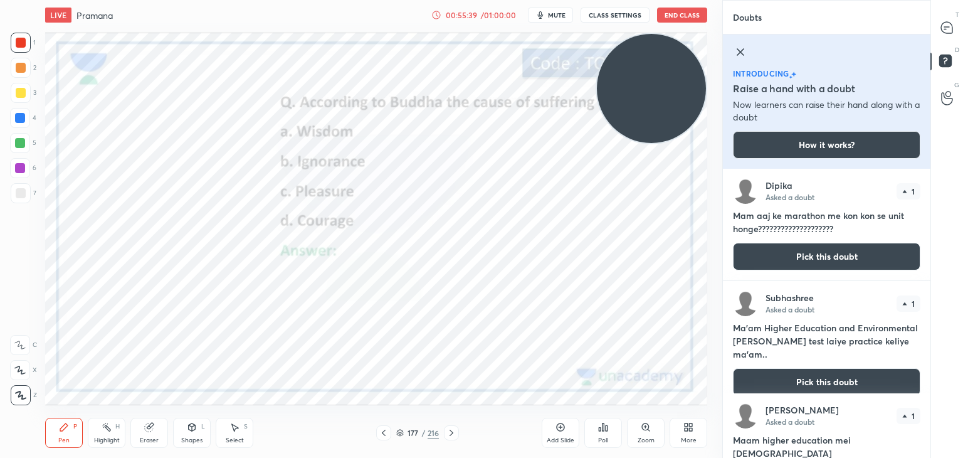
drag, startPoint x: 931, startPoint y: 177, endPoint x: 930, endPoint y: 230, distance: 53.3
click at [930, 230] on div "Doubts Enable hand raising Enable raise hand to speak to learners. Once enabled…" at bounding box center [842, 229] width 241 height 458
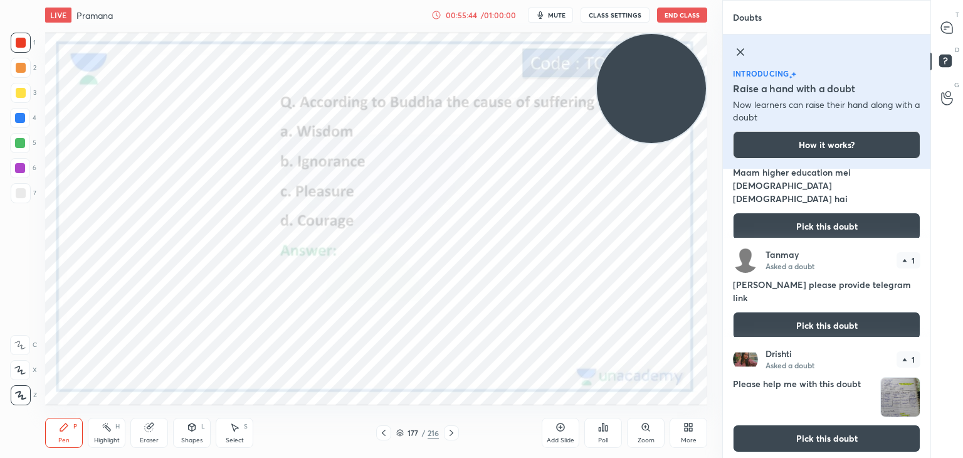
scroll to position [273, 0]
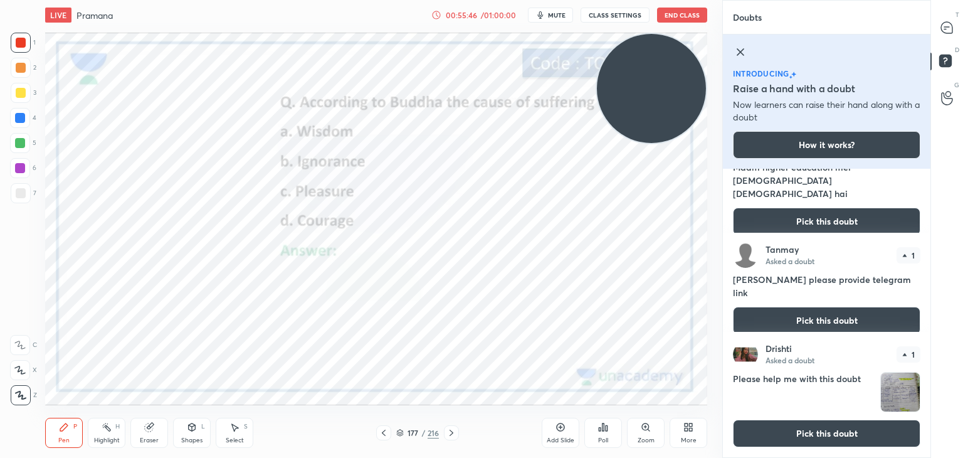
click at [868, 431] on button "Pick this doubt" at bounding box center [827, 434] width 188 height 28
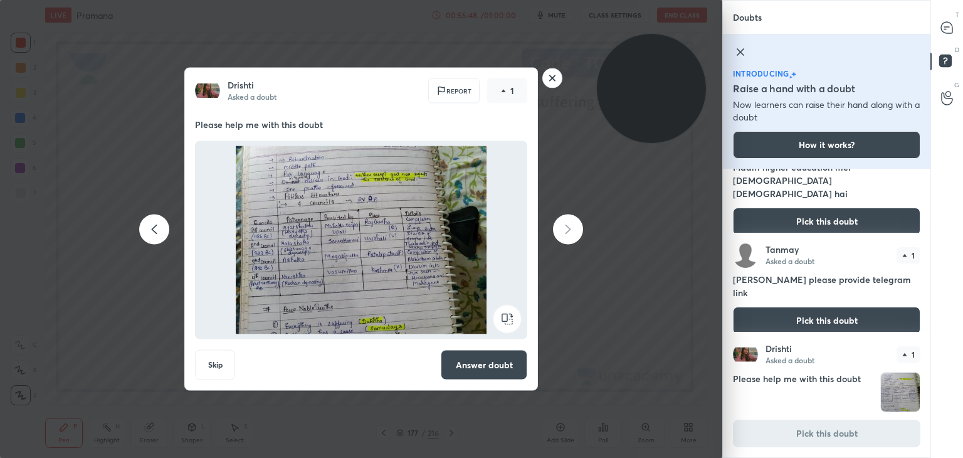
click at [512, 371] on button "Answer doubt" at bounding box center [484, 365] width 87 height 30
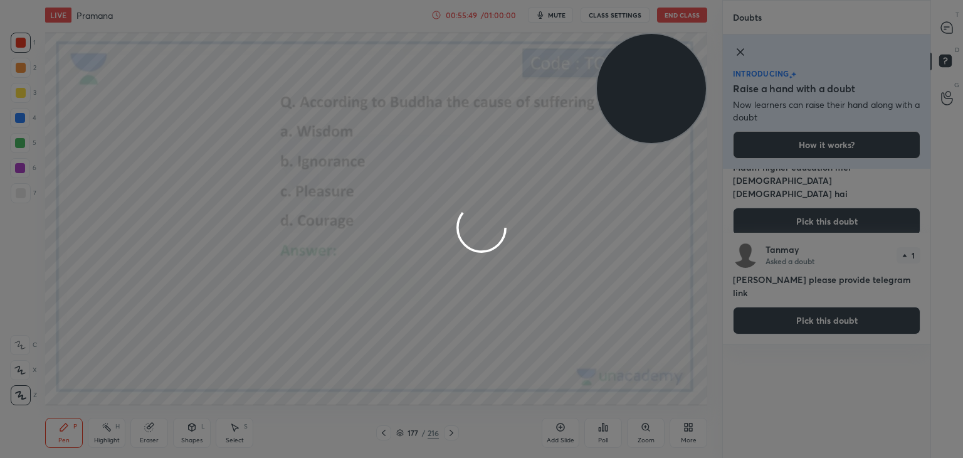
scroll to position [0, 0]
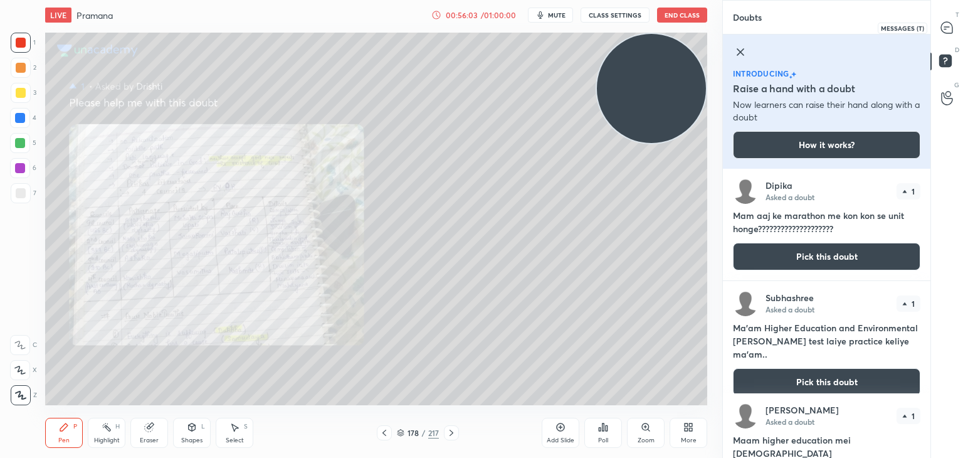
click at [951, 23] on icon at bounding box center [946, 27] width 11 height 11
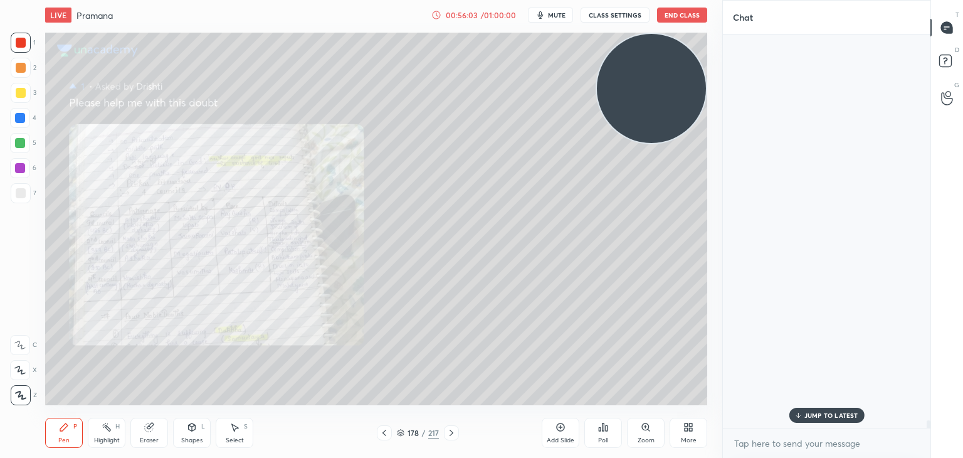
scroll to position [389, 204]
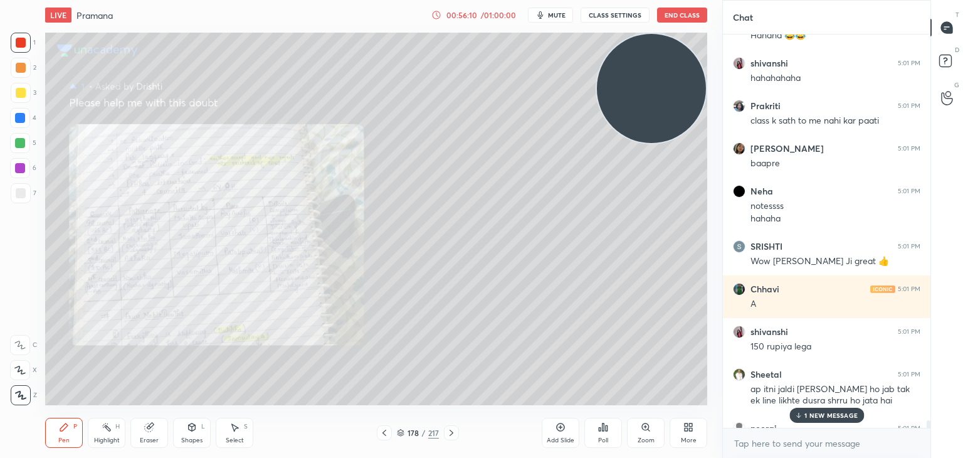
click at [805, 412] on p "1 NEW MESSAGE" at bounding box center [831, 415] width 53 height 8
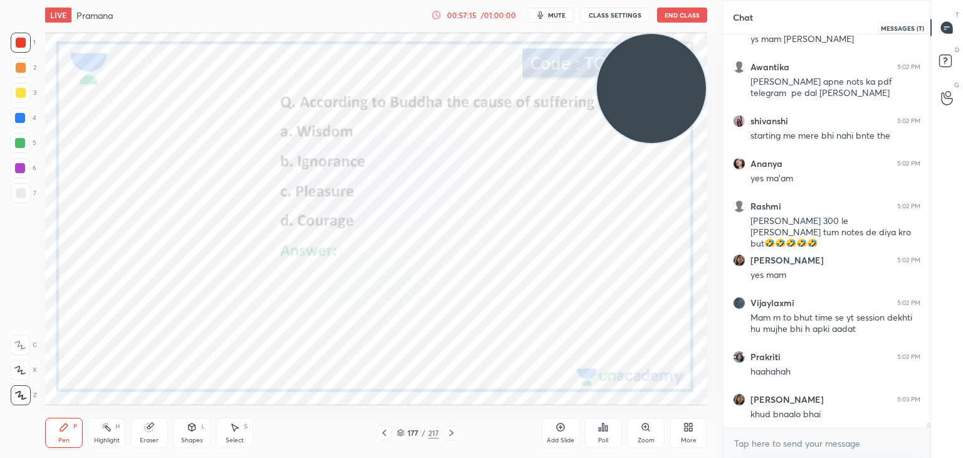
scroll to position [25769, 0]
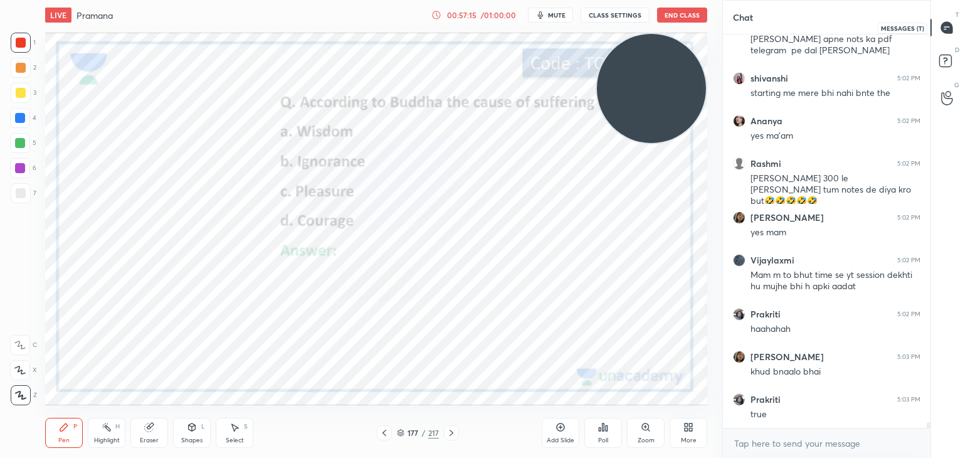
click at [950, 28] on icon at bounding box center [946, 27] width 11 height 11
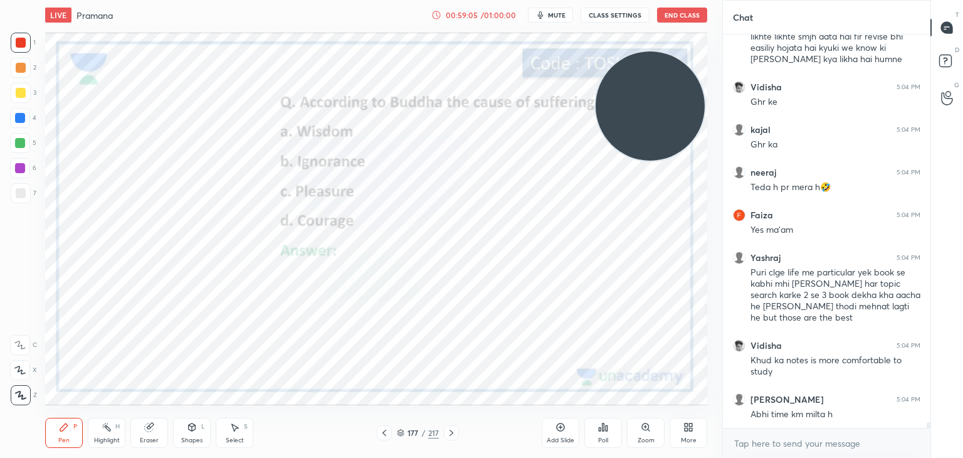
scroll to position [26554, 0]
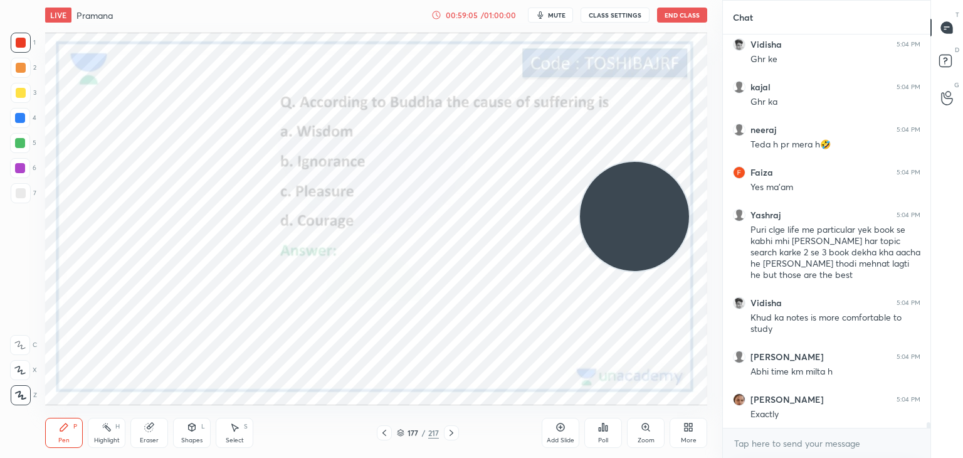
drag, startPoint x: 656, startPoint y: 96, endPoint x: 639, endPoint y: 224, distance: 129.0
click at [639, 224] on video at bounding box center [634, 216] width 109 height 109
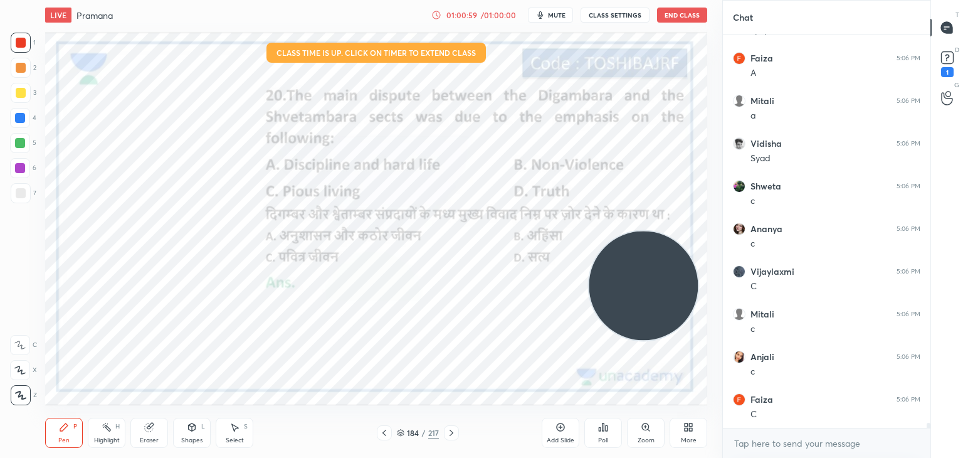
scroll to position [30139, 0]
click at [605, 436] on div "Poll" at bounding box center [603, 433] width 38 height 30
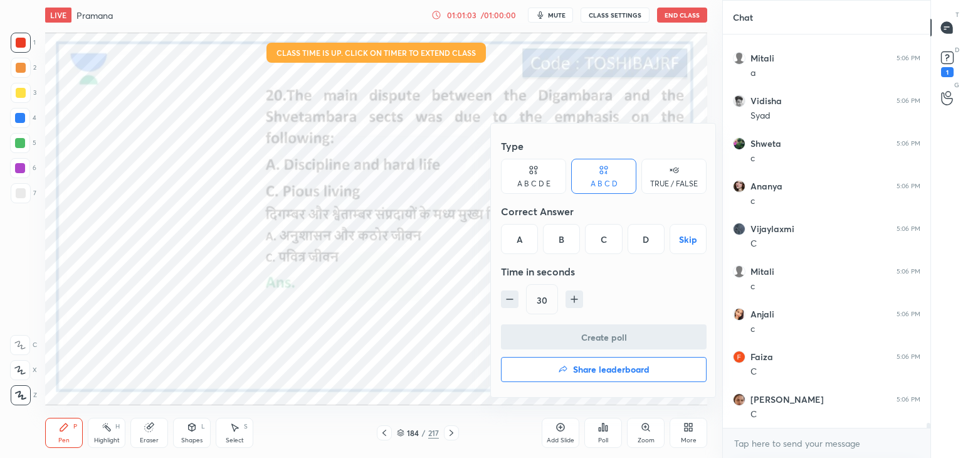
click at [528, 242] on div "A" at bounding box center [519, 239] width 37 height 30
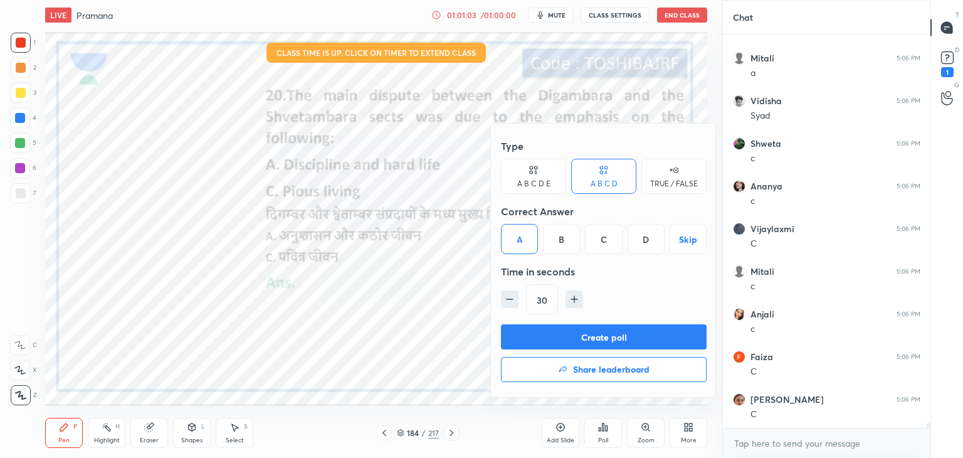
click at [549, 342] on button "Create poll" at bounding box center [604, 336] width 206 height 25
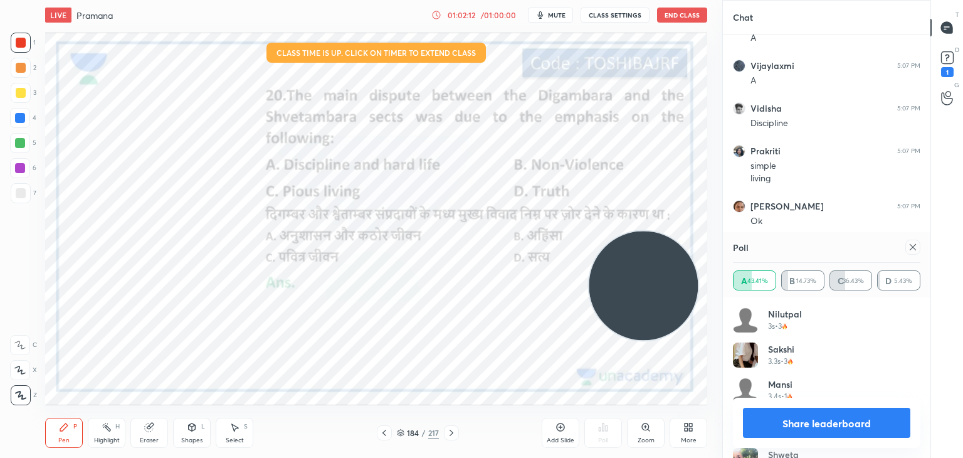
scroll to position [30796, 0]
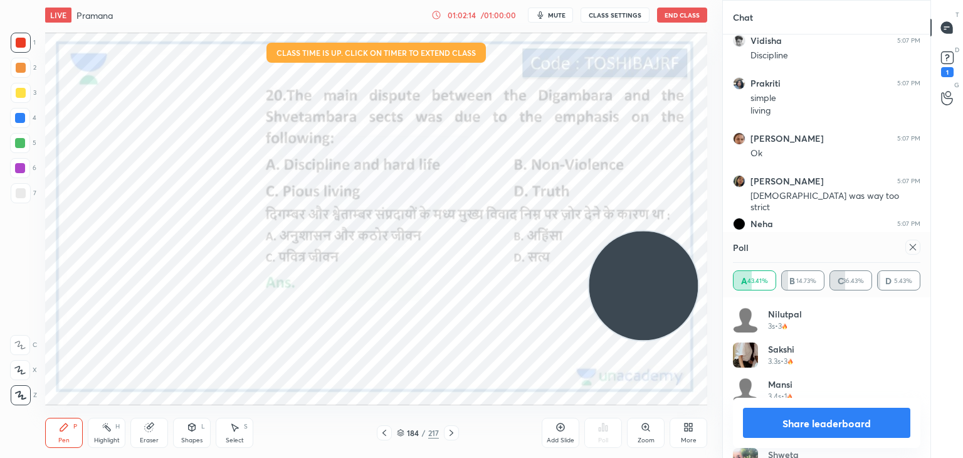
click at [916, 251] on icon at bounding box center [913, 247] width 10 height 10
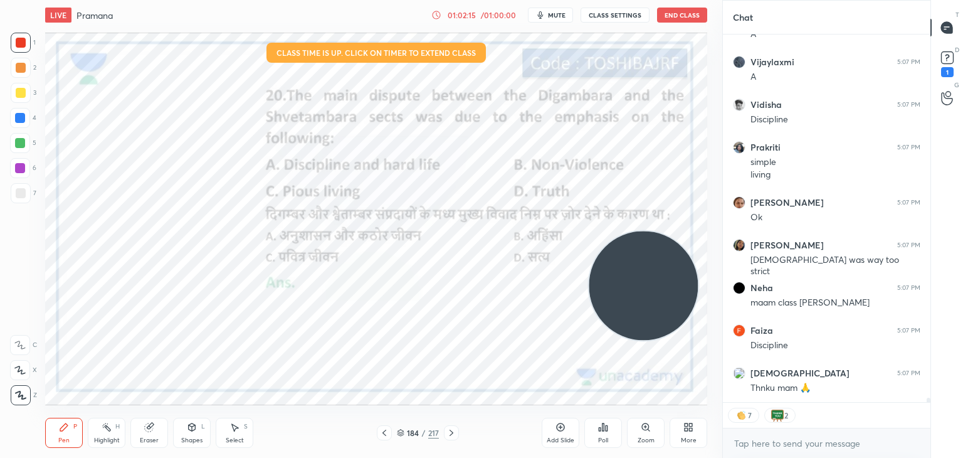
scroll to position [4, 4]
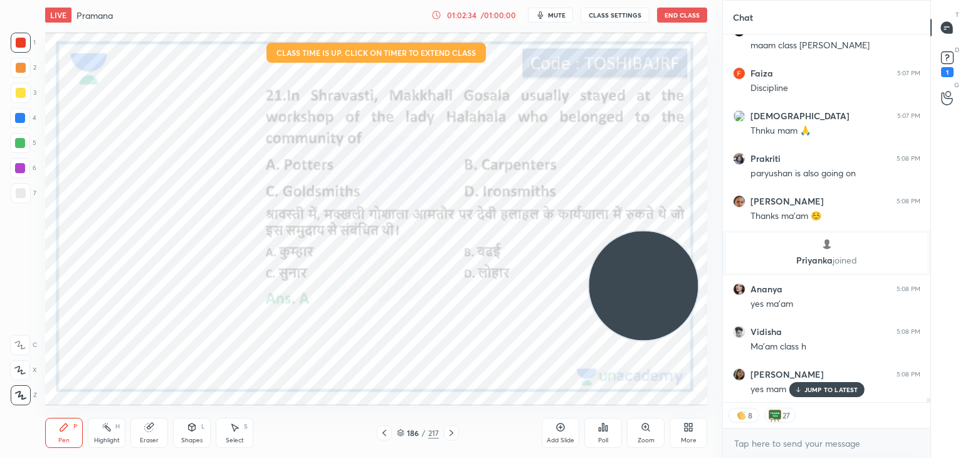
click at [404, 433] on icon at bounding box center [401, 433] width 8 height 8
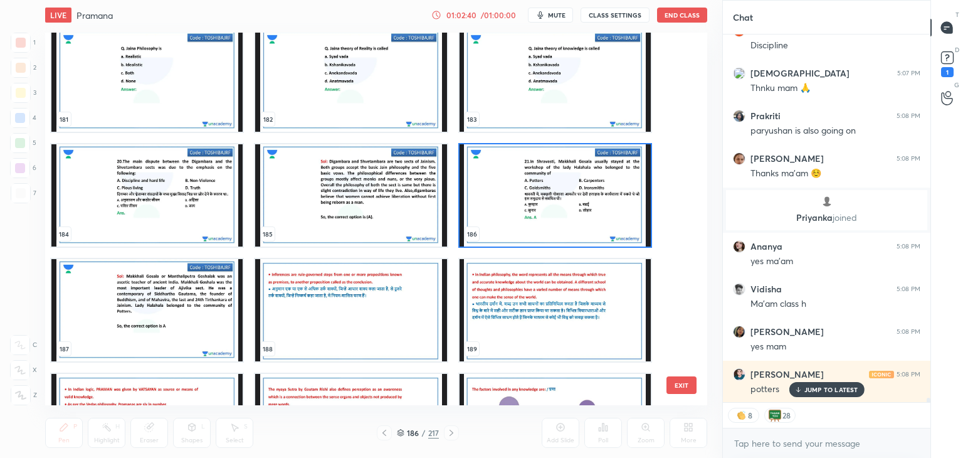
click at [527, 224] on img "grid" at bounding box center [555, 195] width 191 height 102
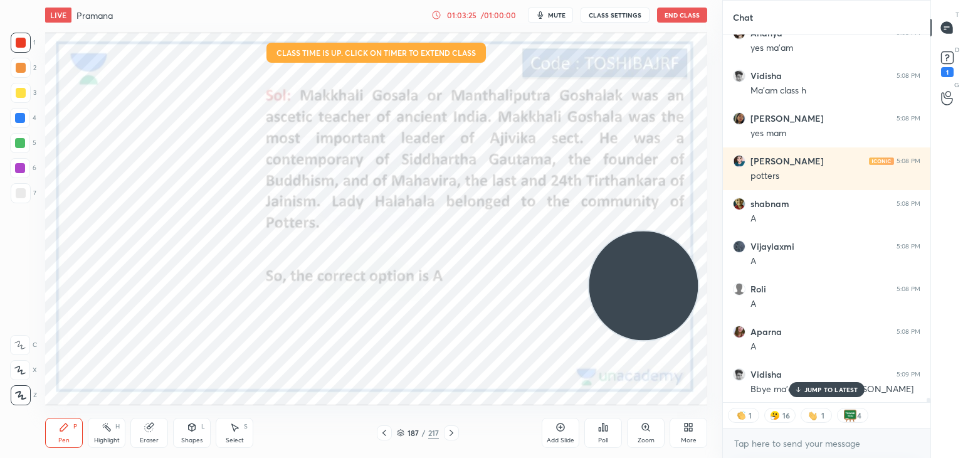
scroll to position [31220, 0]
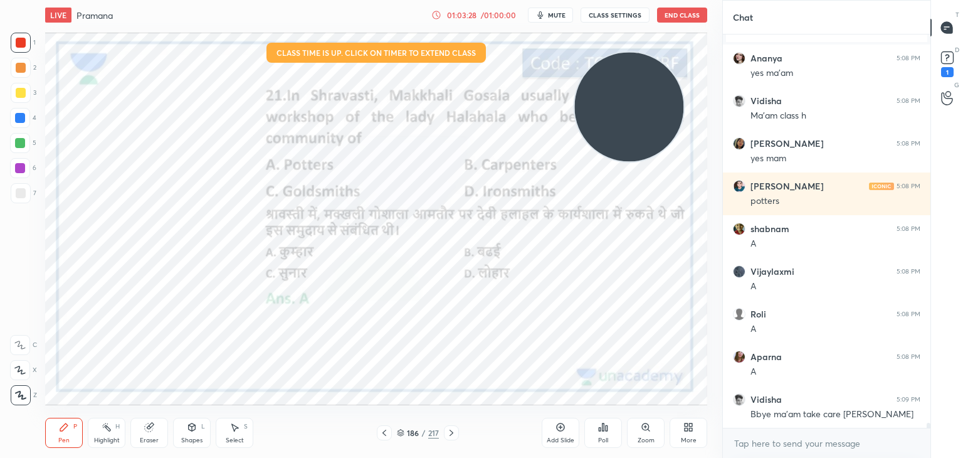
drag, startPoint x: 663, startPoint y: 297, endPoint x: 649, endPoint y: 92, distance: 205.6
click at [649, 92] on video at bounding box center [628, 106] width 109 height 109
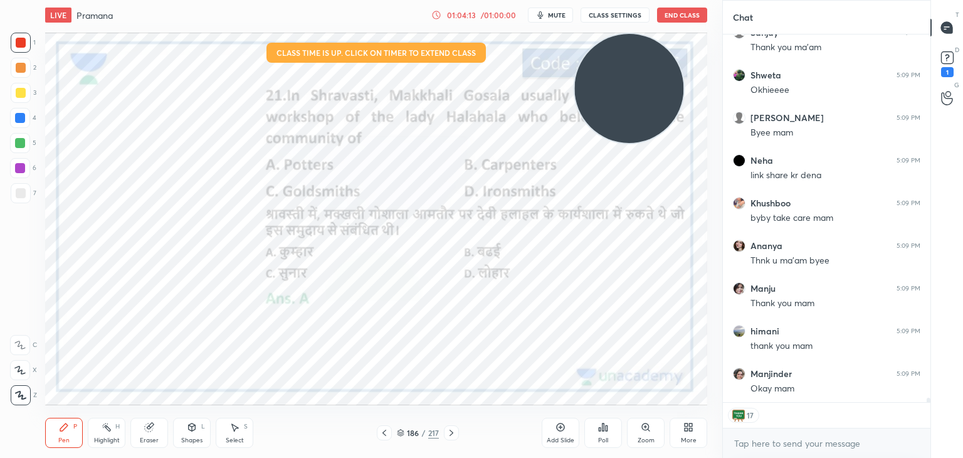
scroll to position [32536, 0]
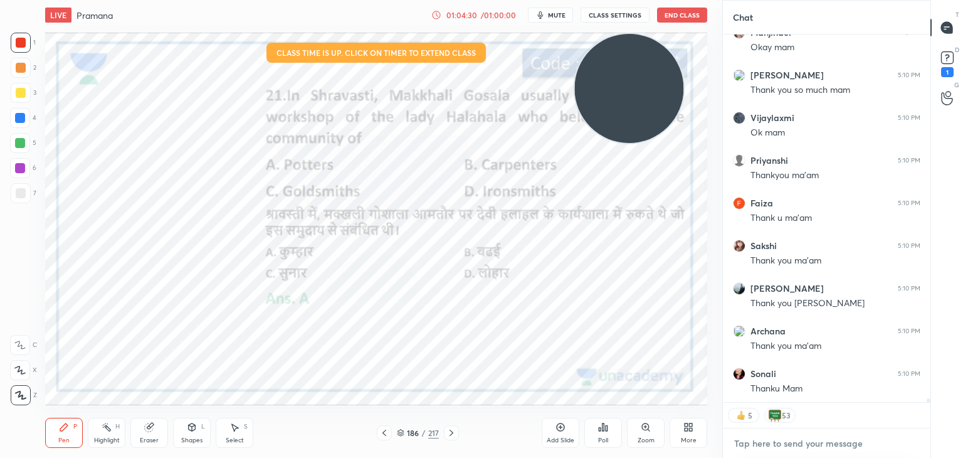
type textarea "x"
click at [745, 438] on textarea at bounding box center [827, 443] width 188 height 20
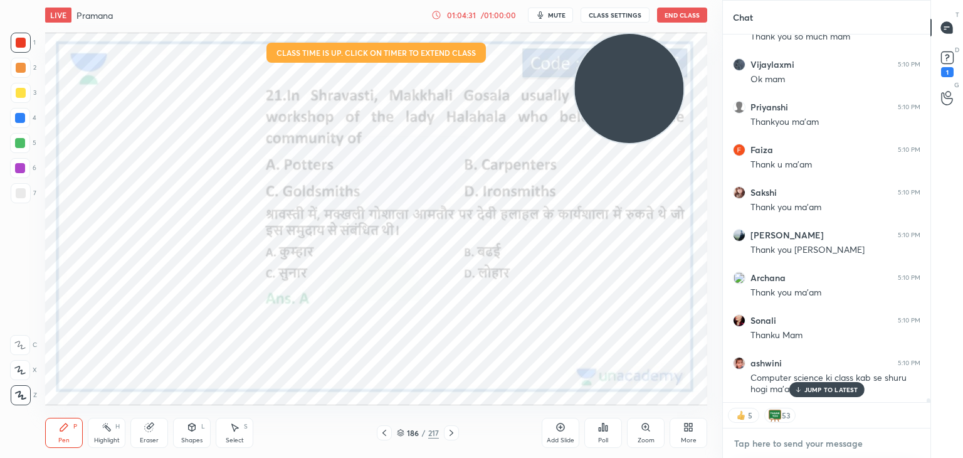
paste textarea "[URL][DOMAIN_NAME]"
type textarea "[URL][DOMAIN_NAME]"
type textarea "x"
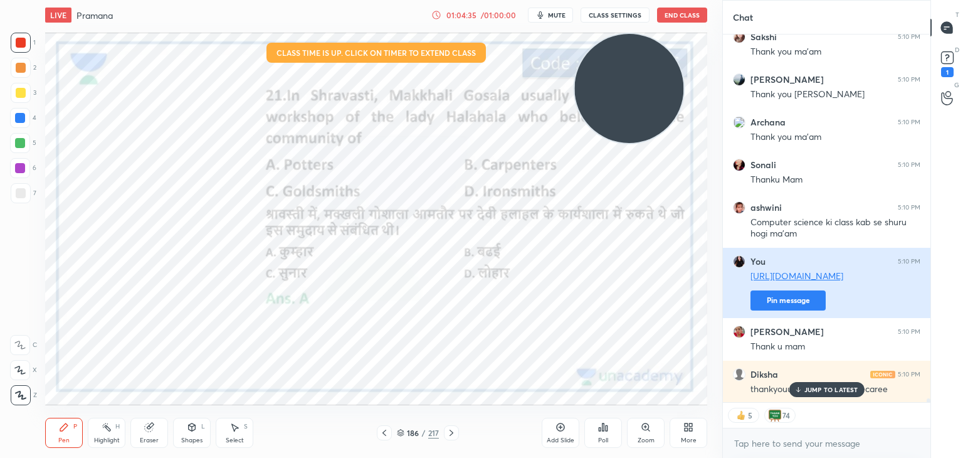
click at [773, 339] on div "Neha 5:09 PM link share kr [PERSON_NAME] 5:09 PM byby take care mam [PERSON_NAM…" at bounding box center [827, 218] width 208 height 368
click at [775, 298] on button "Pin message" at bounding box center [788, 300] width 75 height 20
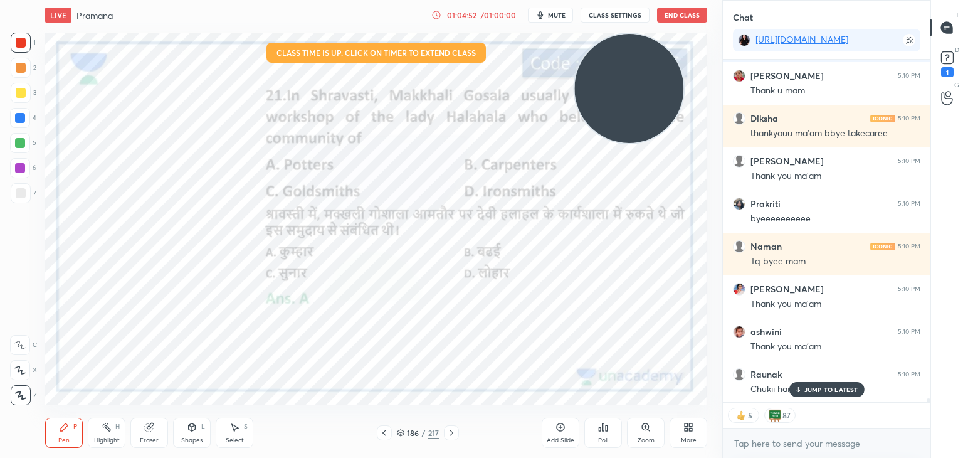
click at [675, 16] on button "End Class" at bounding box center [682, 15] width 50 height 15
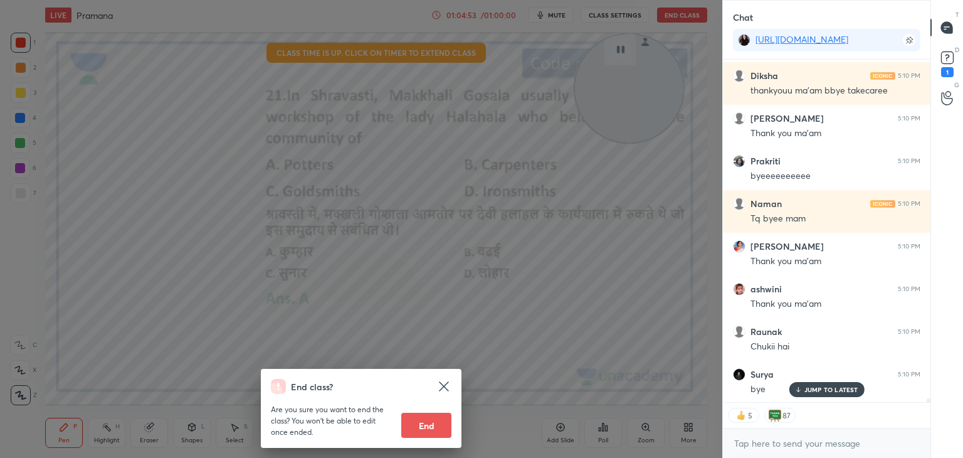
click at [423, 428] on button "End" at bounding box center [426, 425] width 50 height 25
type textarea "x"
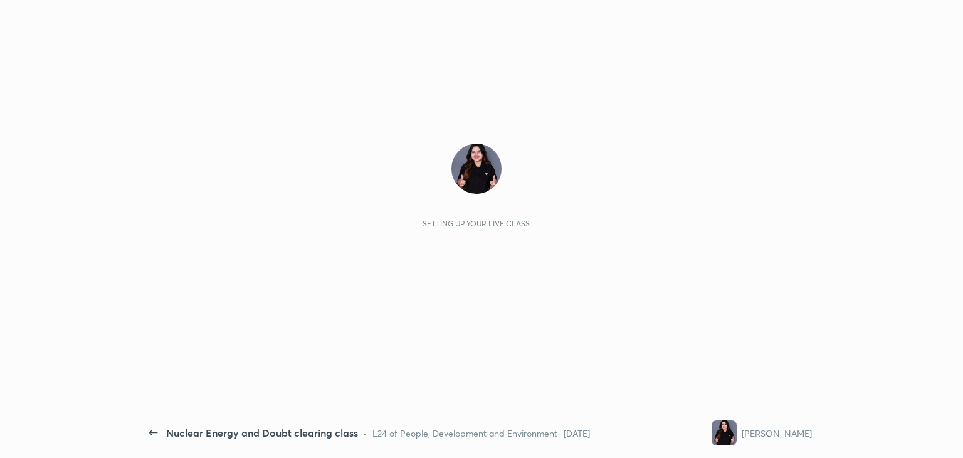
scroll to position [4, 0]
